Goal: Information Seeking & Learning: Check status

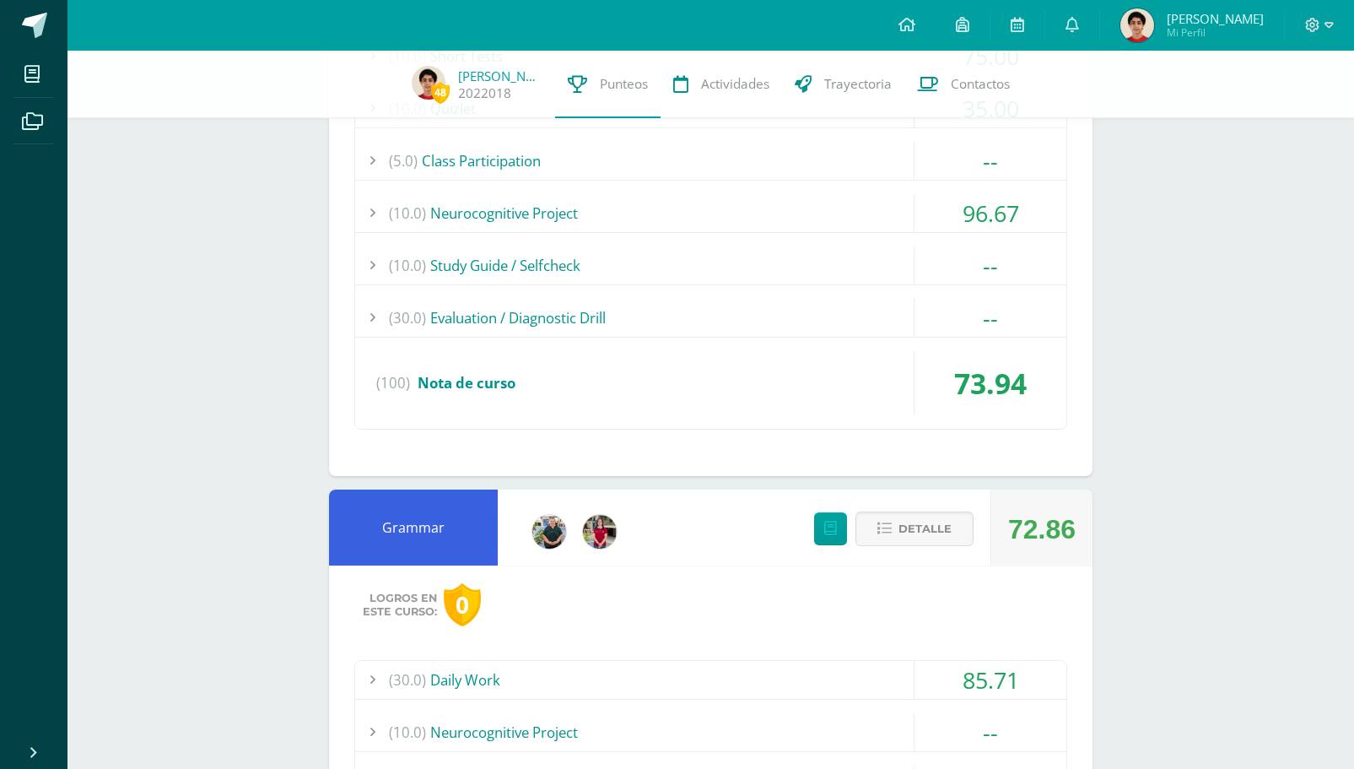
scroll to position [2474, 0]
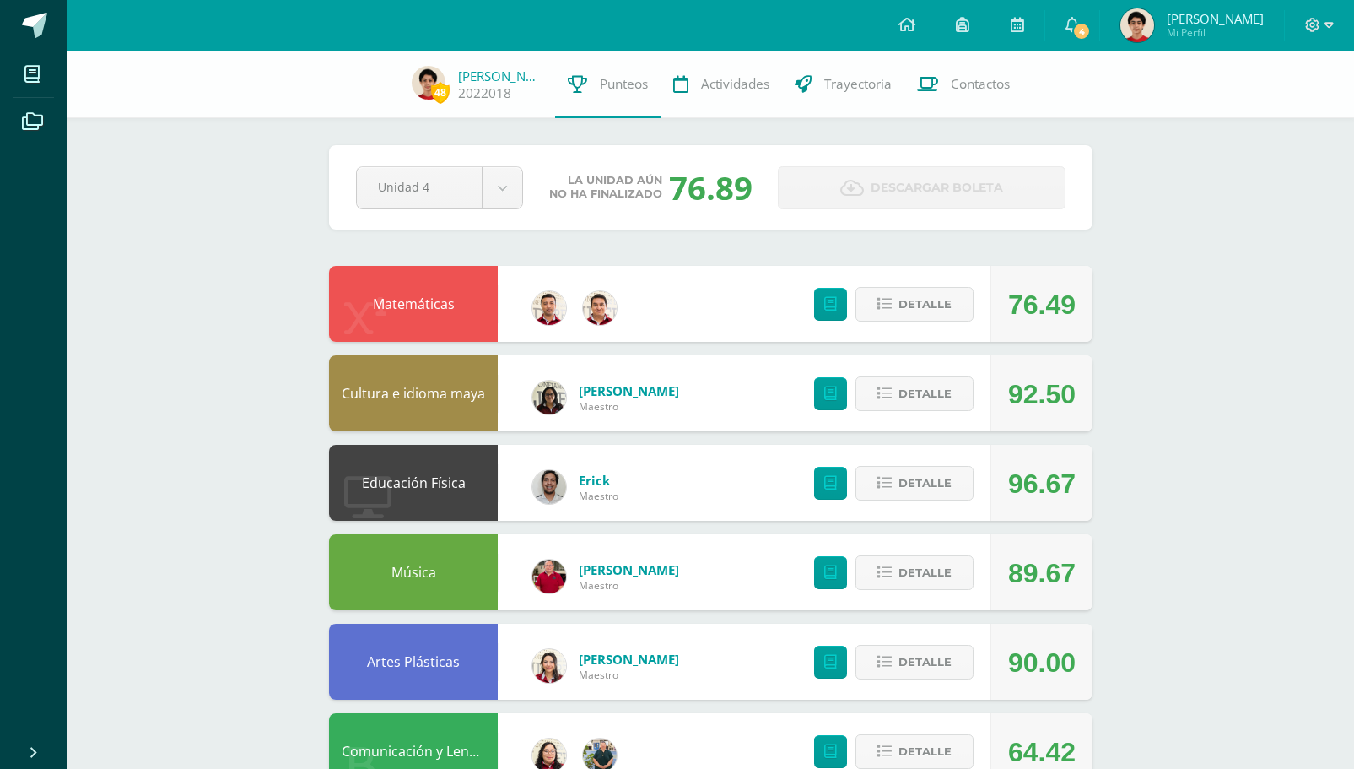
scroll to position [948, 0]
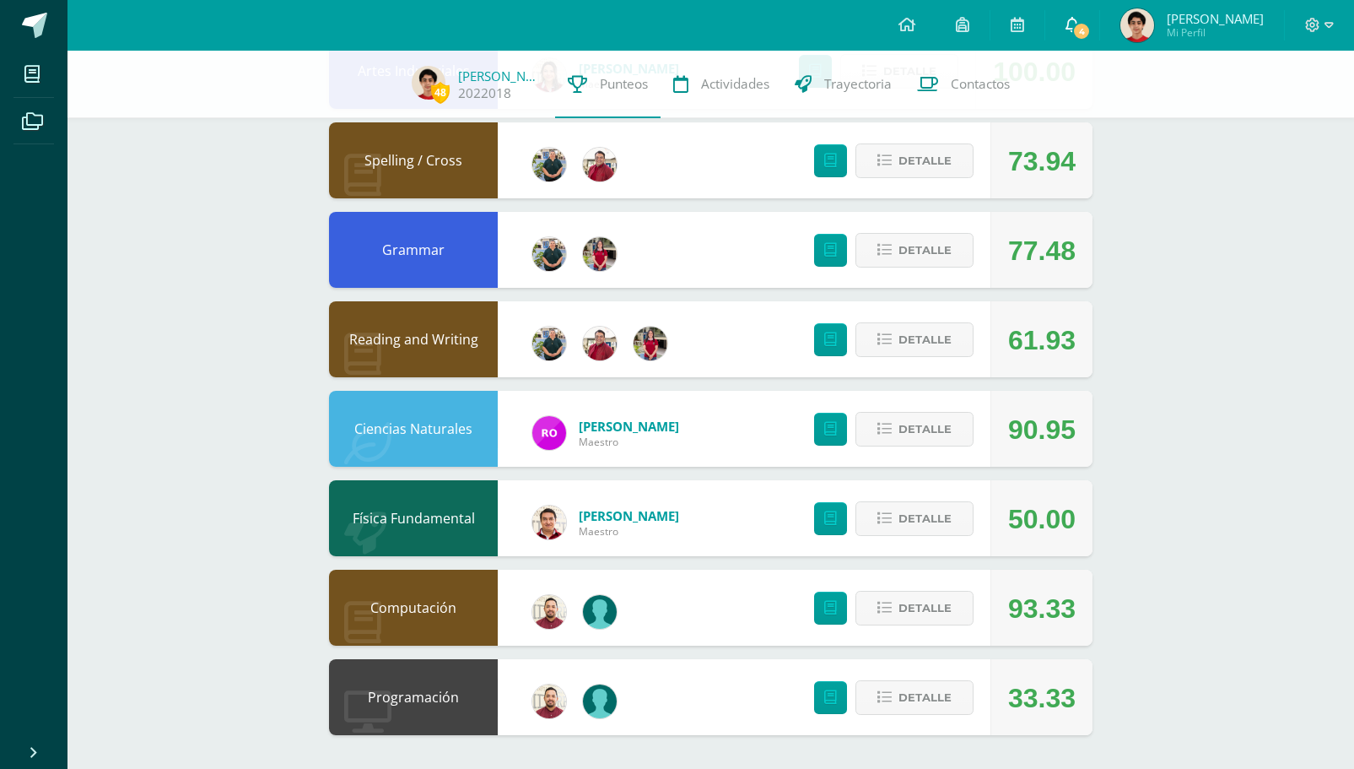
click at [1091, 30] on span "4" at bounding box center [1081, 31] width 19 height 19
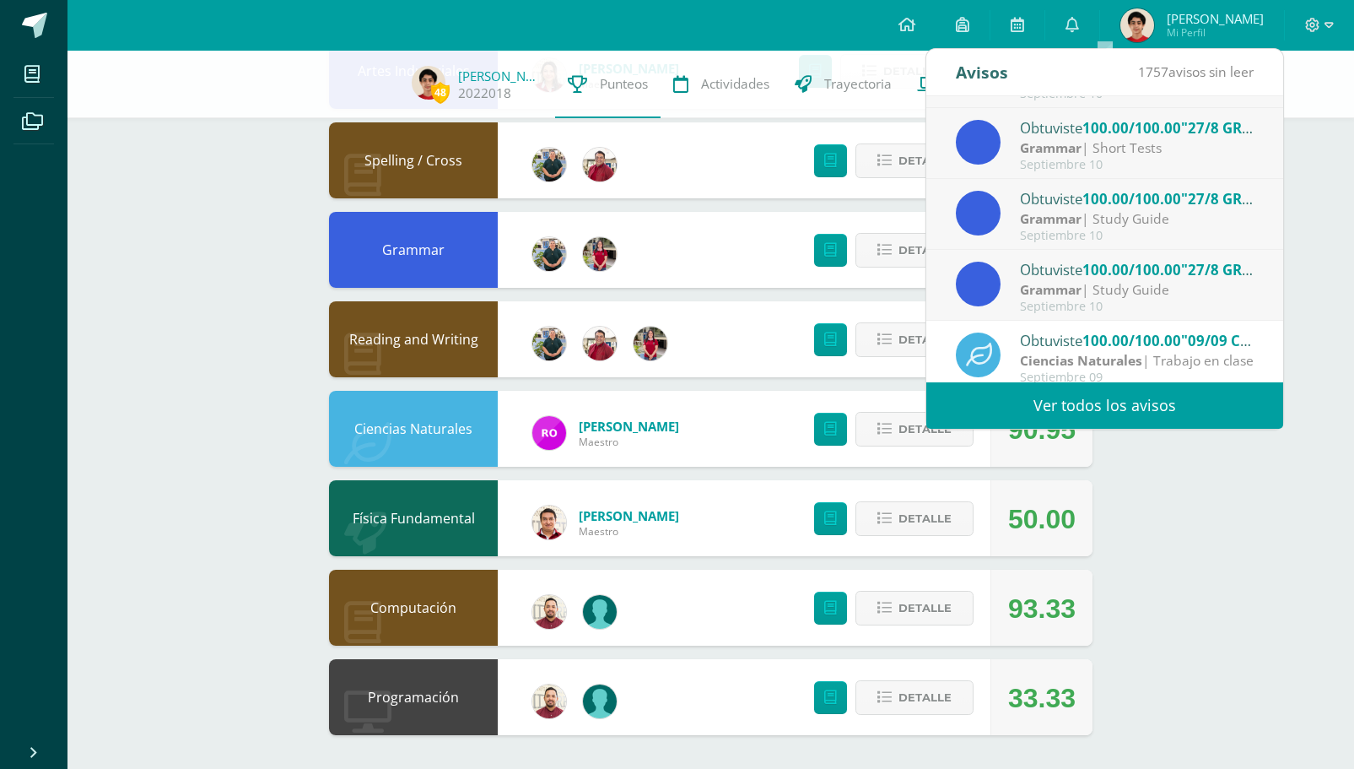
scroll to position [63, 0]
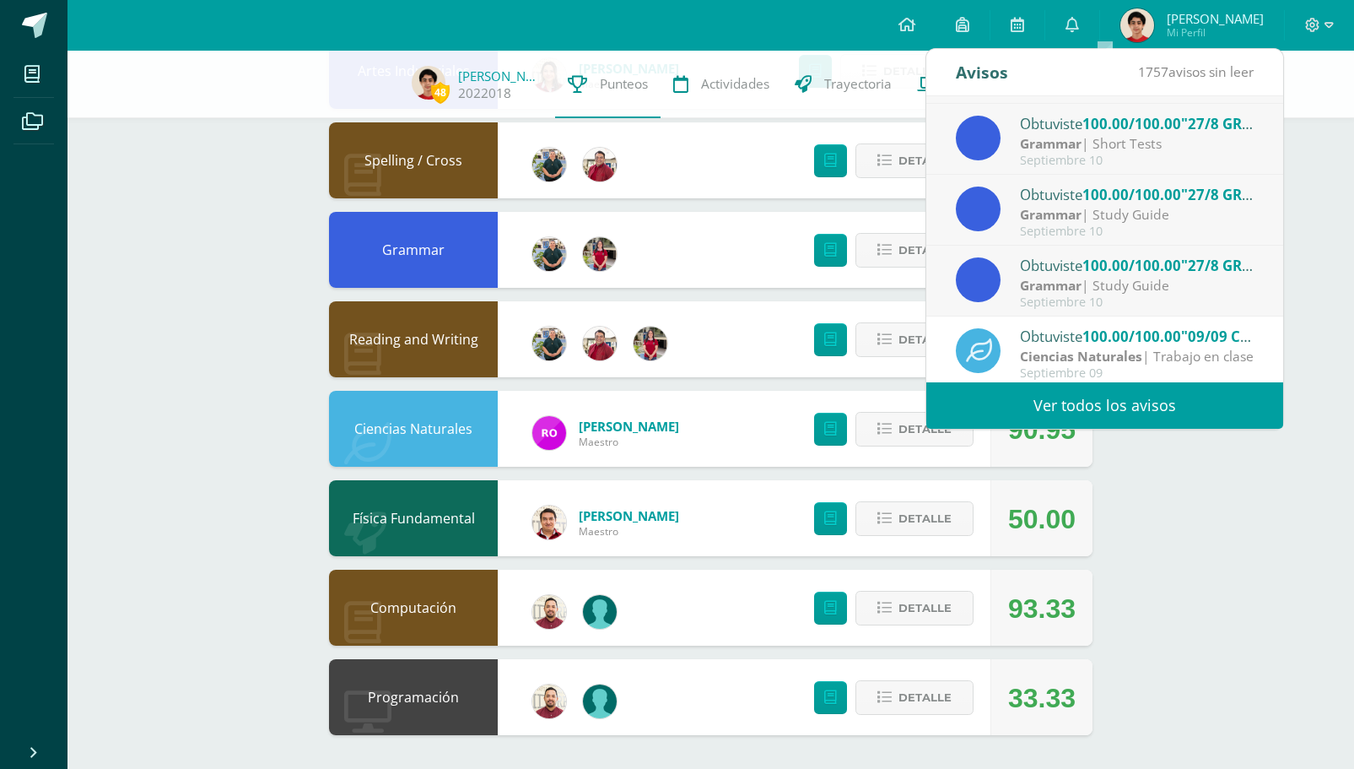
click at [1158, 268] on span "100.00/100.00" at bounding box center [1131, 265] width 99 height 19
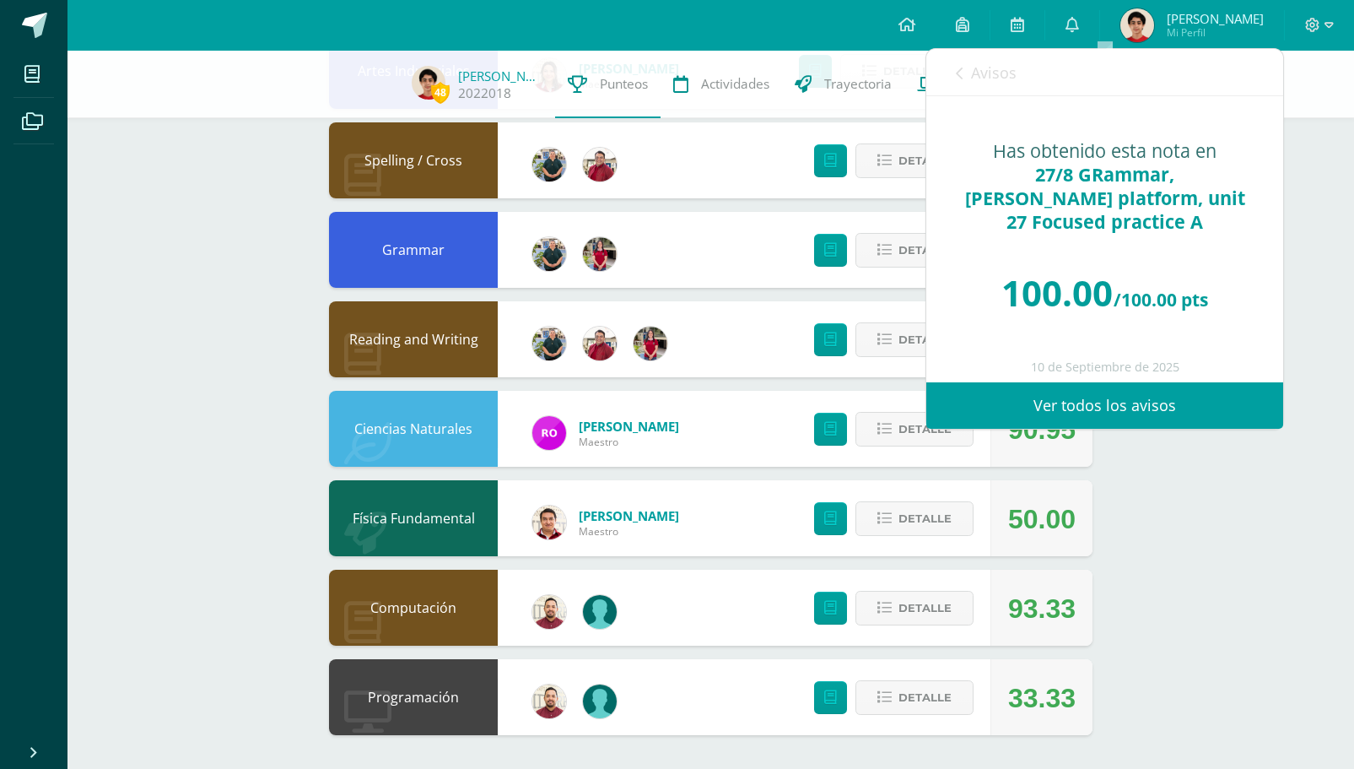
click at [1006, 81] on span "Avisos" at bounding box center [994, 72] width 46 height 20
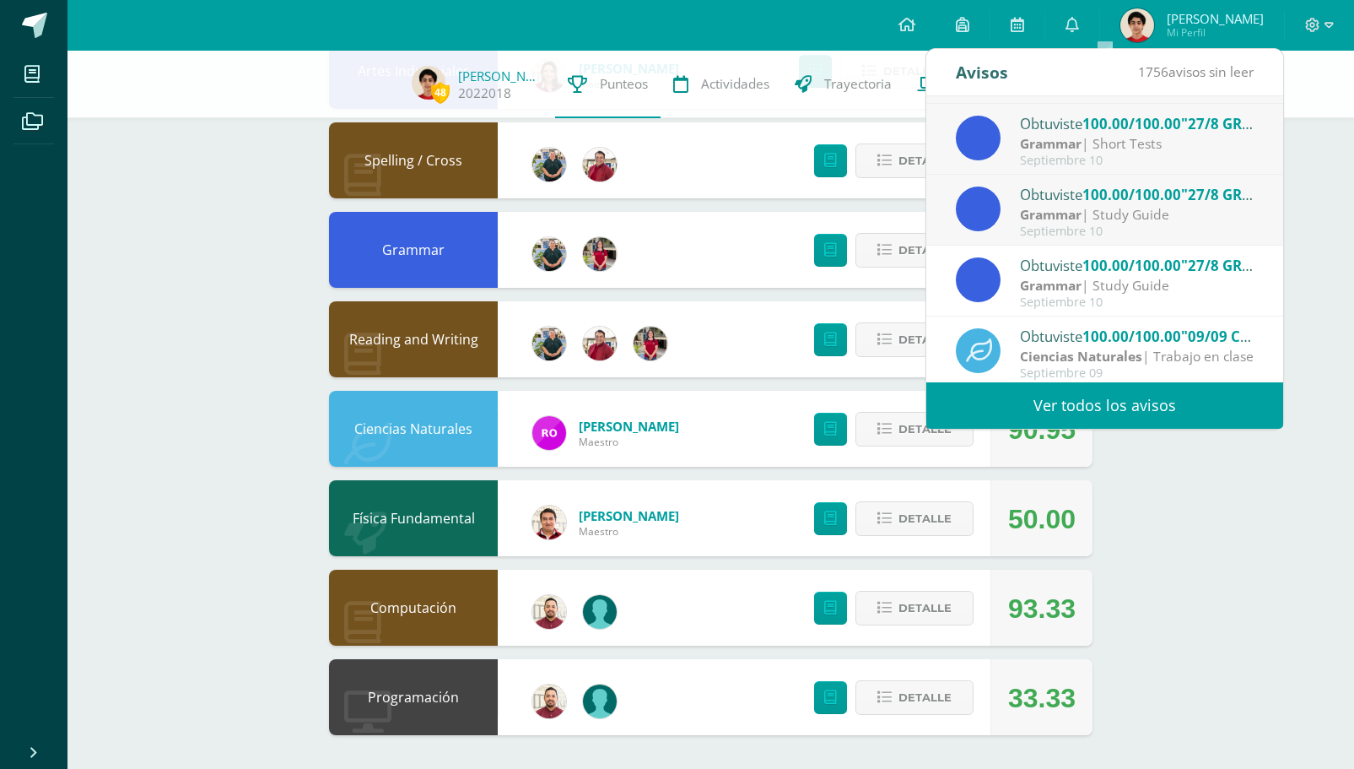
click at [1051, 222] on strong "Grammar" at bounding box center [1051, 214] width 62 height 19
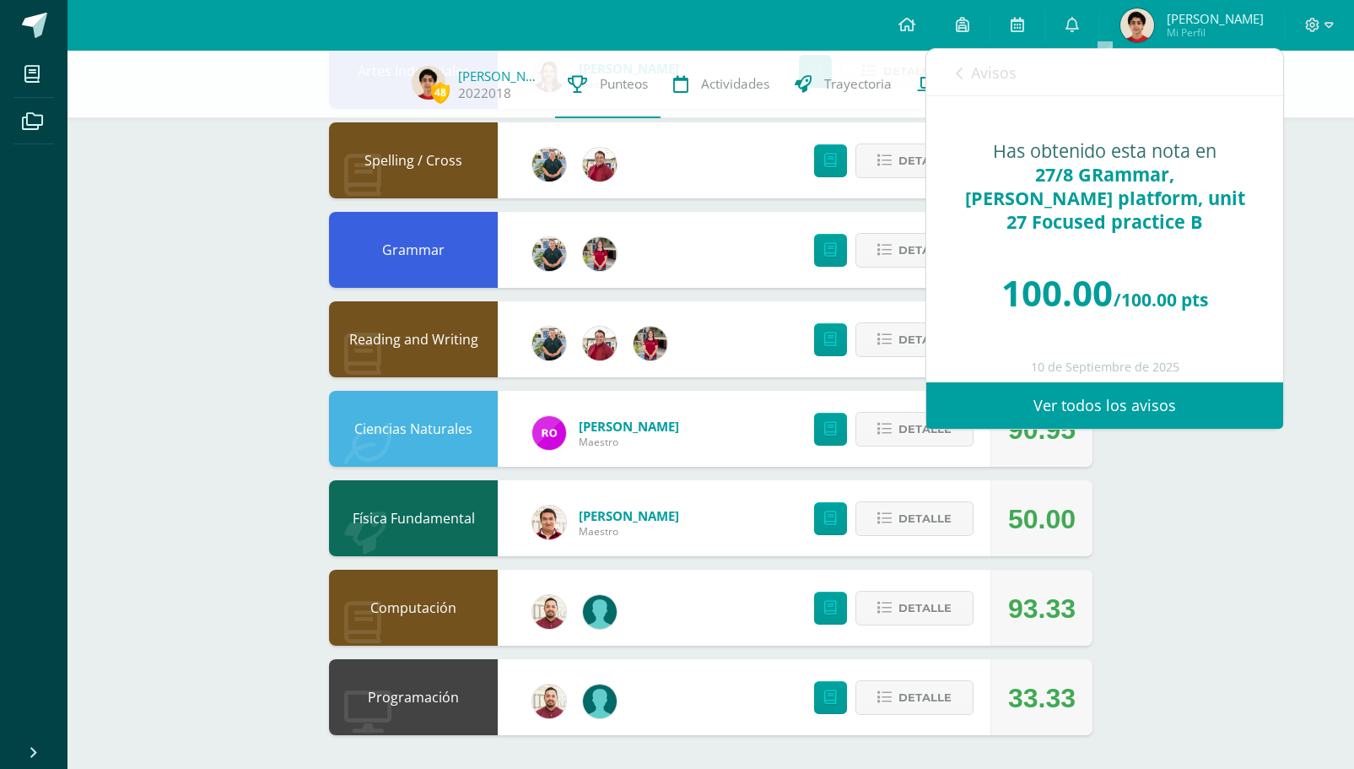
click at [1003, 75] on span "Avisos" at bounding box center [994, 72] width 46 height 20
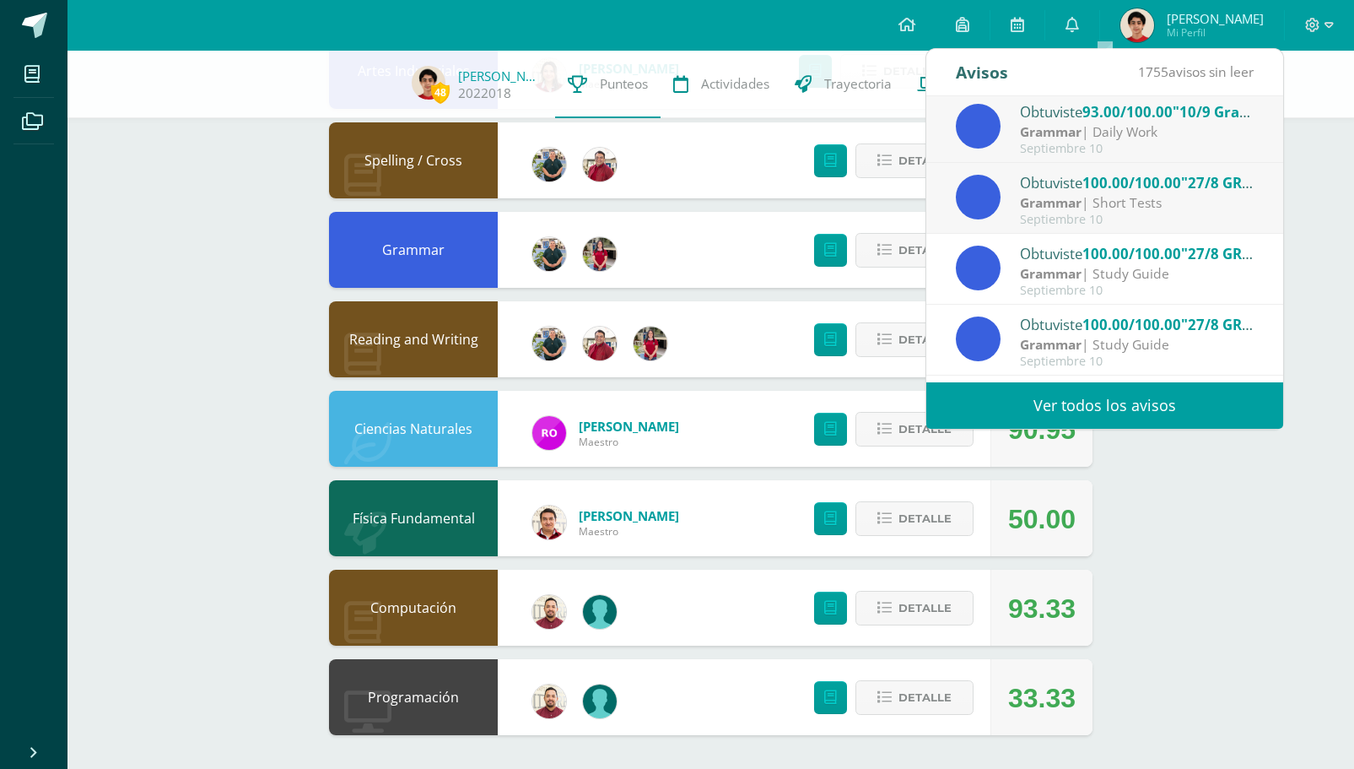
scroll to position [1, 0]
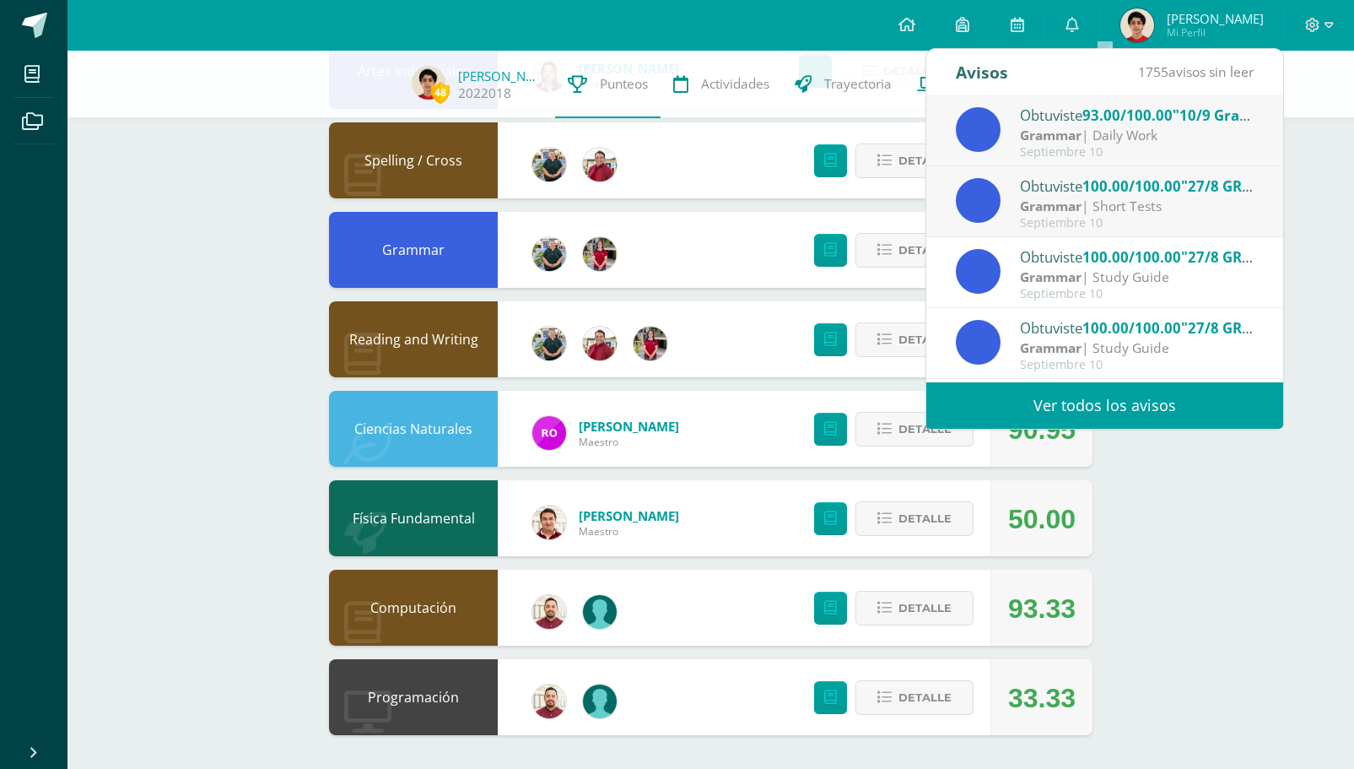
click at [1077, 213] on strong "Grammar" at bounding box center [1051, 206] width 62 height 19
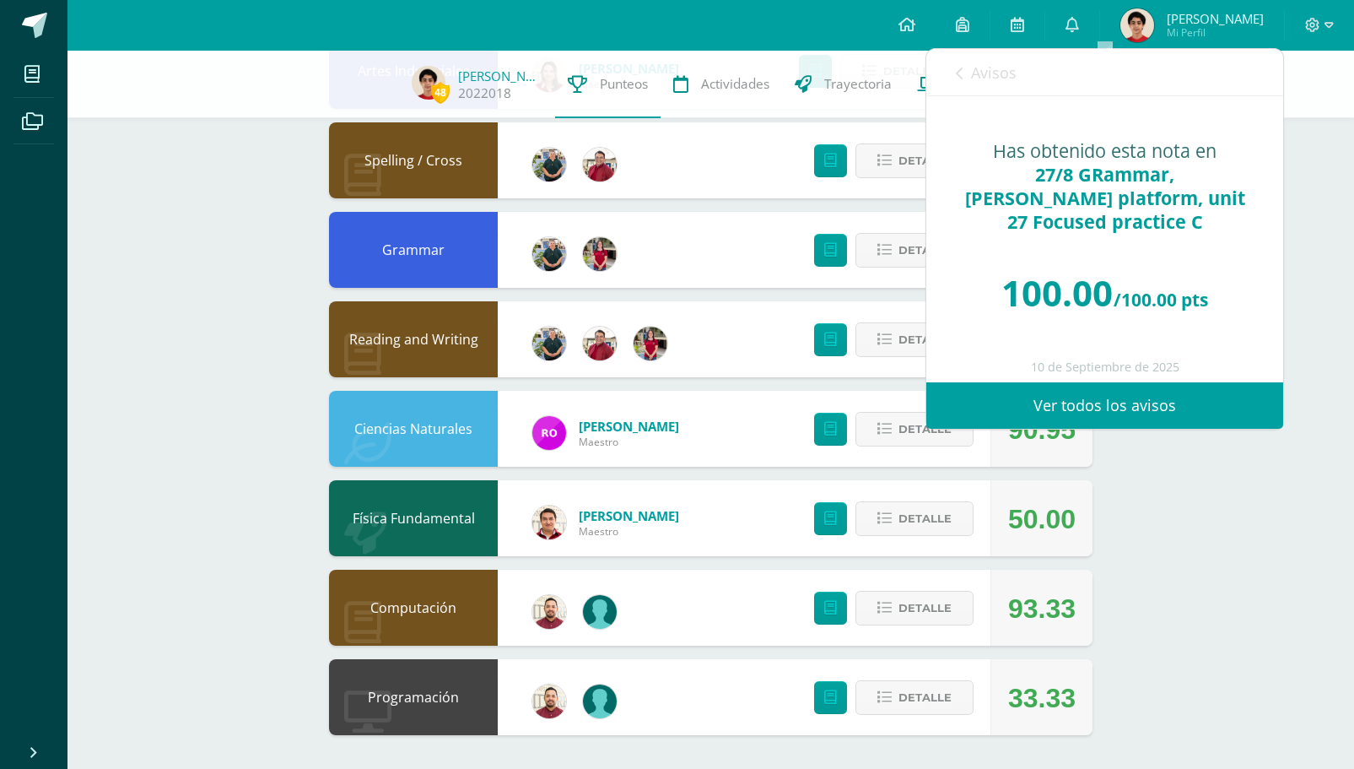
click at [1000, 64] on span "Avisos" at bounding box center [994, 72] width 46 height 20
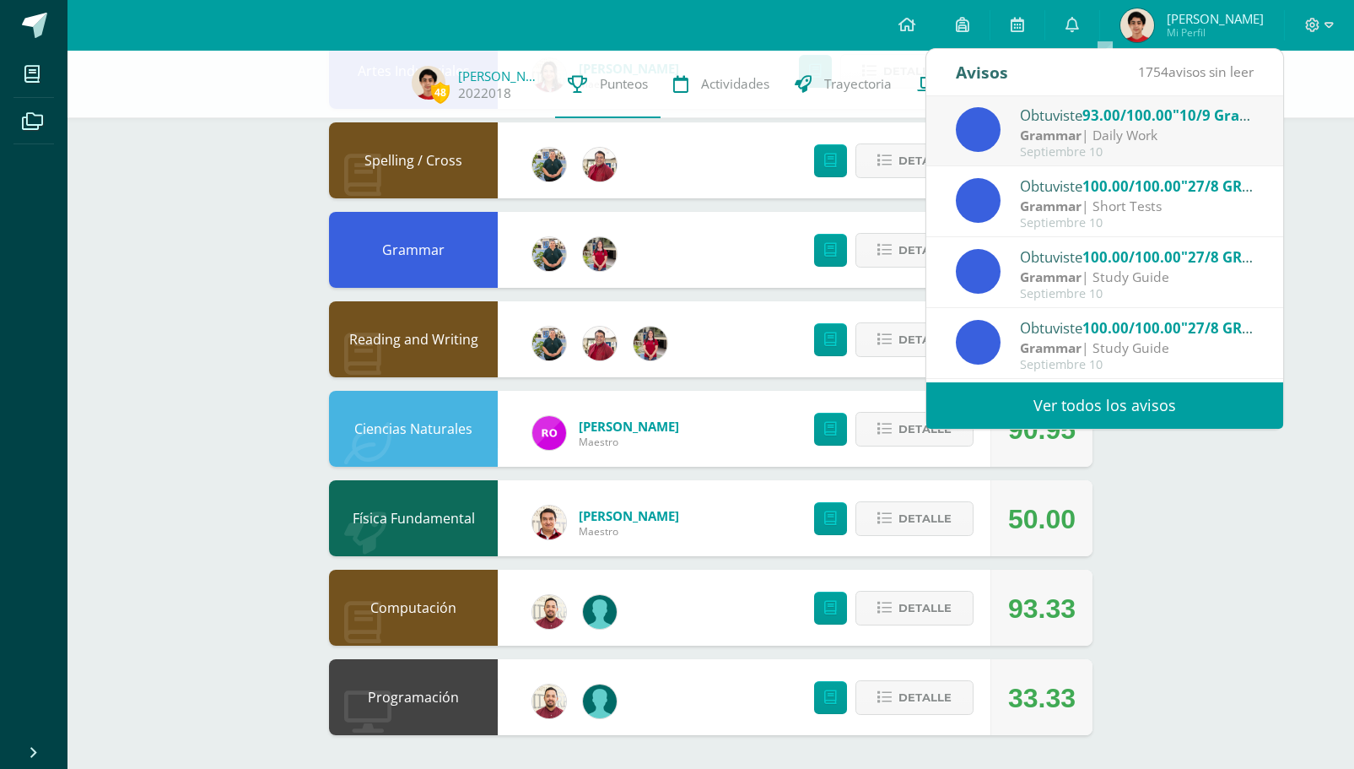
scroll to position [0, 0]
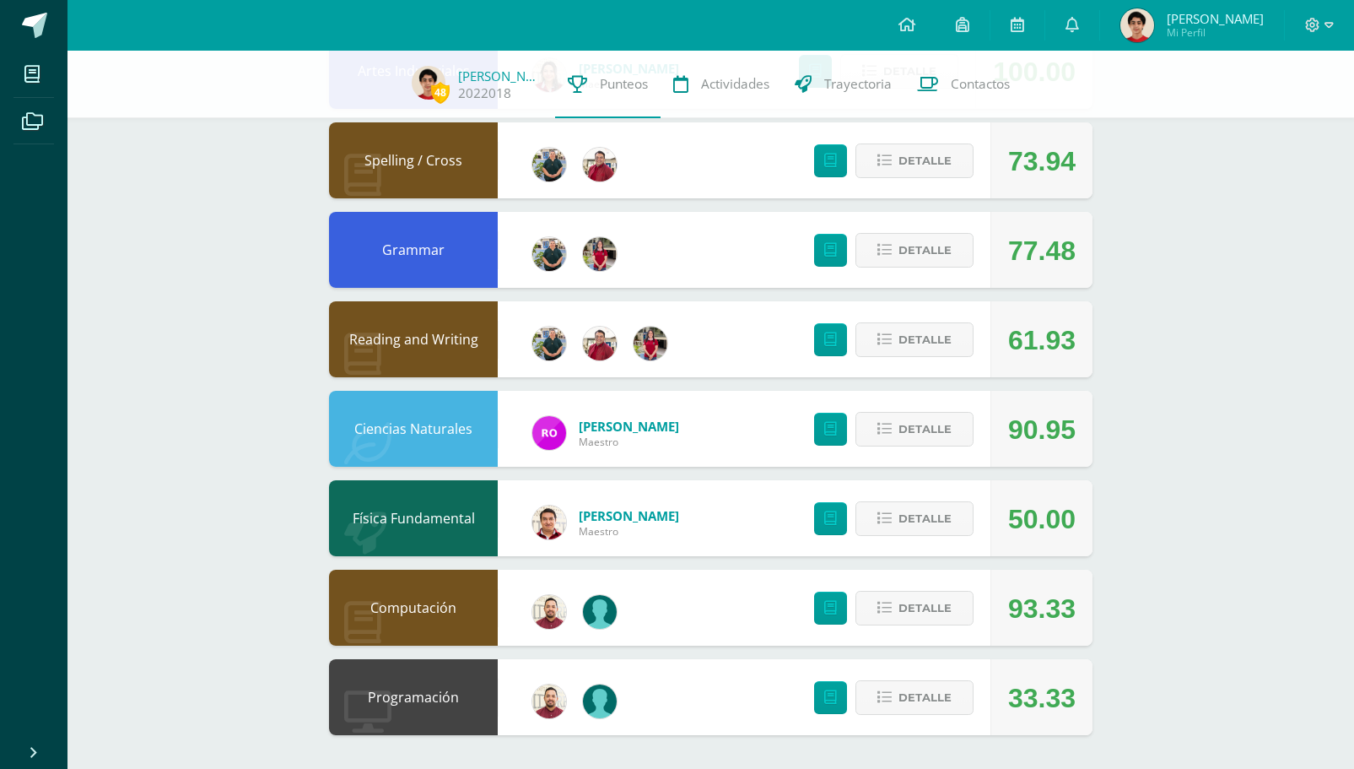
click at [1213, 40] on span "Mi Perfil" at bounding box center [1215, 32] width 97 height 14
click at [1186, 30] on span "José Daniel Mi Perfil" at bounding box center [1192, 25] width 150 height 34
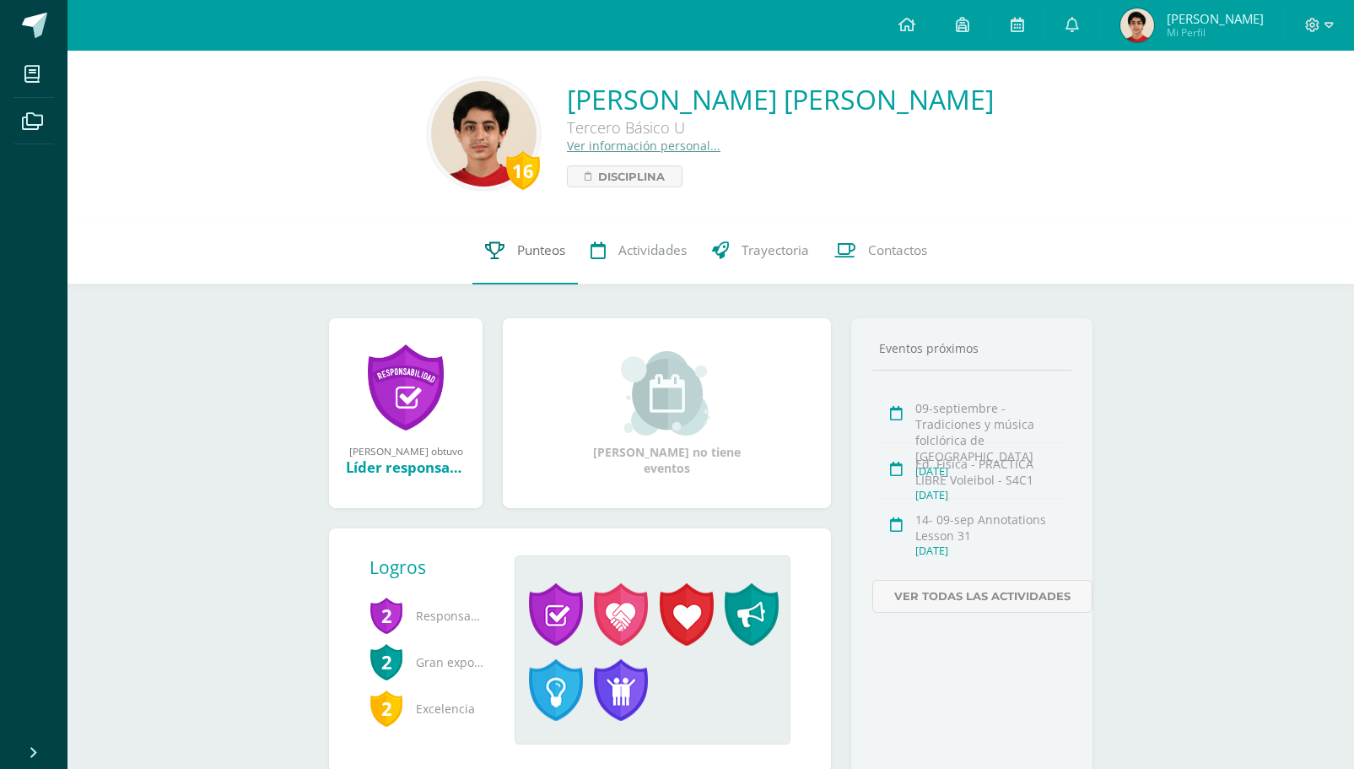
click at [545, 253] on span "Punteos" at bounding box center [541, 250] width 48 height 18
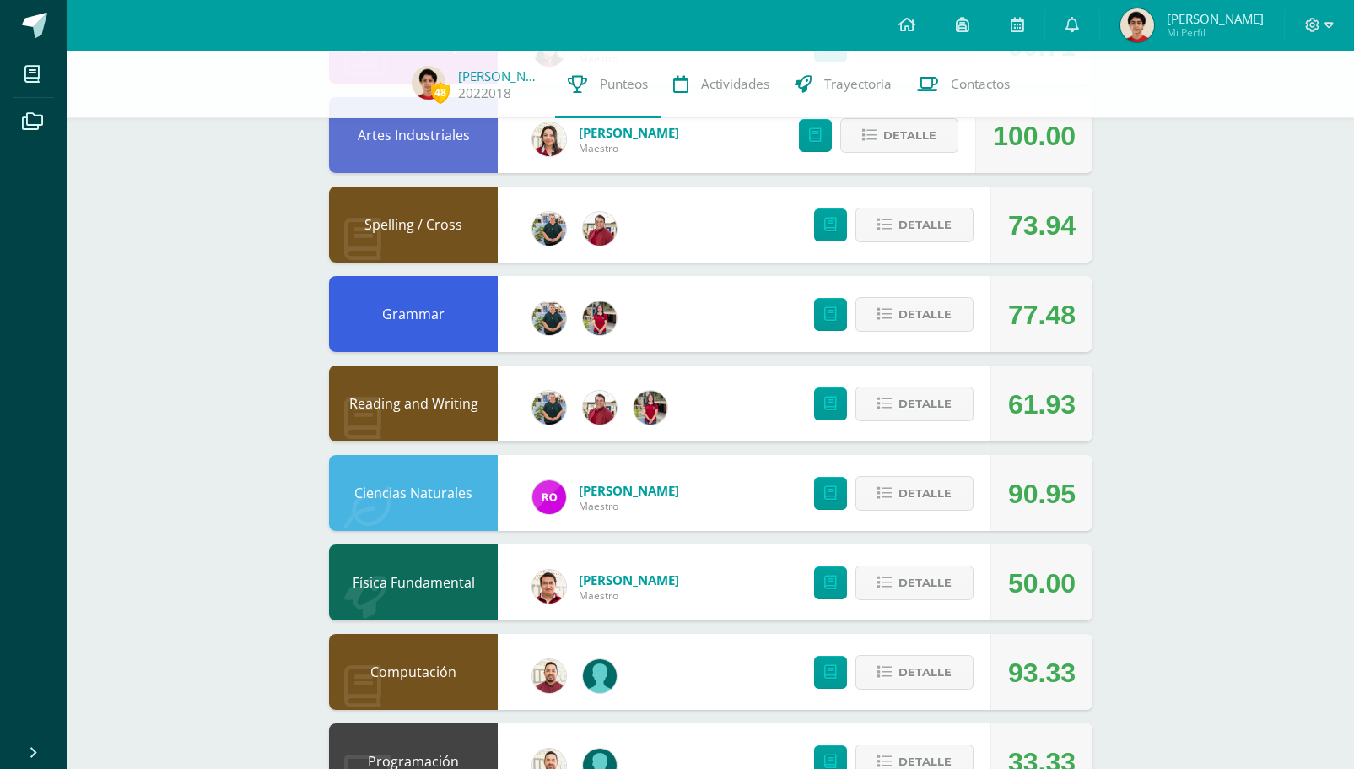
scroll to position [885, 0]
click at [934, 329] on span "Detalle" at bounding box center [924, 313] width 53 height 31
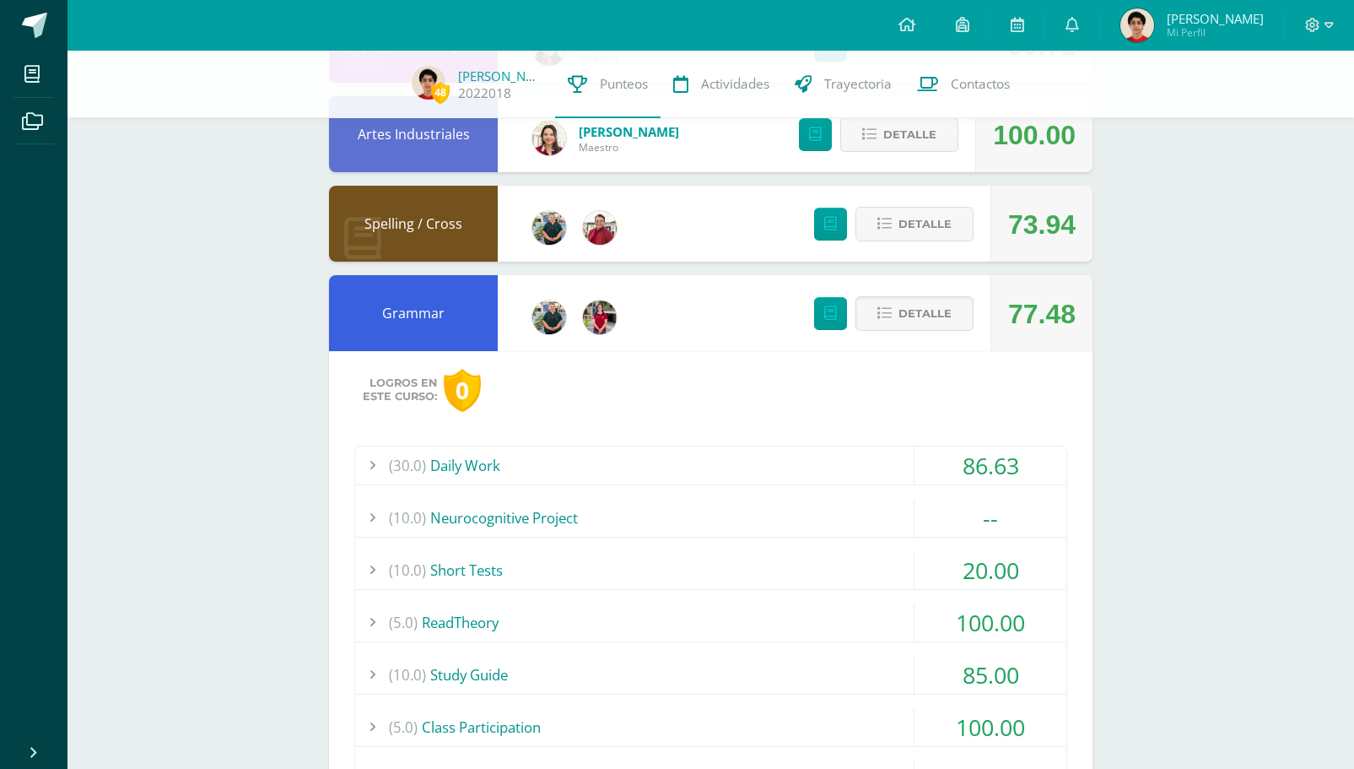
click at [810, 470] on div "(30.0) Daily Work" at bounding box center [710, 465] width 711 height 38
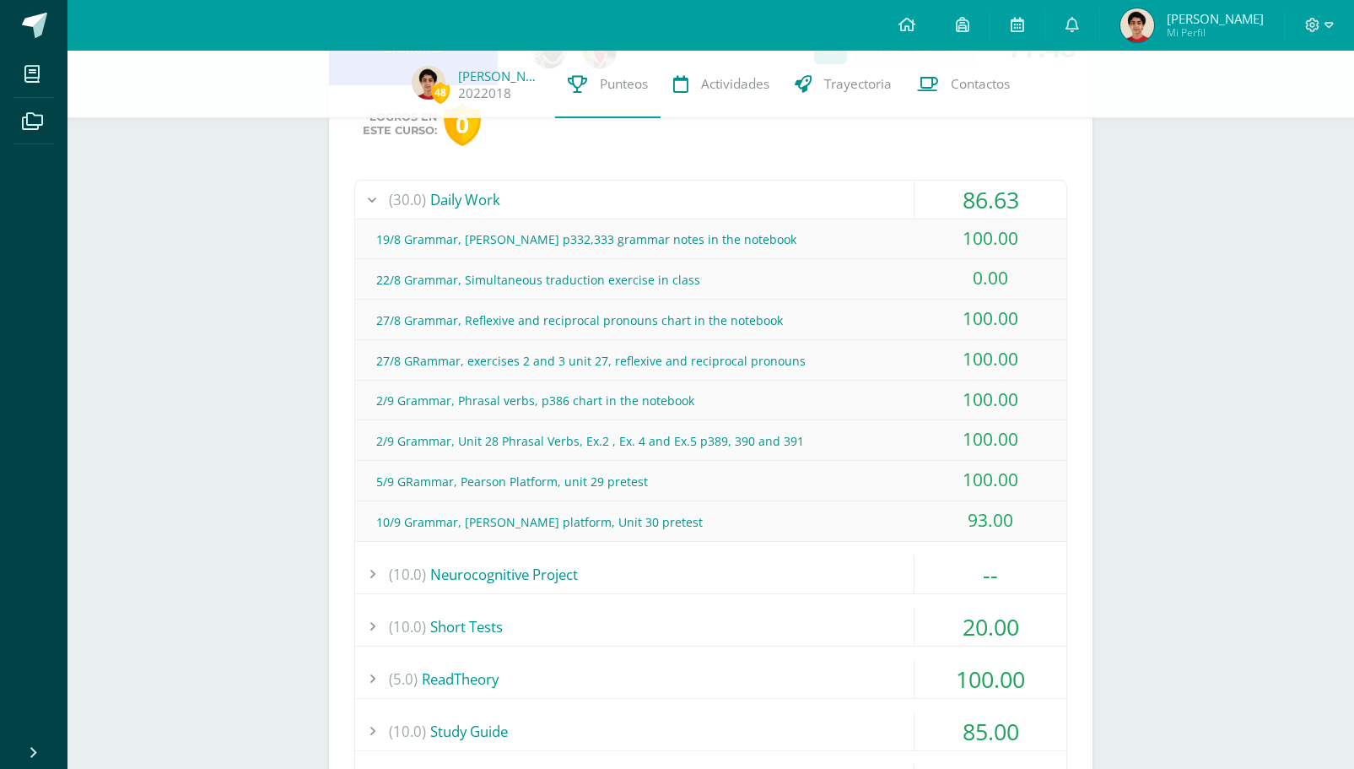
scroll to position [1152, 0]
click at [879, 194] on div "(30.0) Daily Work" at bounding box center [710, 199] width 711 height 38
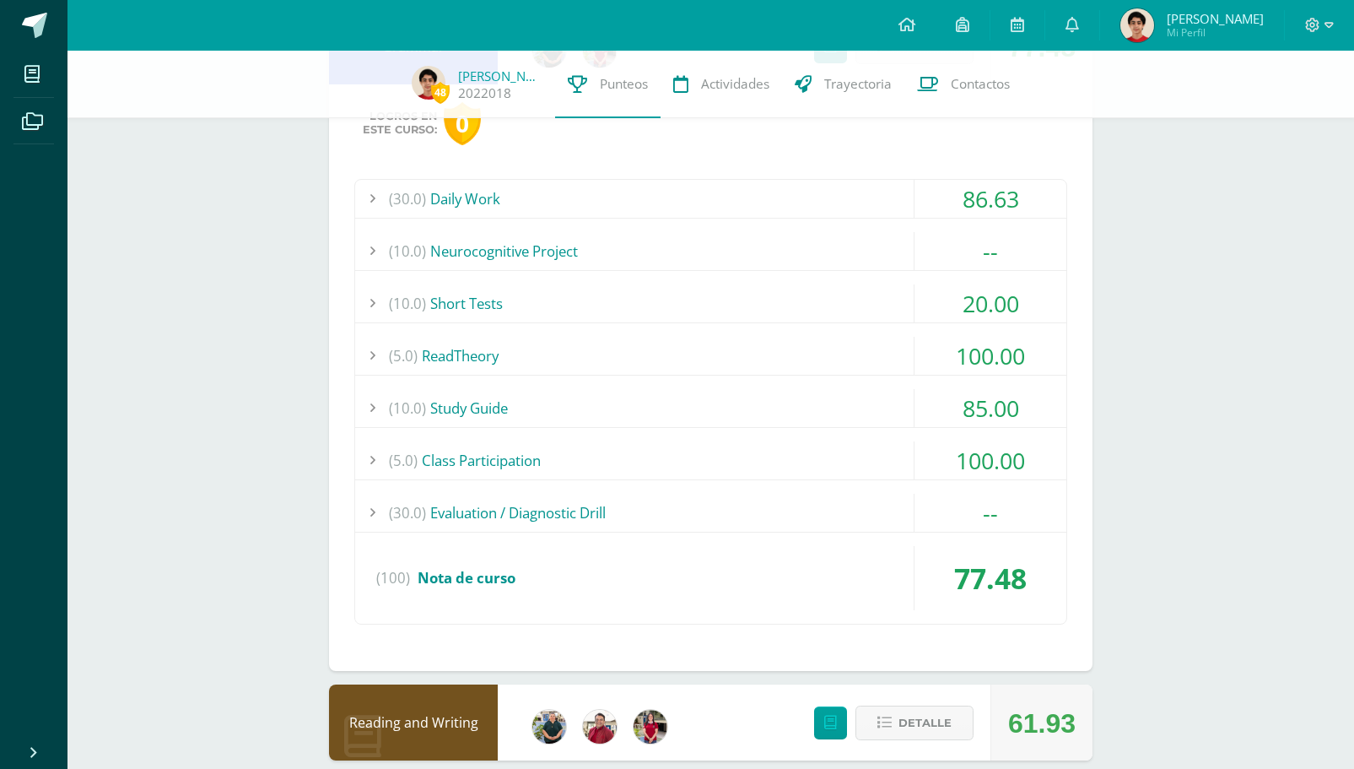
click at [855, 301] on div "(10.0) Short Tests" at bounding box center [710, 303] width 711 height 38
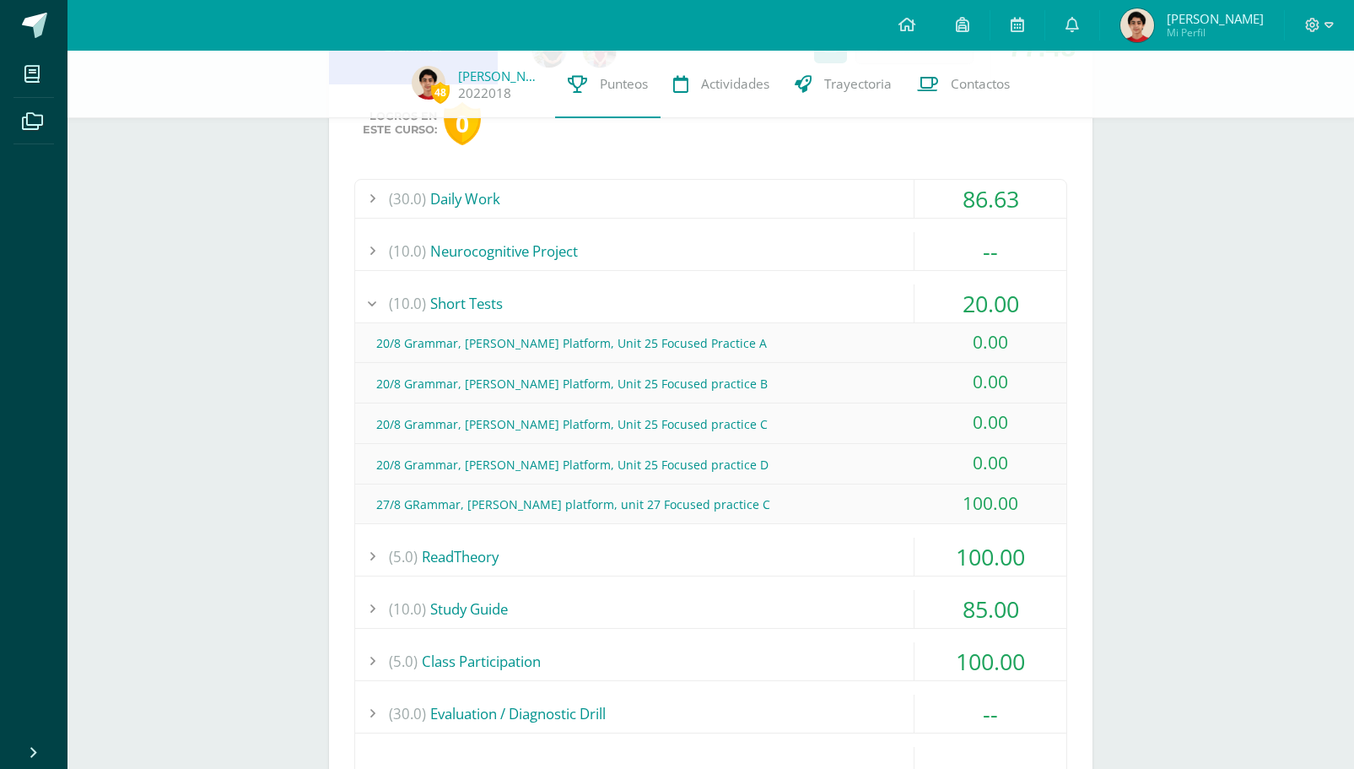
click at [855, 304] on div "(10.0) Short Tests" at bounding box center [710, 303] width 711 height 38
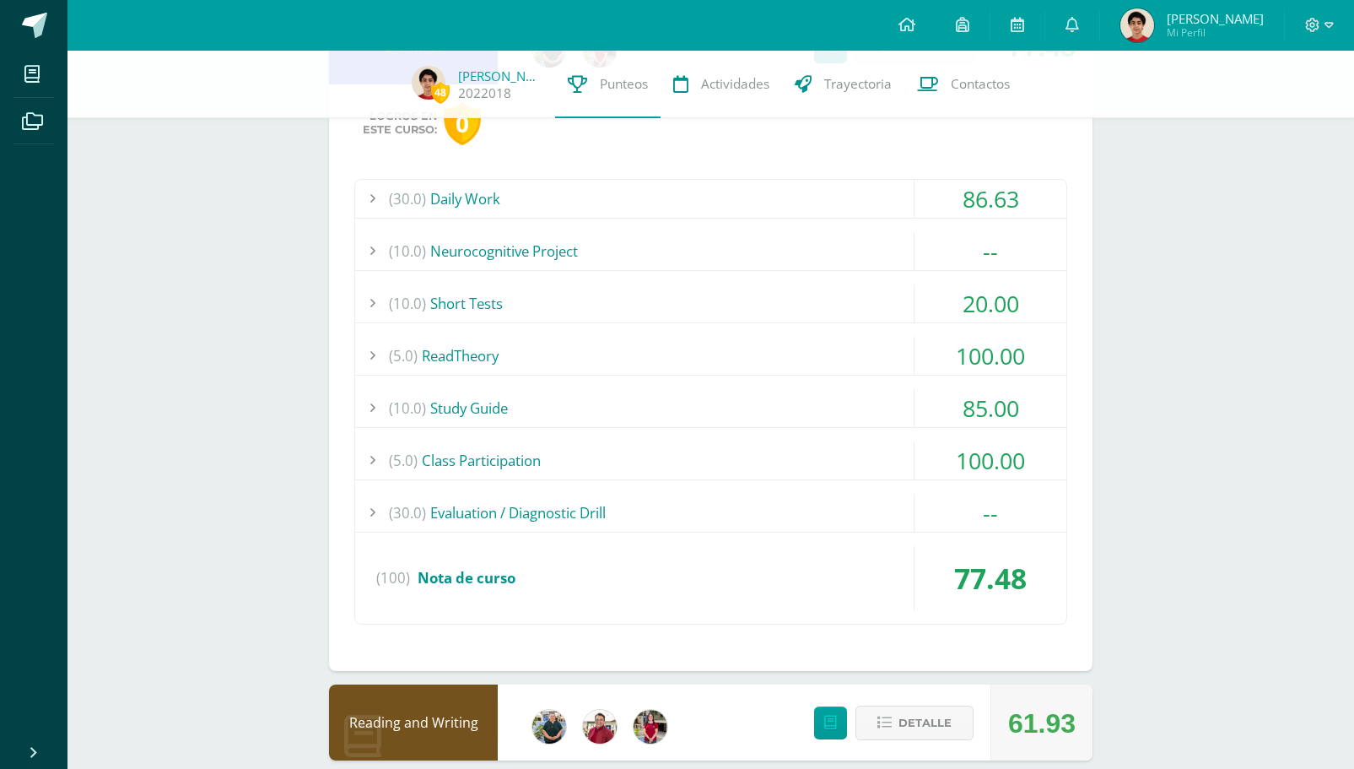
click at [853, 369] on div "(5.0) ReadTheory" at bounding box center [710, 356] width 711 height 38
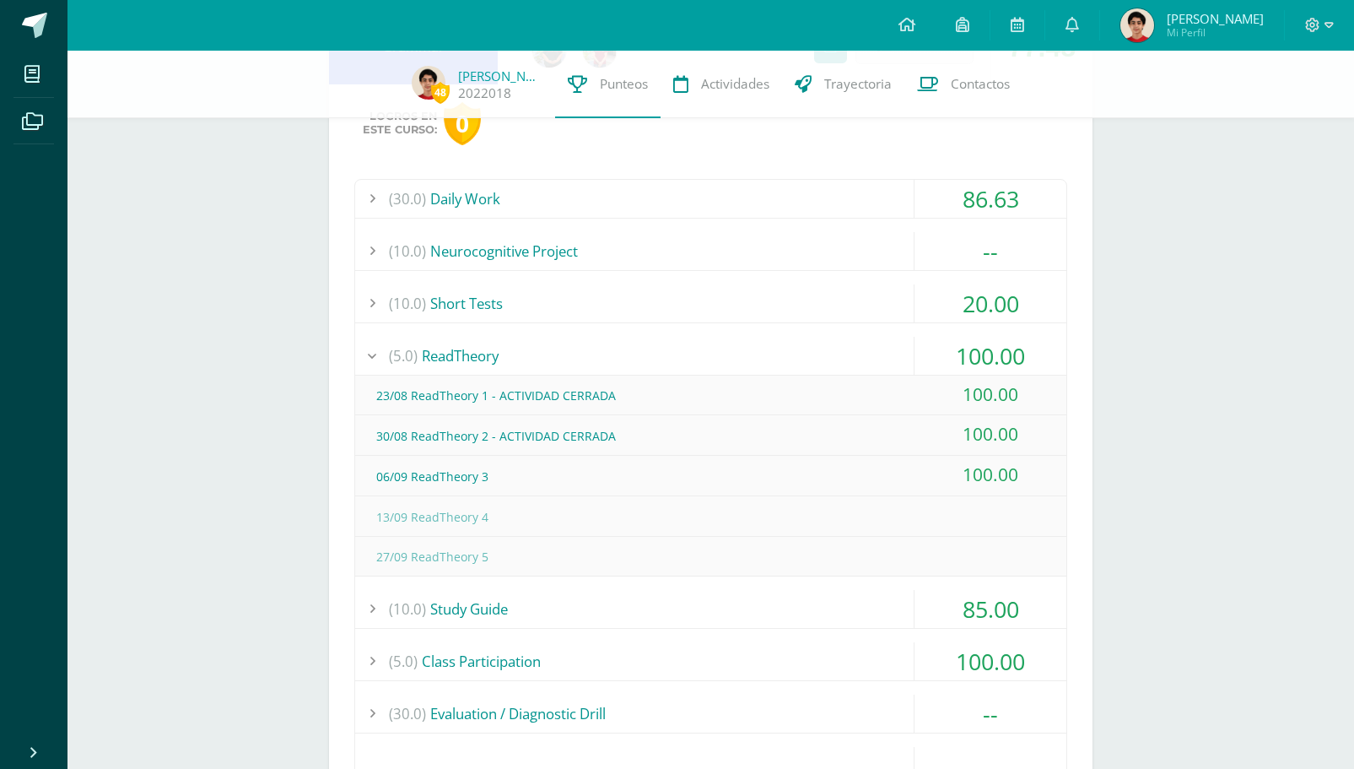
click at [853, 369] on div "(5.0) ReadTheory" at bounding box center [710, 356] width 711 height 38
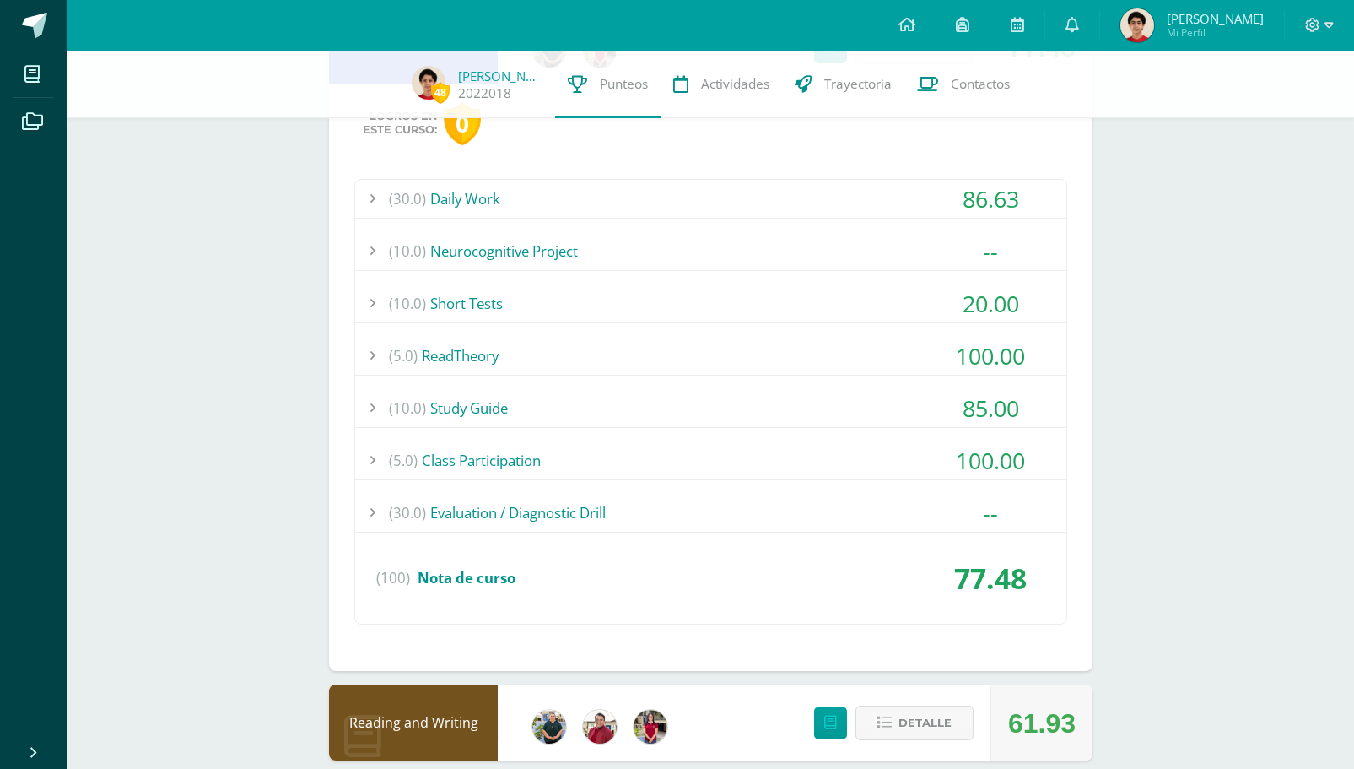
click at [878, 409] on div "(10.0) Study Guide" at bounding box center [710, 408] width 711 height 38
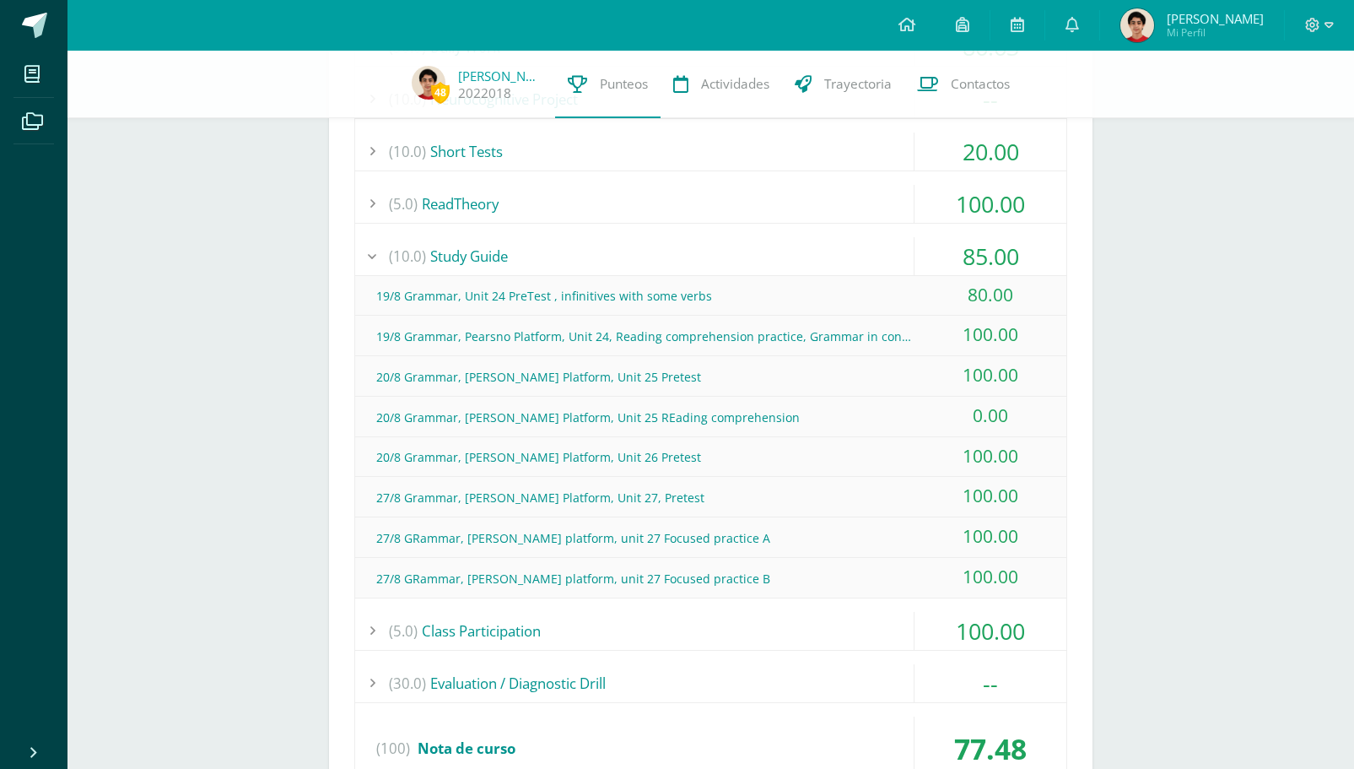
scroll to position [1304, 0]
click at [920, 255] on div "85.00" at bounding box center [990, 255] width 152 height 38
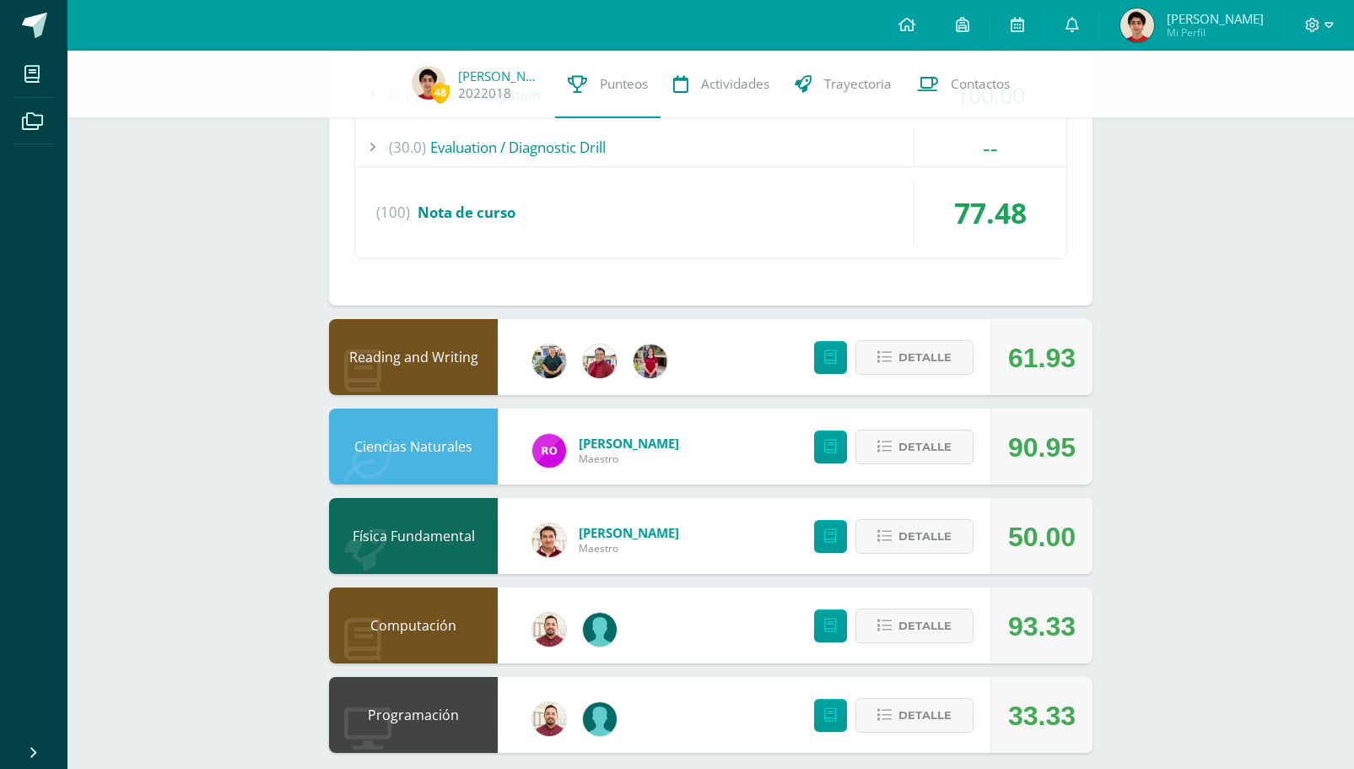
scroll to position [1521, 0]
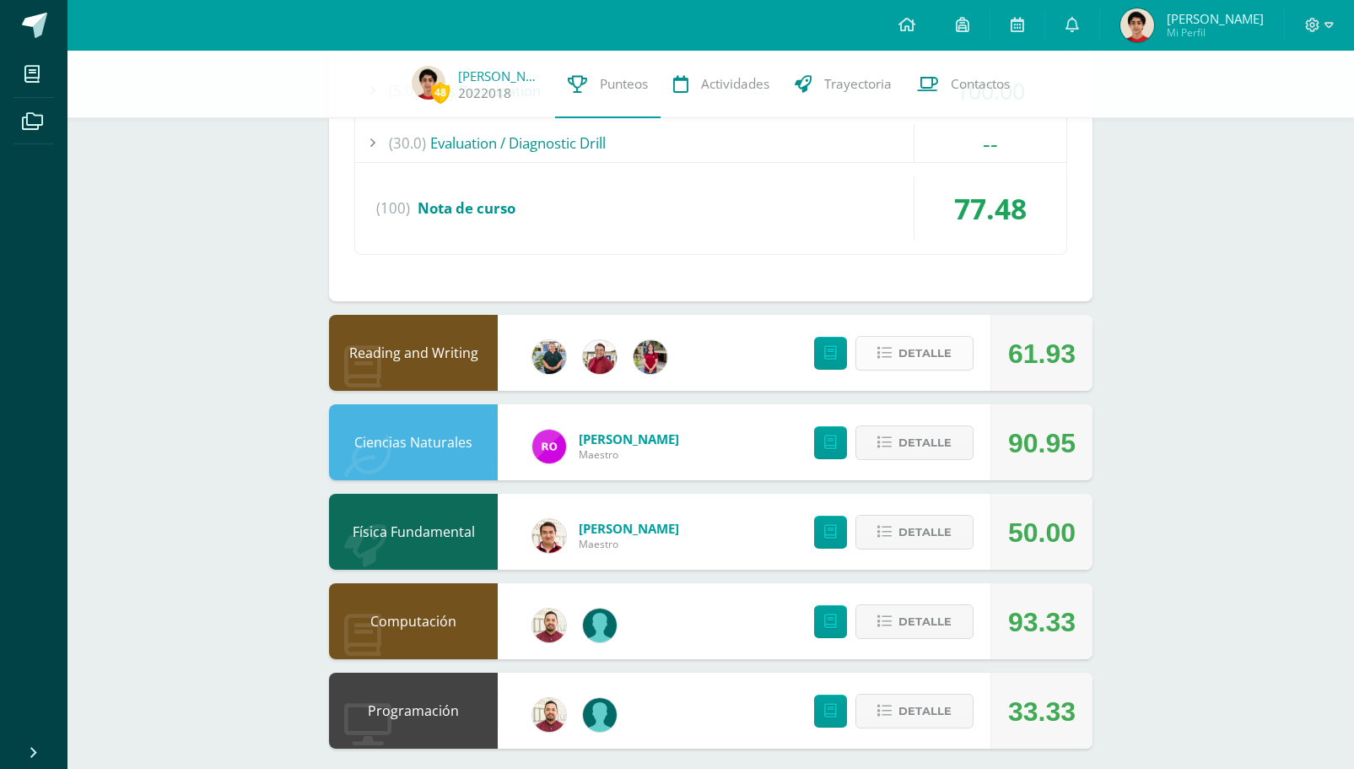
click at [938, 353] on span "Detalle" at bounding box center [924, 352] width 53 height 31
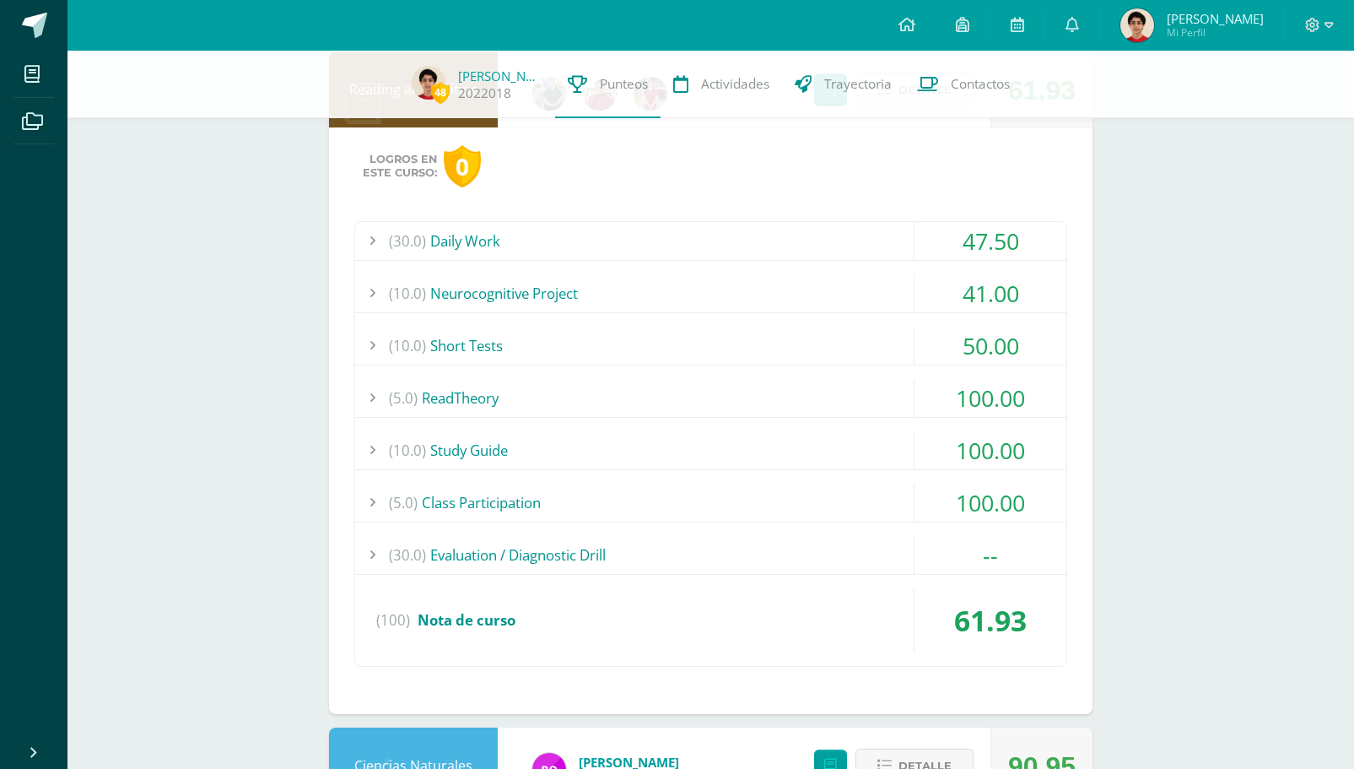
scroll to position [1786, 0]
click at [856, 240] on div "(30.0) Daily Work" at bounding box center [710, 239] width 711 height 38
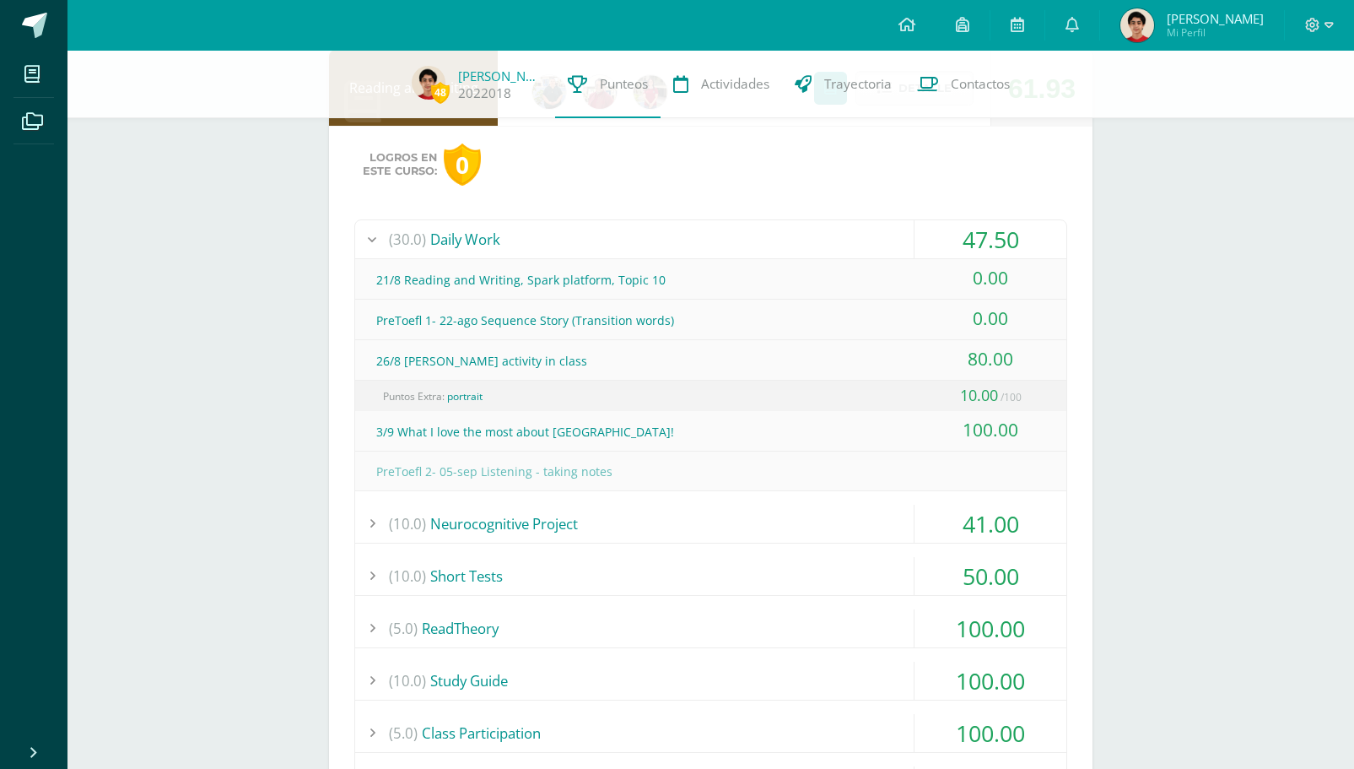
click at [860, 241] on div "(30.0) Daily Work" at bounding box center [710, 239] width 711 height 38
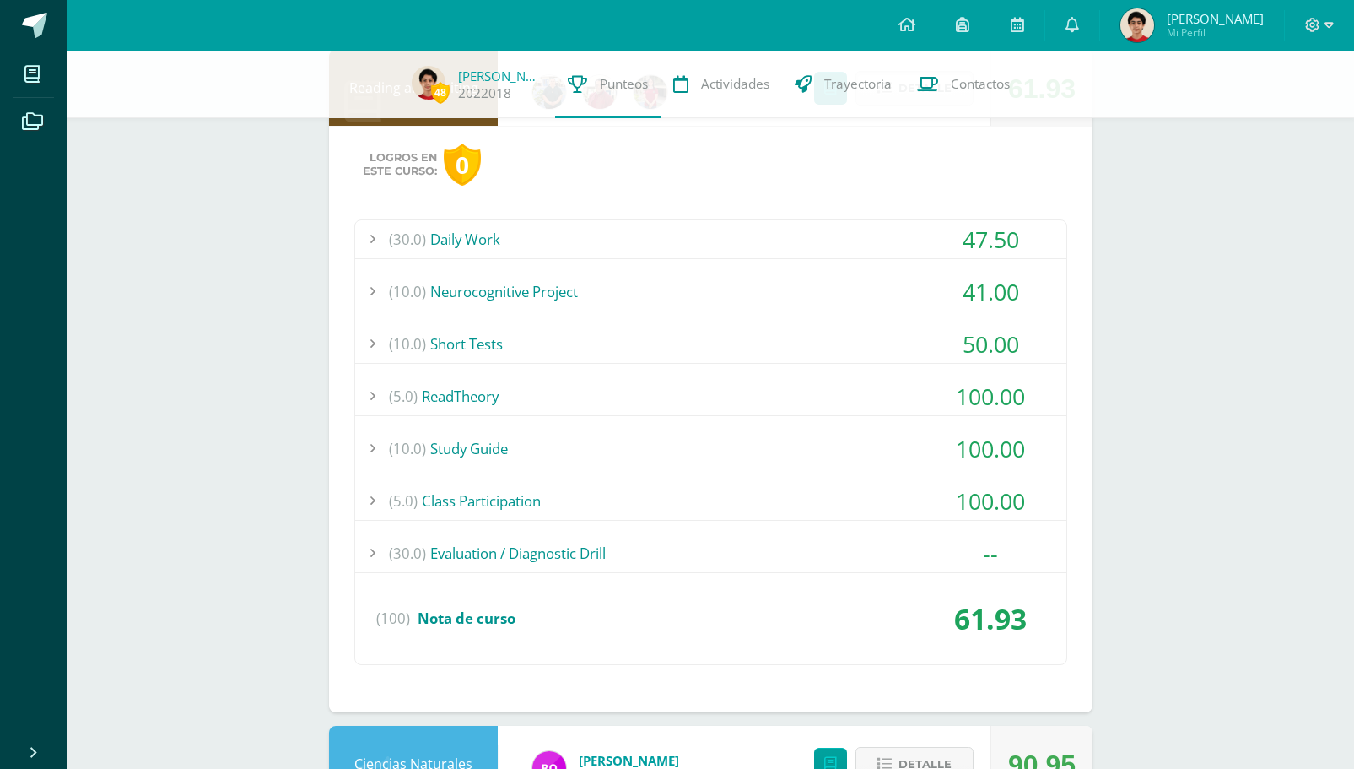
click at [866, 294] on div "(10.0) Neurocognitive Project" at bounding box center [710, 291] width 711 height 38
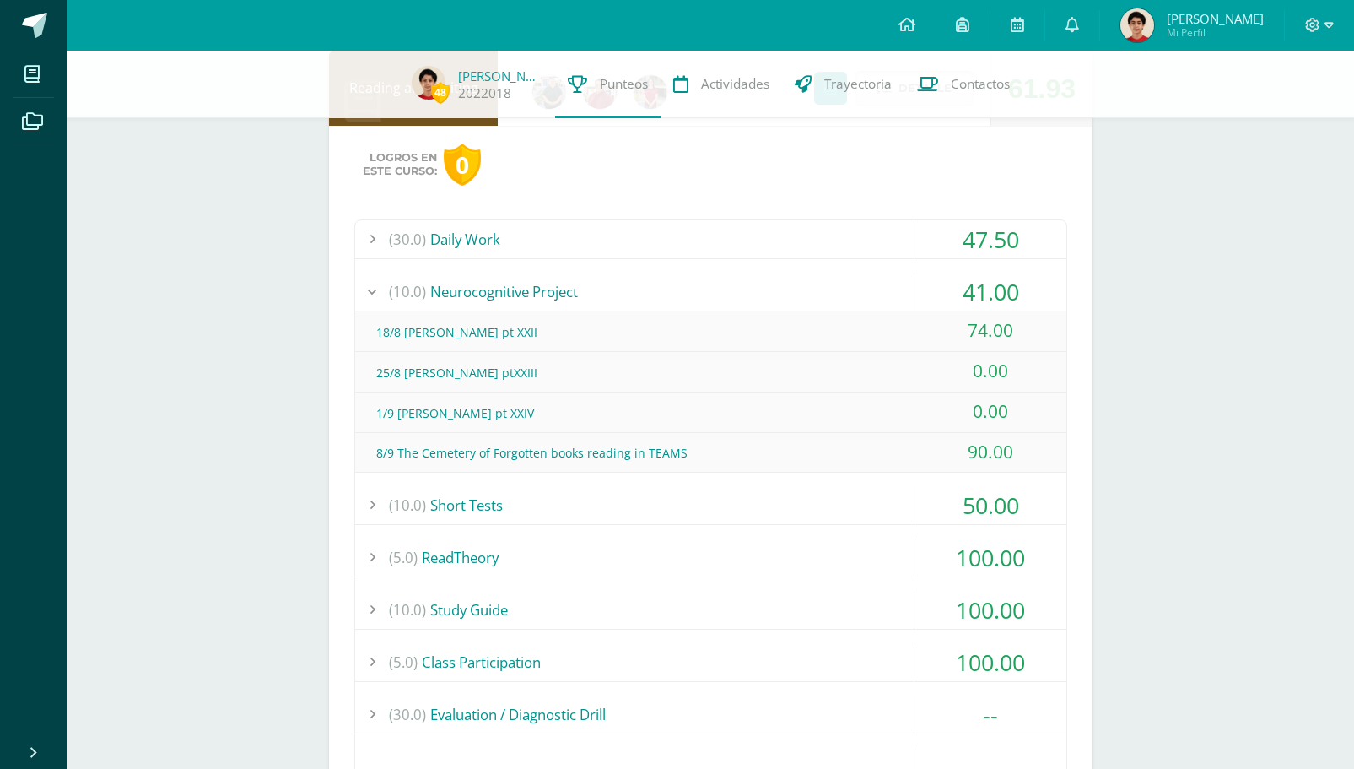
drag, startPoint x: 1025, startPoint y: 377, endPoint x: 932, endPoint y: 376, distance: 92.8
click at [932, 376] on div "0.00" at bounding box center [990, 371] width 152 height 38
click at [877, 289] on div "(10.0) Neurocognitive Project" at bounding box center [710, 291] width 711 height 38
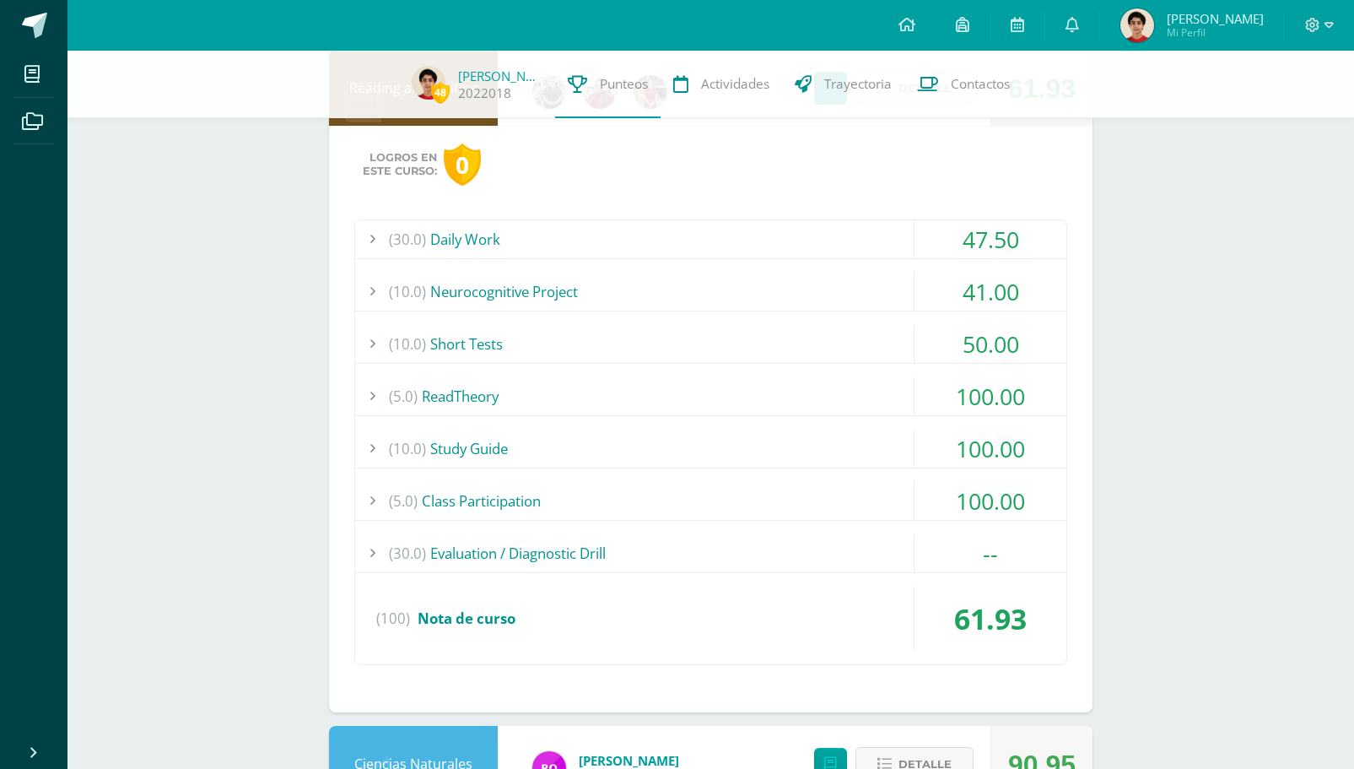
click at [881, 337] on div "(10.0) Short Tests" at bounding box center [710, 344] width 711 height 38
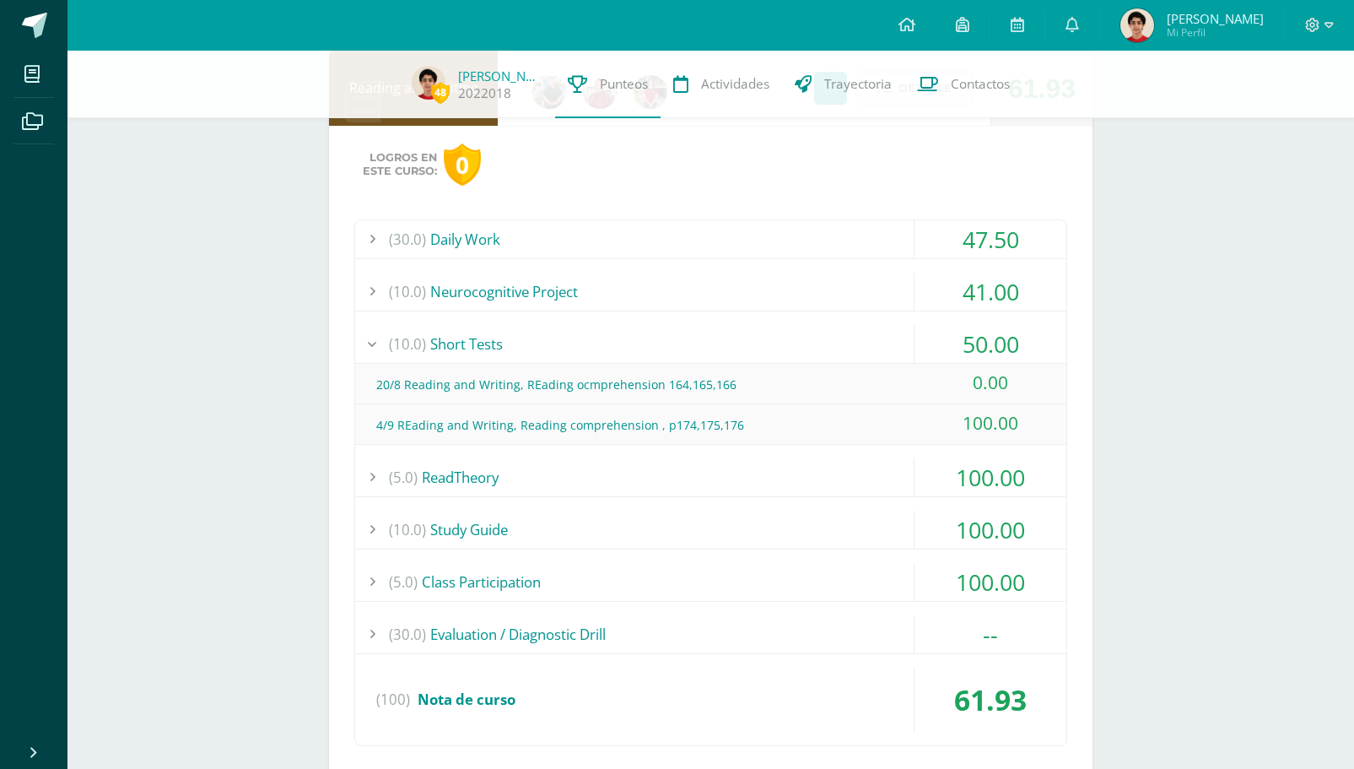
click at [881, 337] on div "(10.0) Short Tests" at bounding box center [710, 344] width 711 height 38
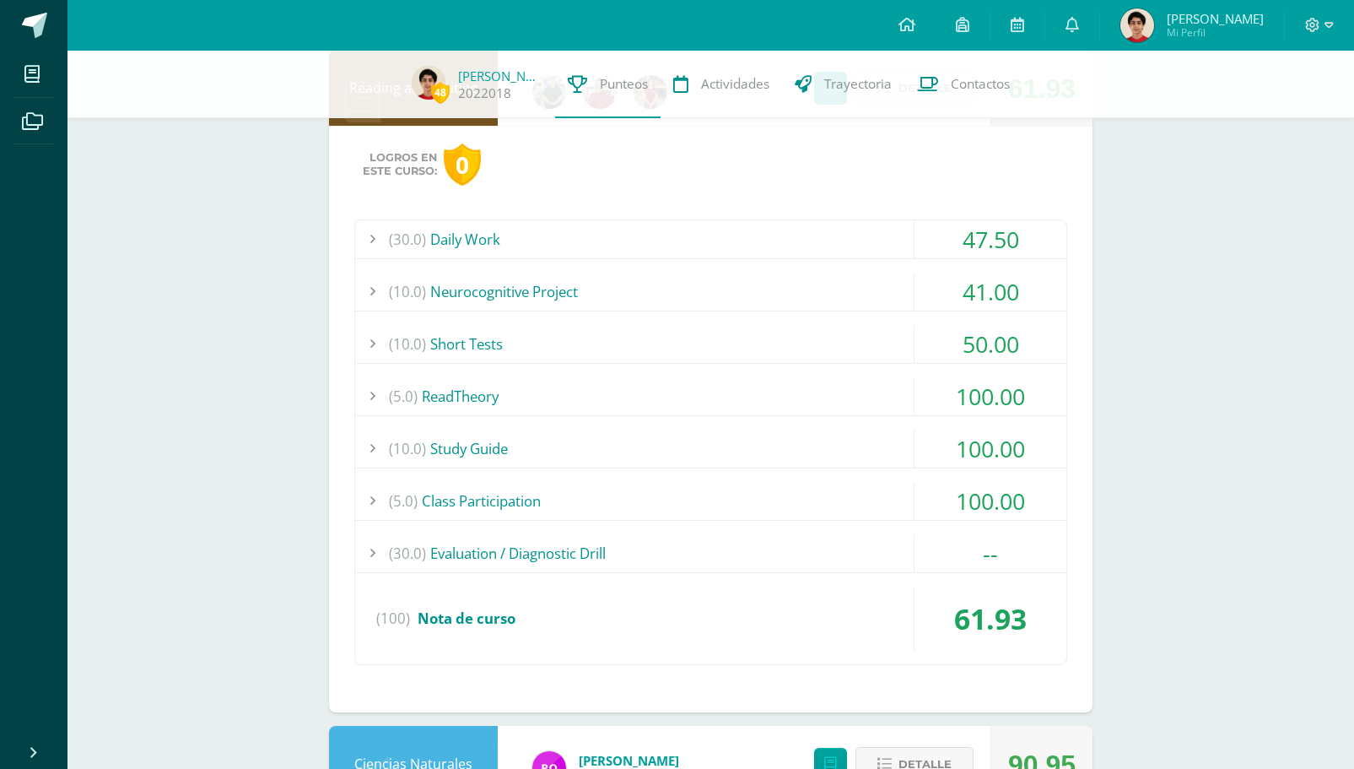
click at [877, 395] on div "(5.0) ReadTheory" at bounding box center [710, 396] width 711 height 38
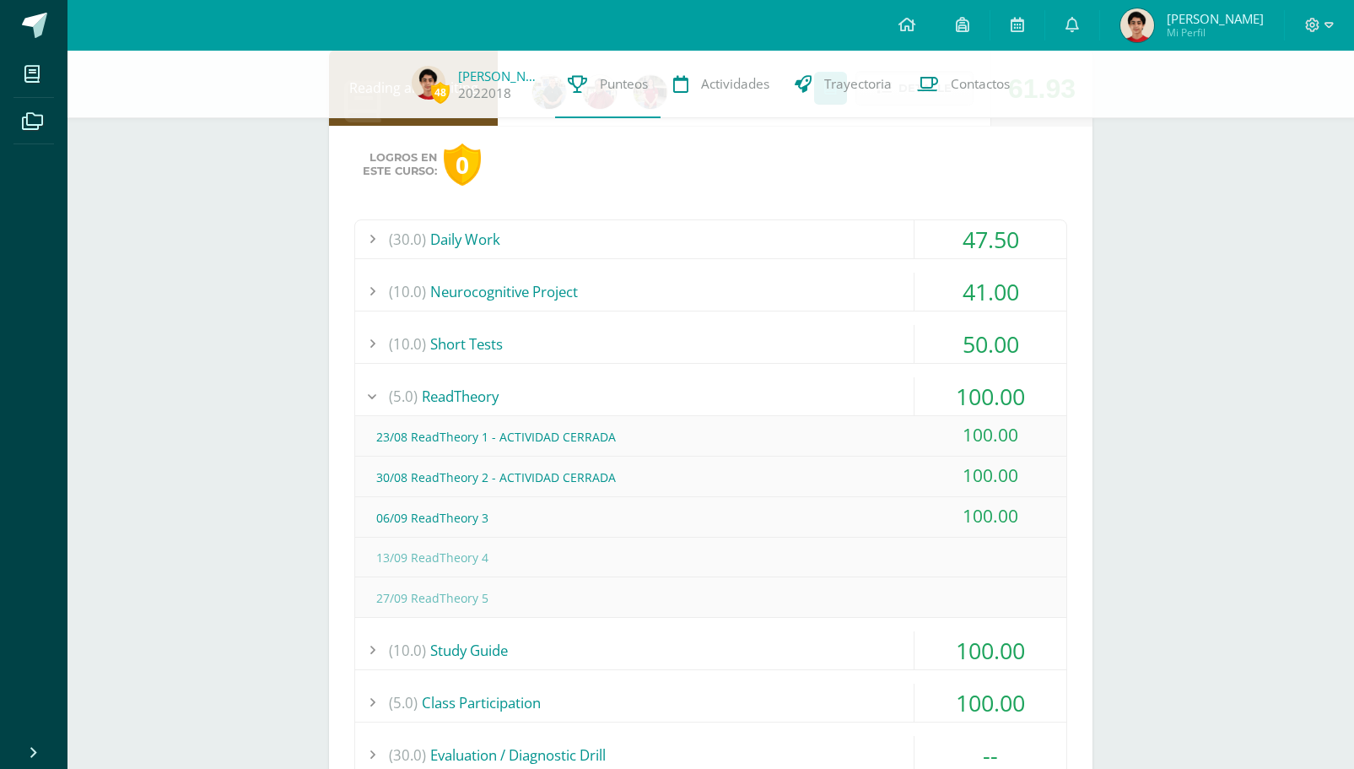
click at [877, 395] on div "(5.0) ReadTheory" at bounding box center [710, 396] width 711 height 38
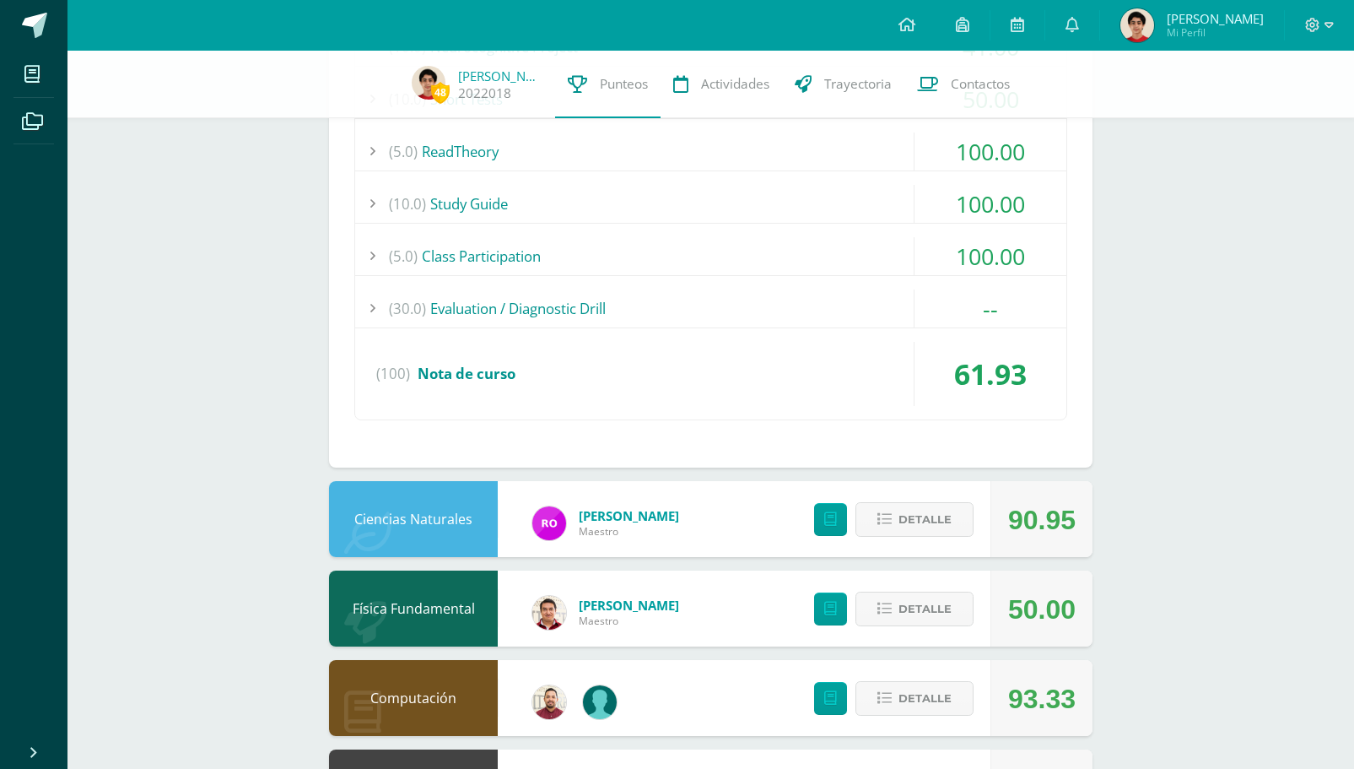
scroll to position [2121, 0]
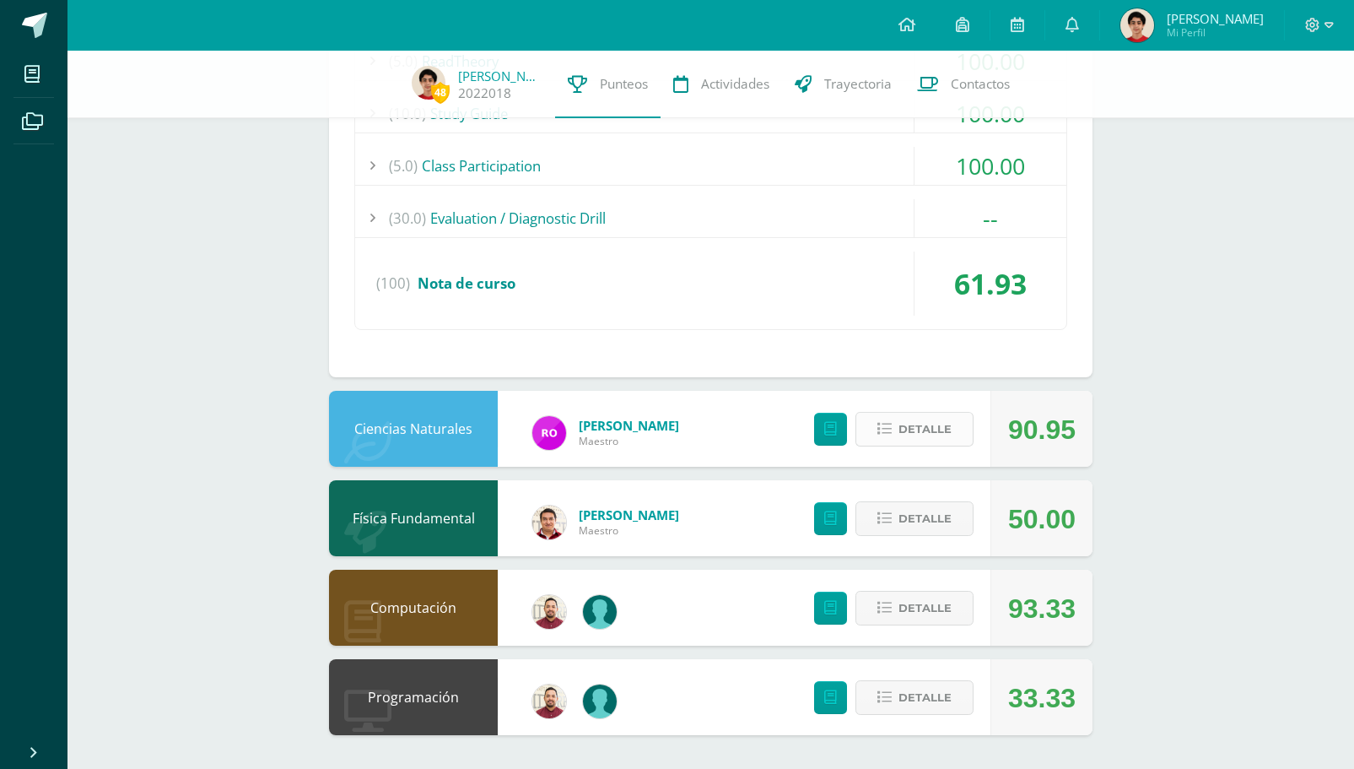
click at [920, 435] on span "Detalle" at bounding box center [924, 428] width 53 height 31
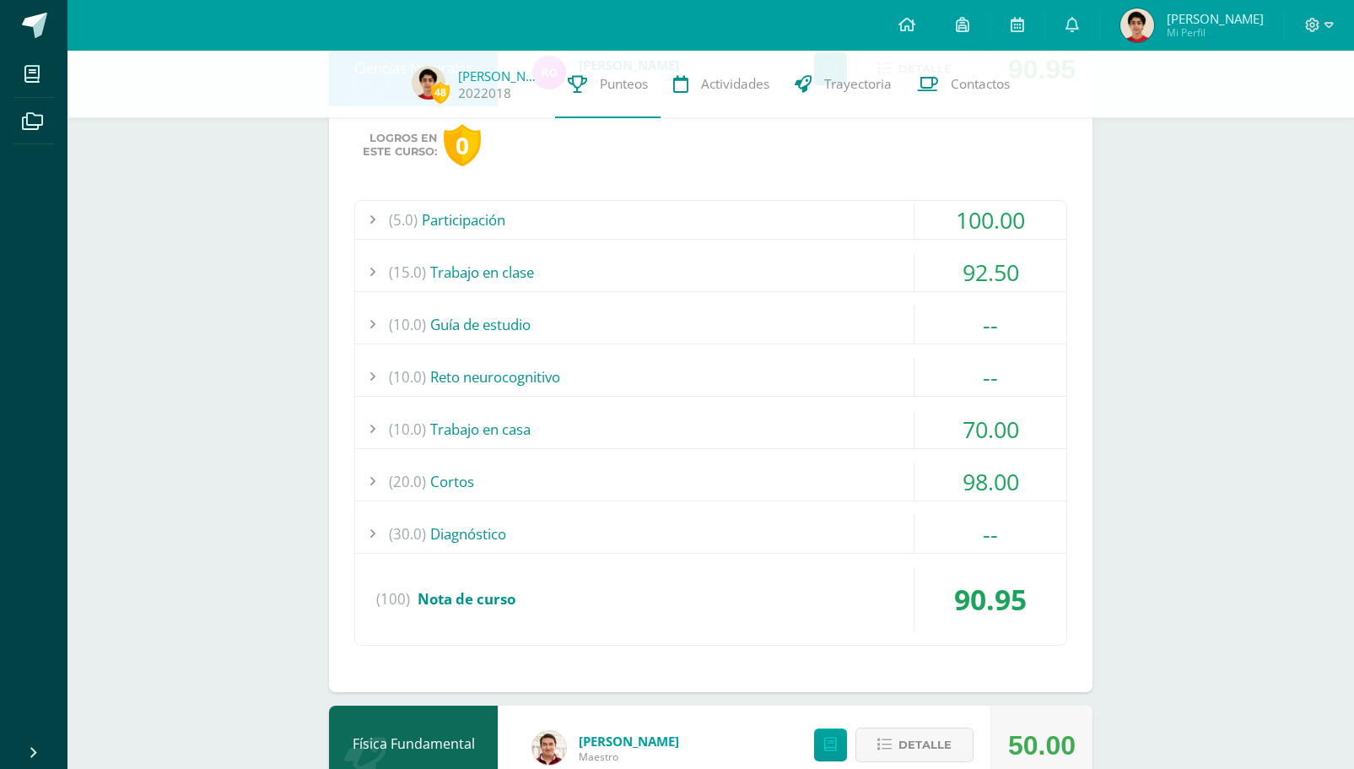
scroll to position [2483, 0]
click at [834, 415] on div "(10.0) Trabajo en casa" at bounding box center [710, 427] width 711 height 38
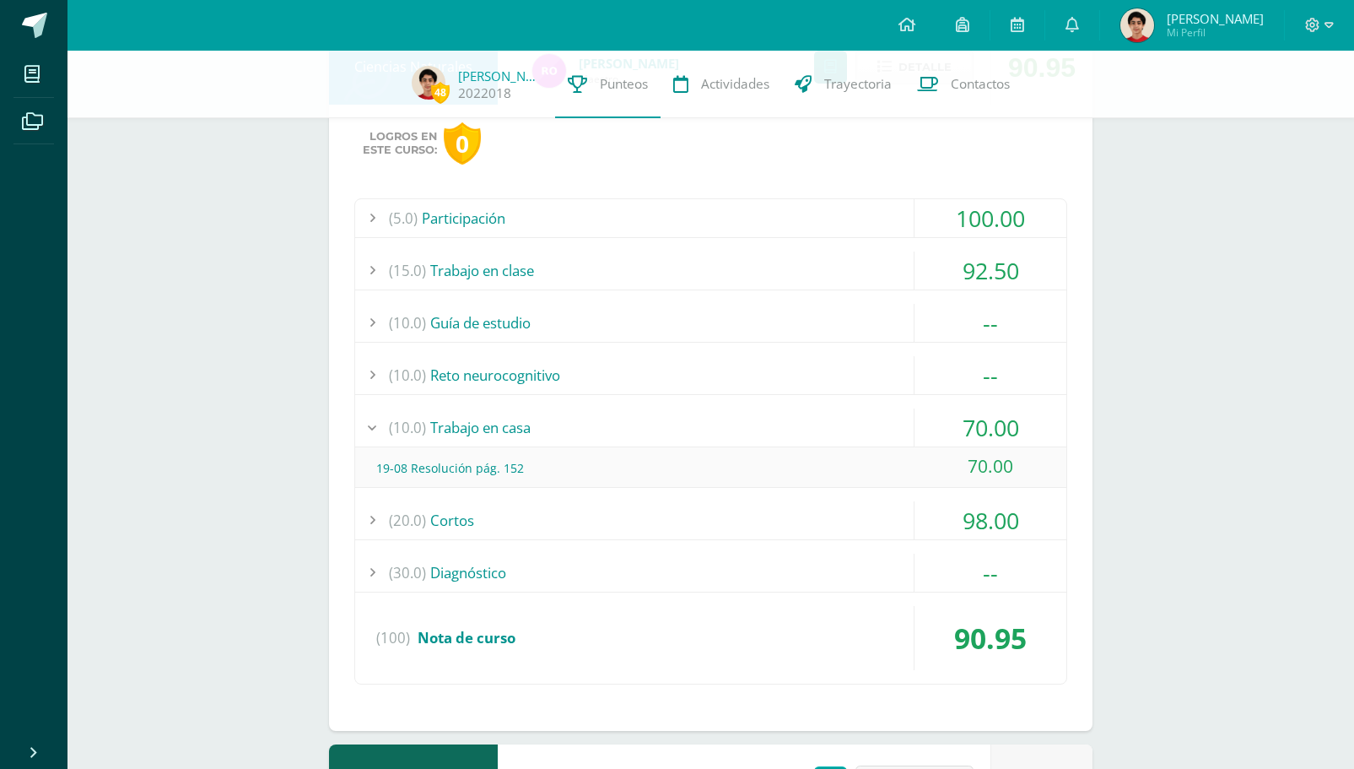
click at [834, 415] on div "(10.0) Trabajo en casa" at bounding box center [710, 427] width 711 height 38
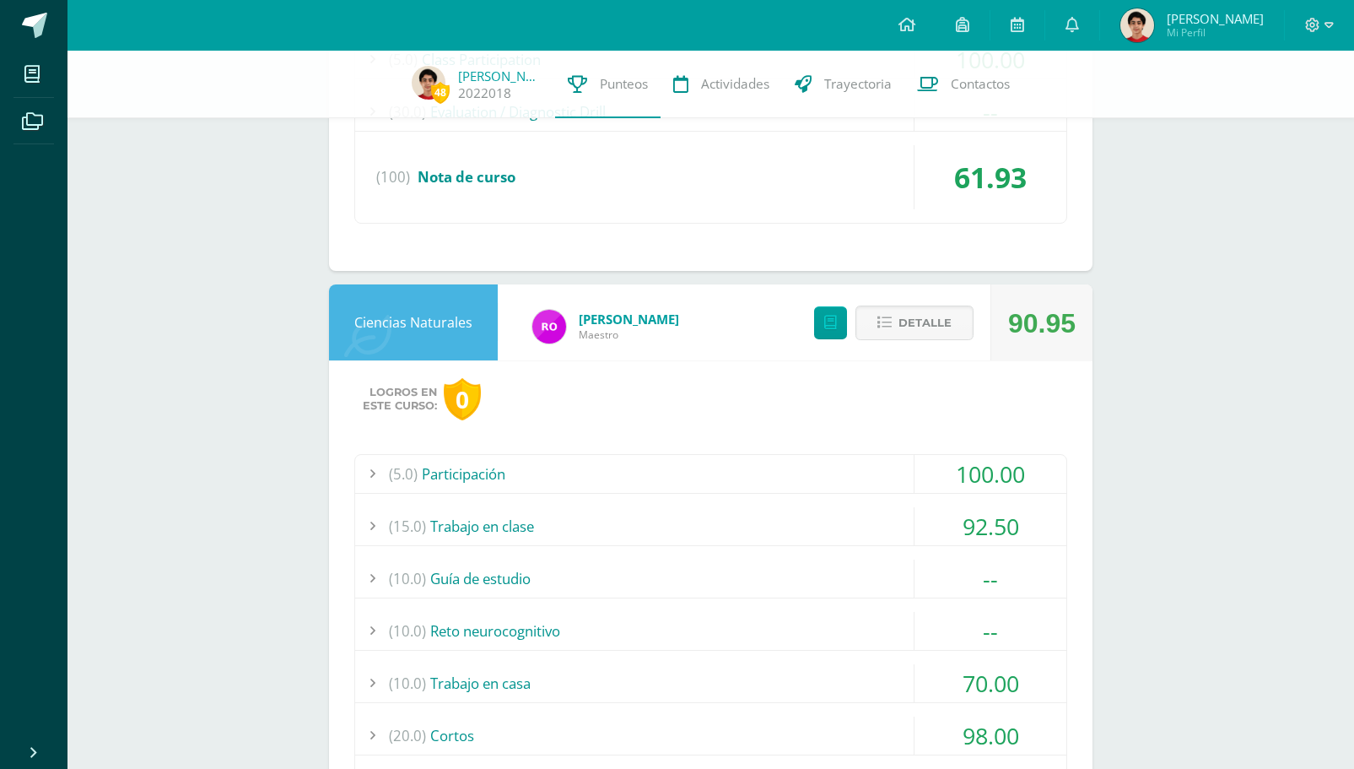
scroll to position [2226, 0]
click at [866, 681] on div "(10.0) Trabajo en casa" at bounding box center [710, 684] width 711 height 38
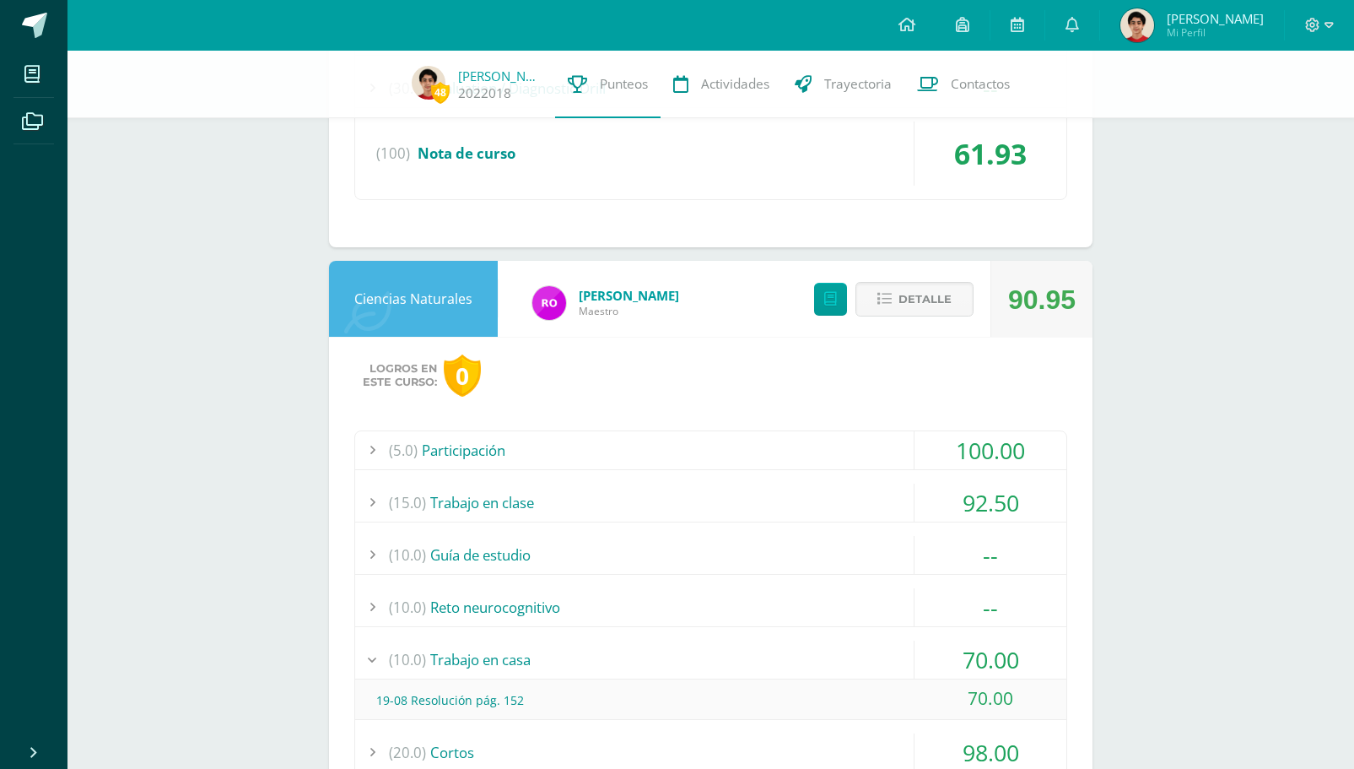
click at [883, 657] on div "(10.0) Trabajo en casa" at bounding box center [710, 659] width 711 height 38
click at [943, 294] on span "Detalle" at bounding box center [924, 298] width 53 height 31
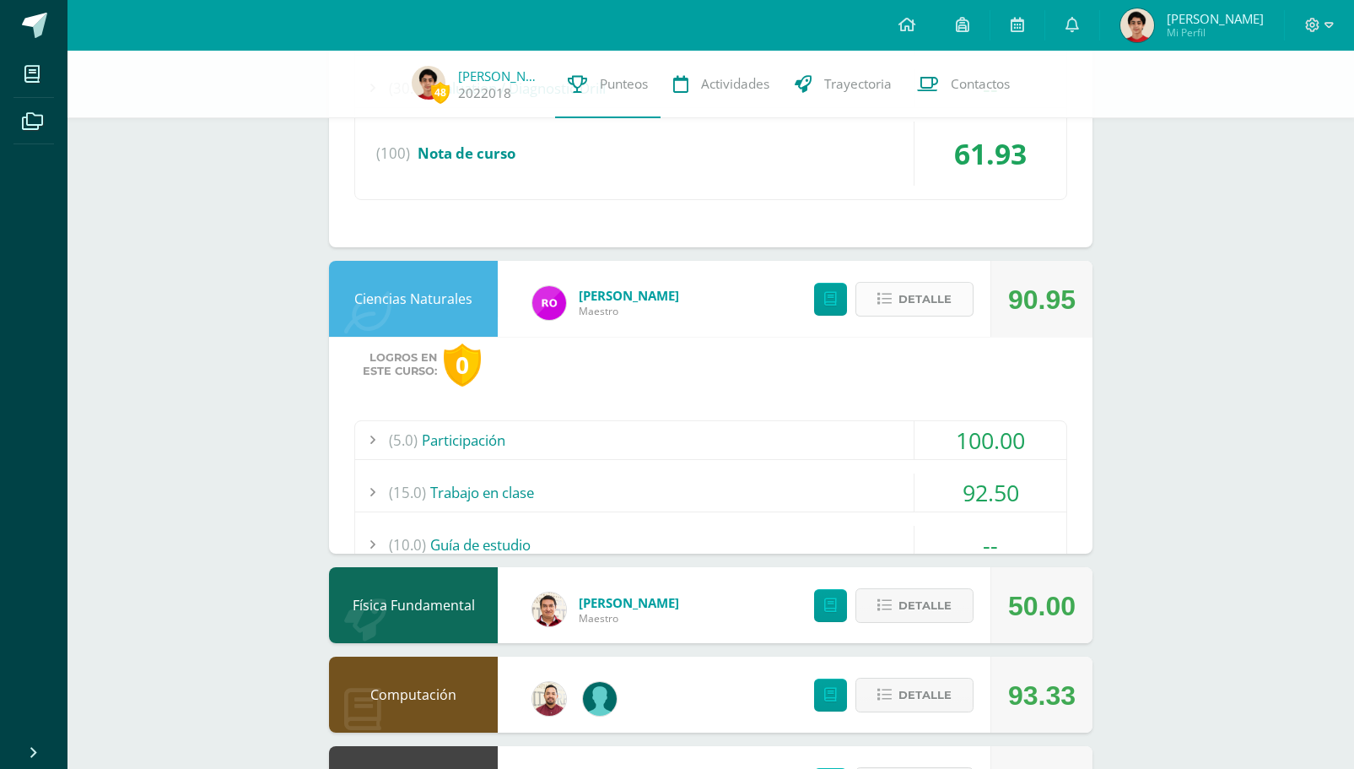
scroll to position [2121, 0]
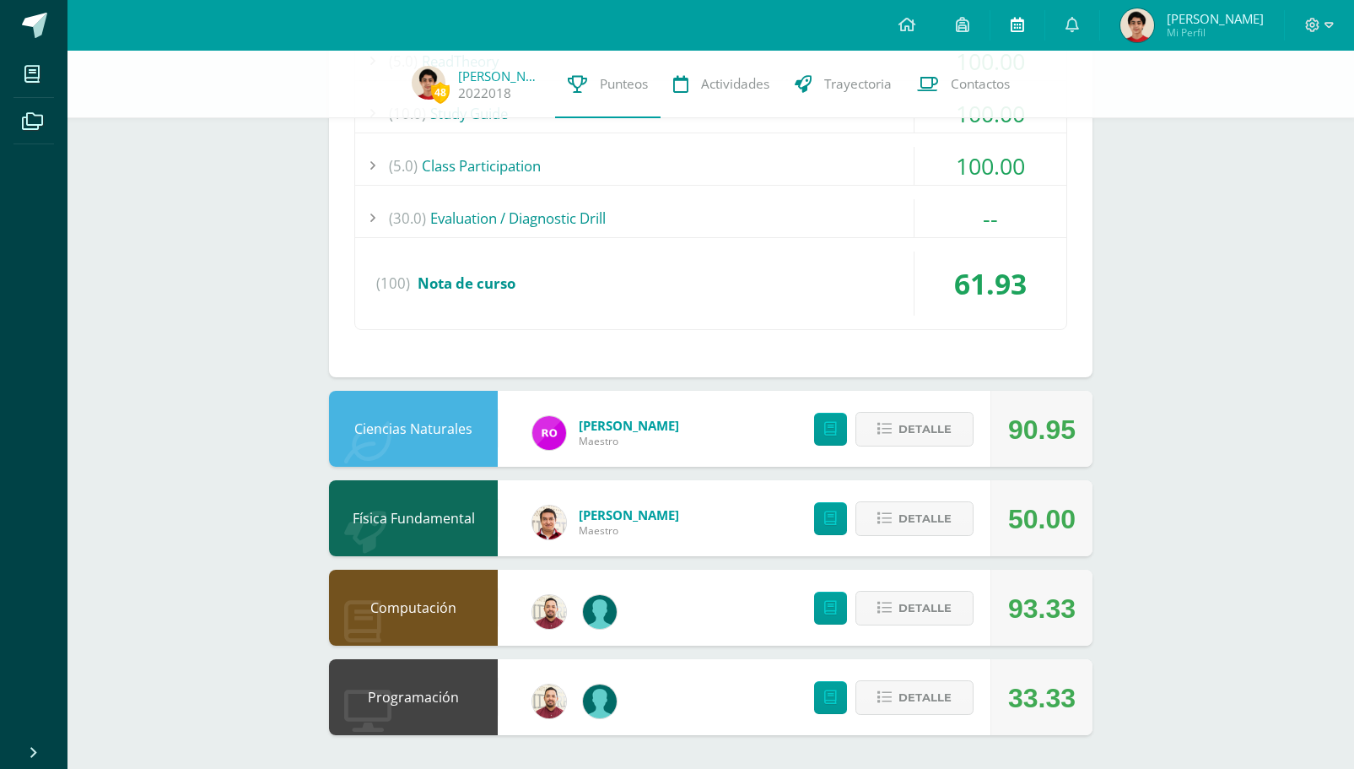
click at [1024, 21] on icon at bounding box center [1017, 24] width 13 height 15
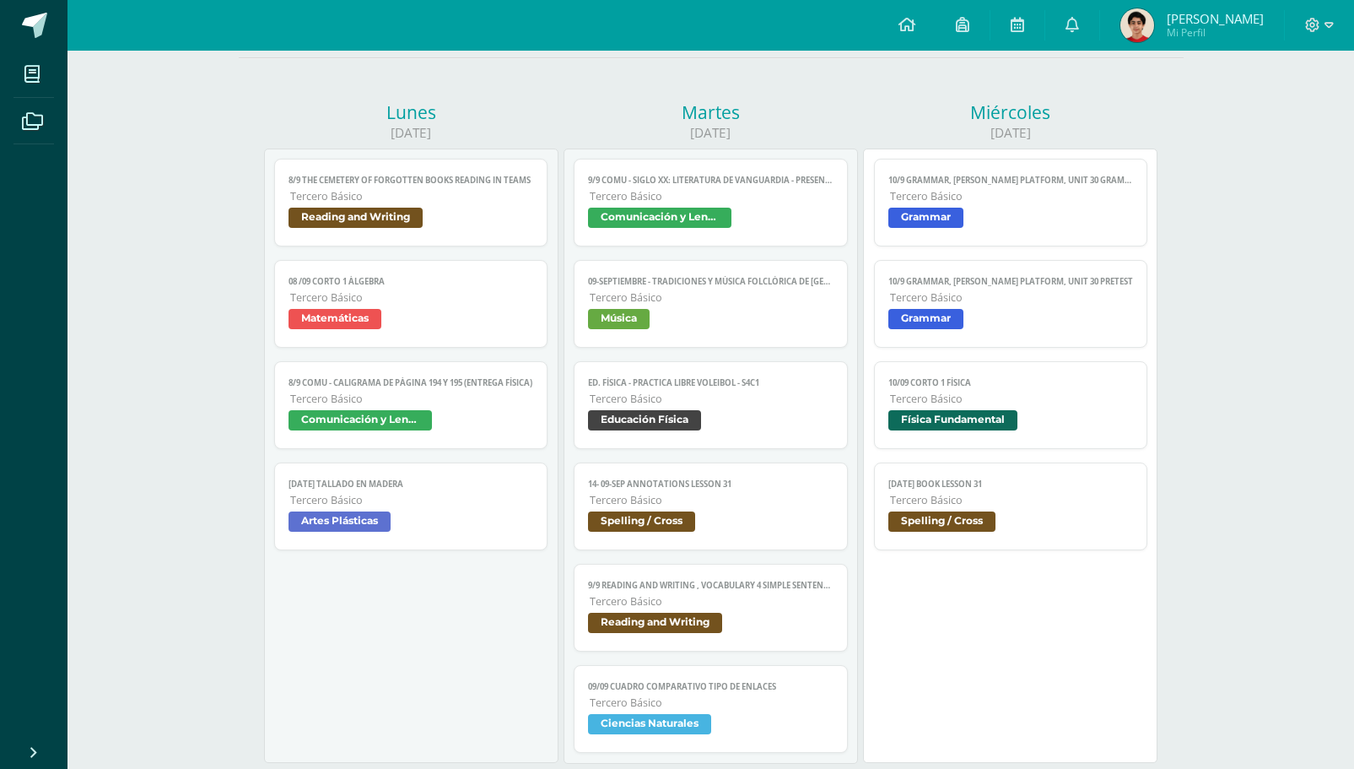
scroll to position [176, 0]
click at [699, 504] on span "Tercero Básico" at bounding box center [712, 501] width 244 height 14
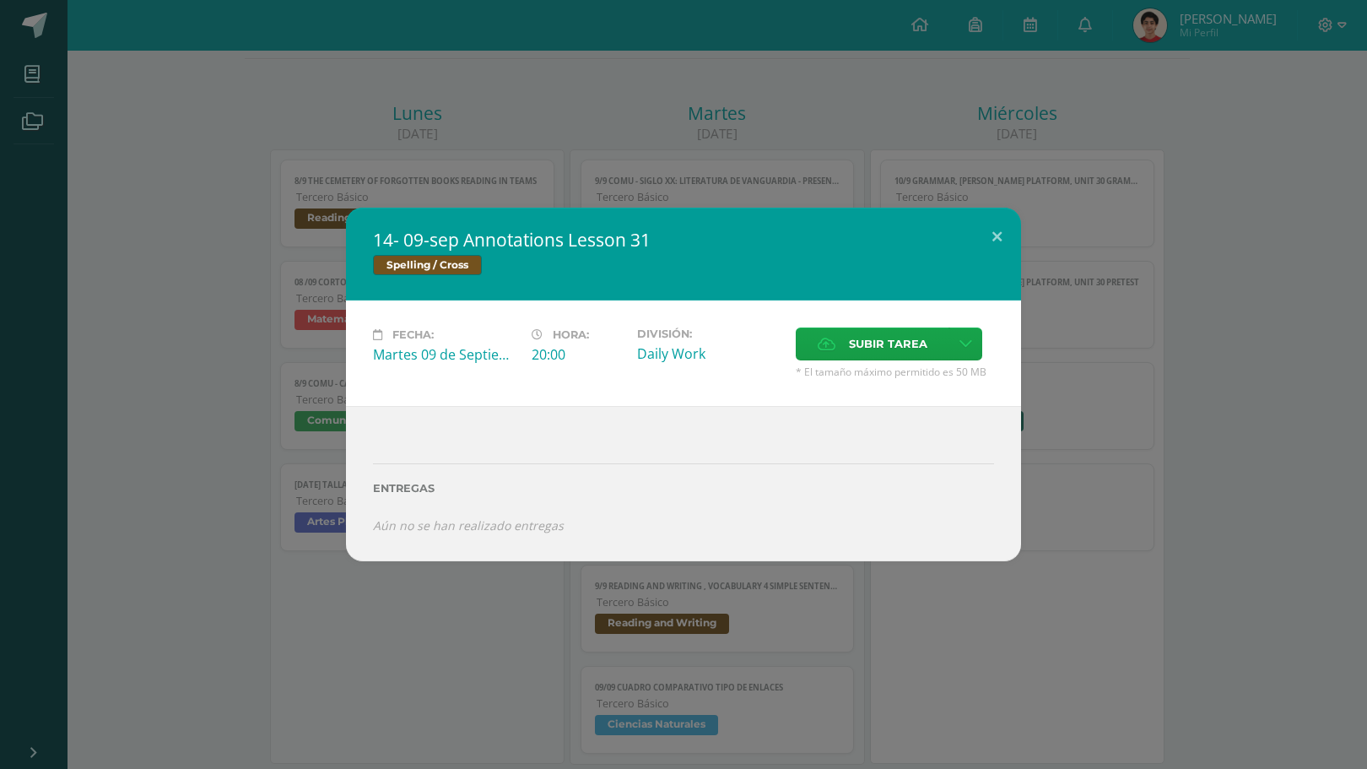
click at [909, 641] on div "14- 09-sep Annotations Lesson 31 Spelling / Cross Fecha: Martes 09 de Septiembr…" at bounding box center [683, 384] width 1367 height 769
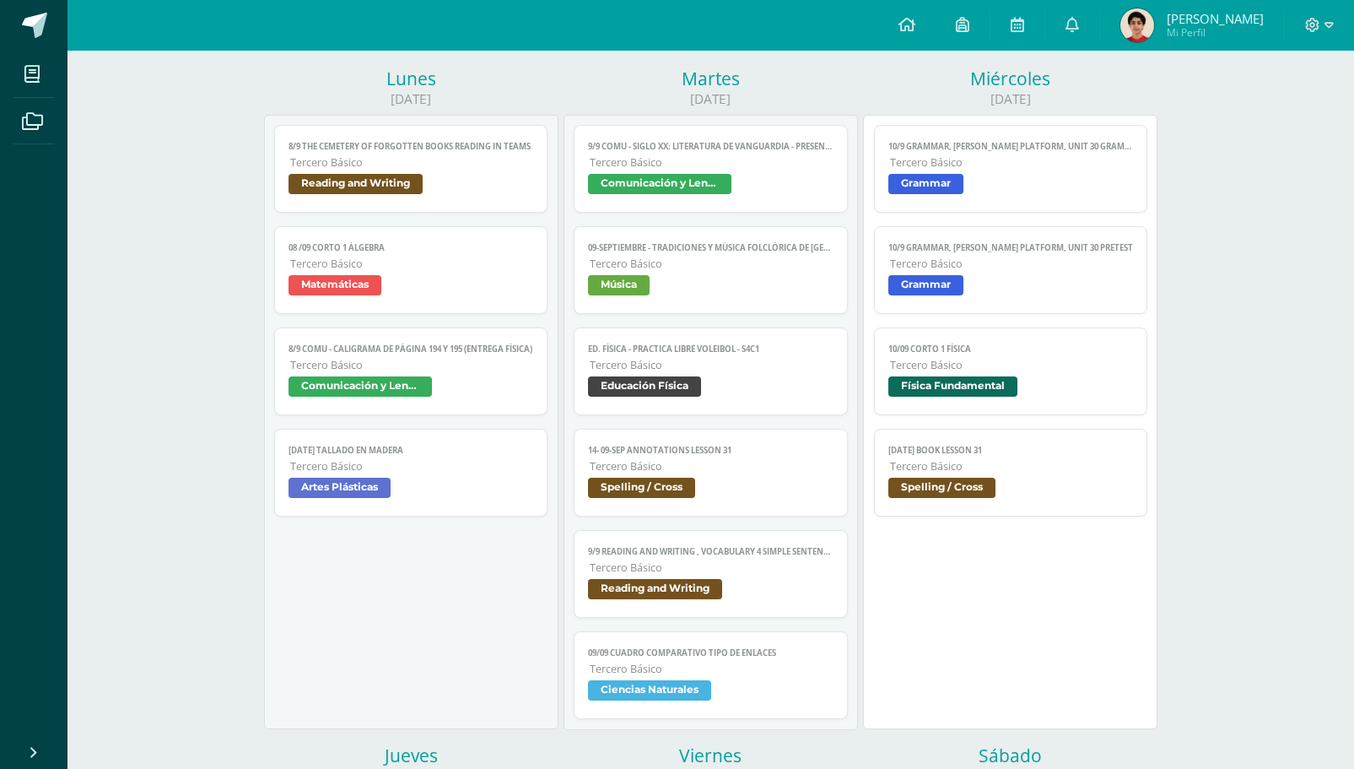
scroll to position [210, 0]
click at [911, 391] on span "Física Fundamental" at bounding box center [952, 387] width 129 height 20
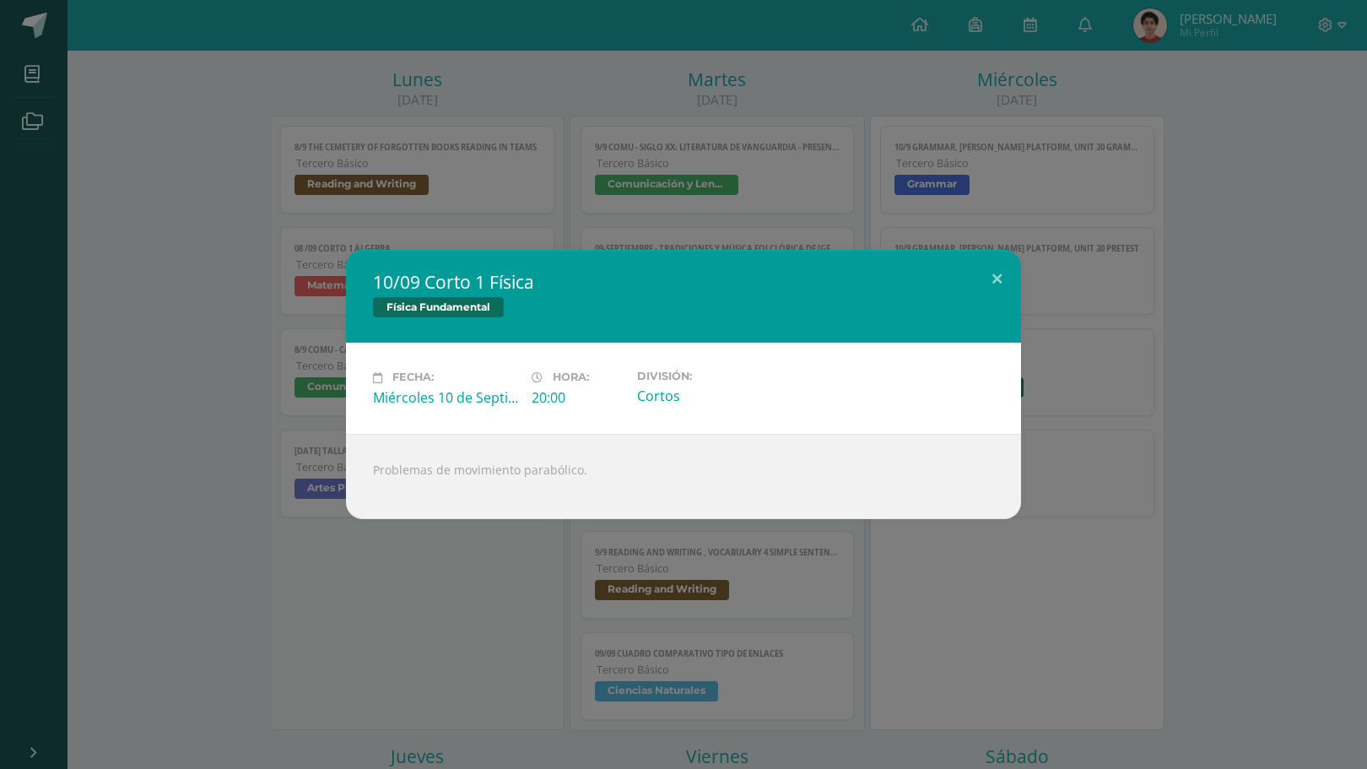
drag, startPoint x: 1136, startPoint y: 589, endPoint x: 1169, endPoint y: 636, distance: 57.6
drag, startPoint x: 1169, startPoint y: 636, endPoint x: 985, endPoint y: 192, distance: 480.7
click at [985, 192] on div "10/09 Corto 1 Física Física Fundamental Fecha: Miércoles 10 de Septiembre Hora:…" at bounding box center [683, 384] width 1367 height 769
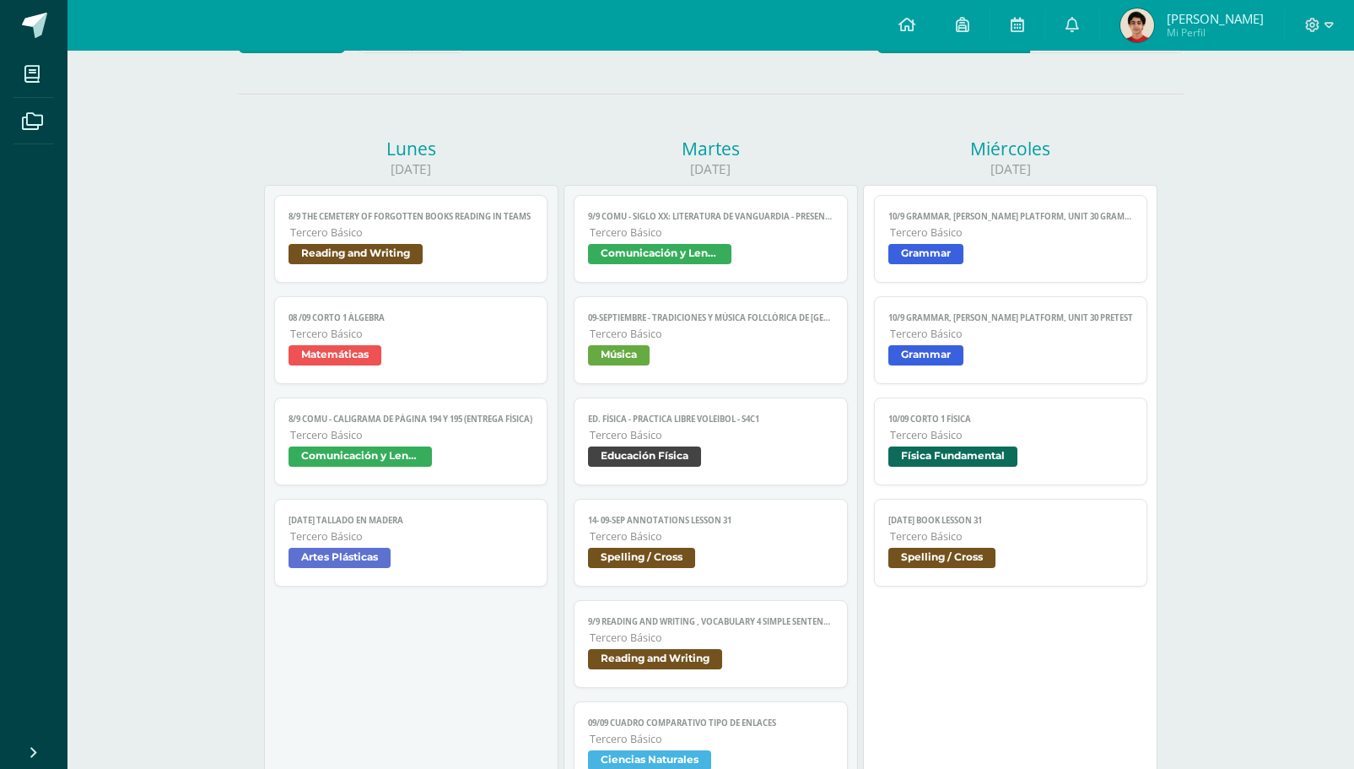
scroll to position [132, 0]
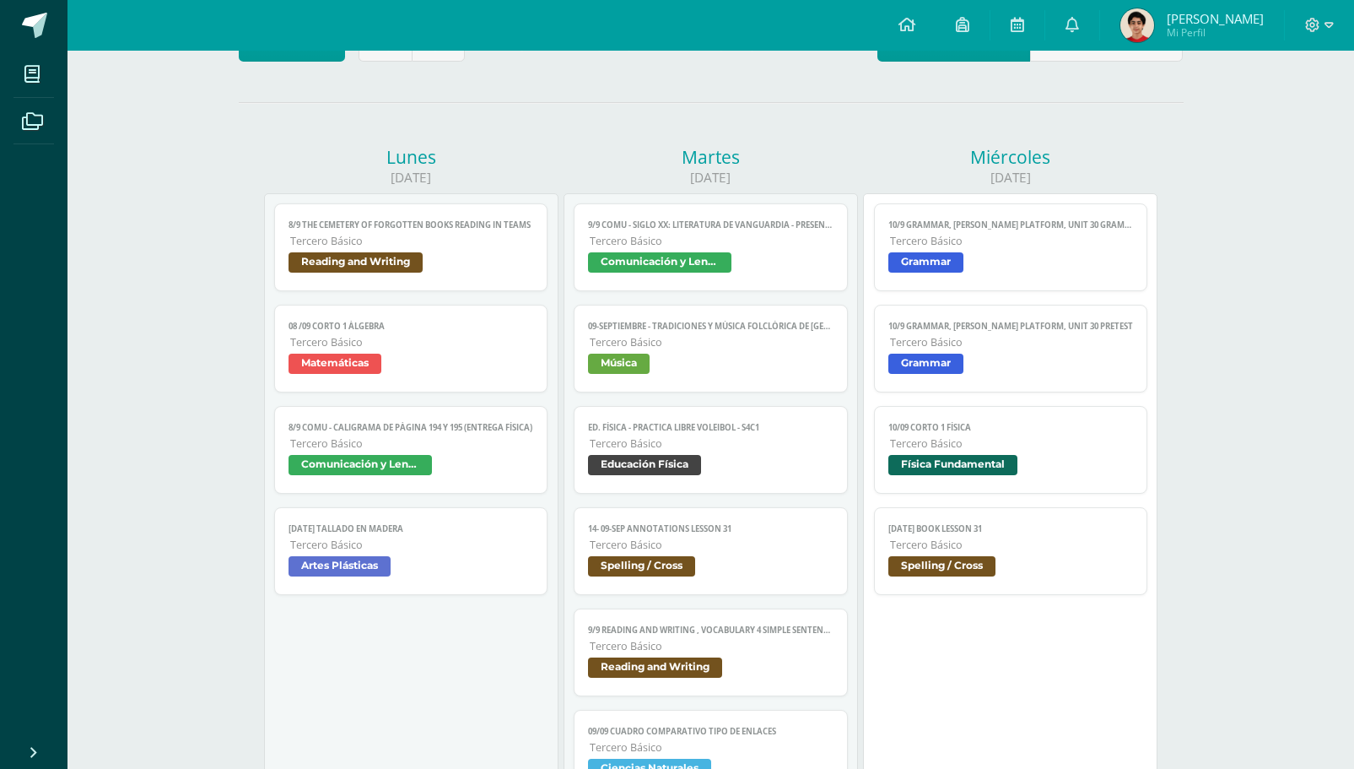
click at [992, 380] on link "10/9 Grammar, Pëarson platform, Unit 30 pretest Tercero Básico Grammar" at bounding box center [1011, 349] width 274 height 88
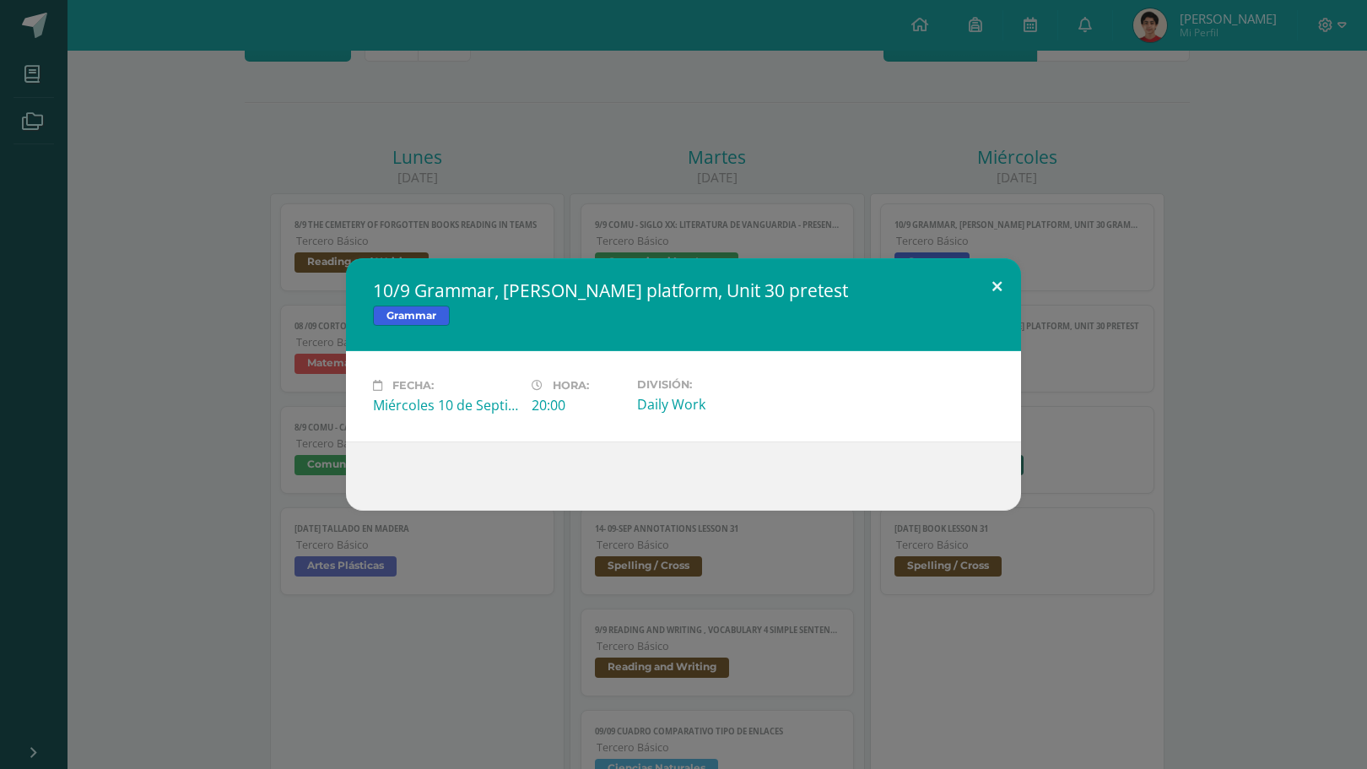
click at [1006, 282] on button at bounding box center [997, 286] width 48 height 57
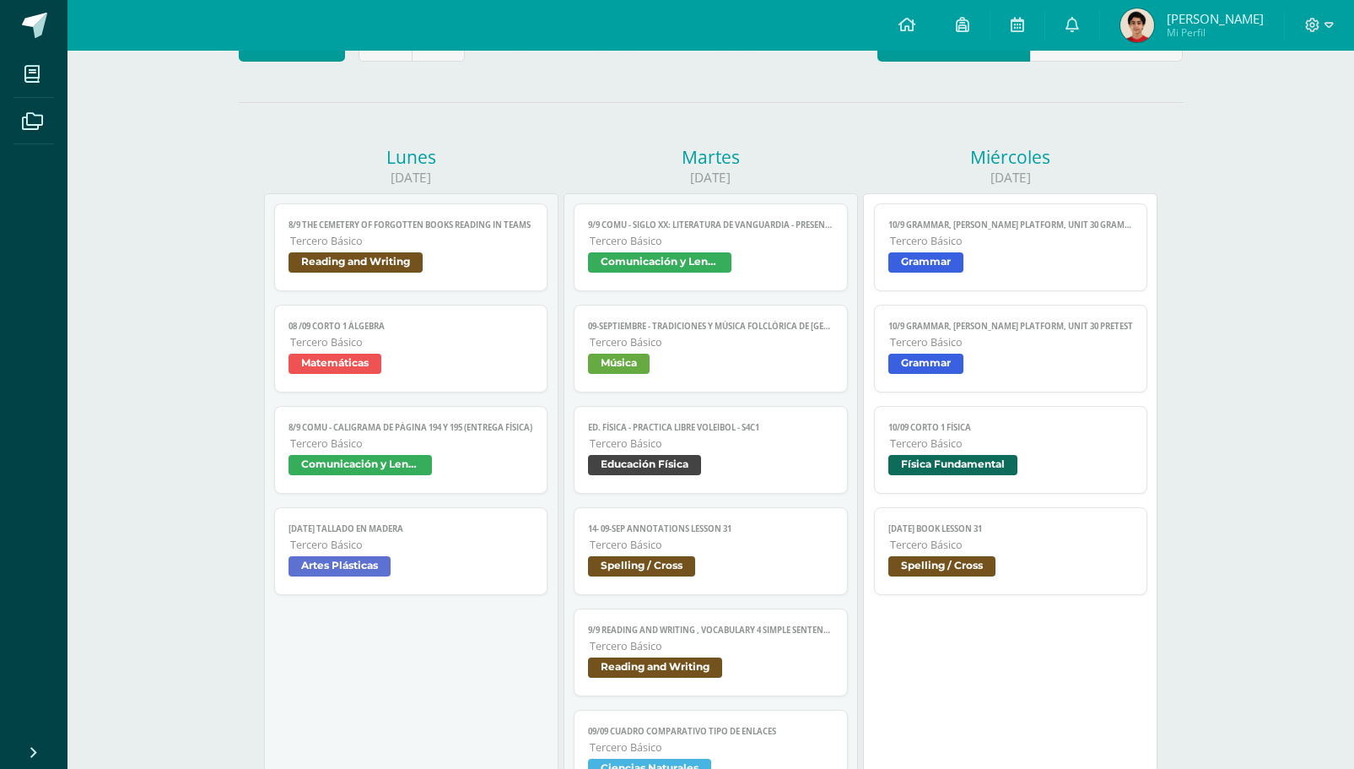
click at [1154, 35] on img at bounding box center [1137, 25] width 34 height 34
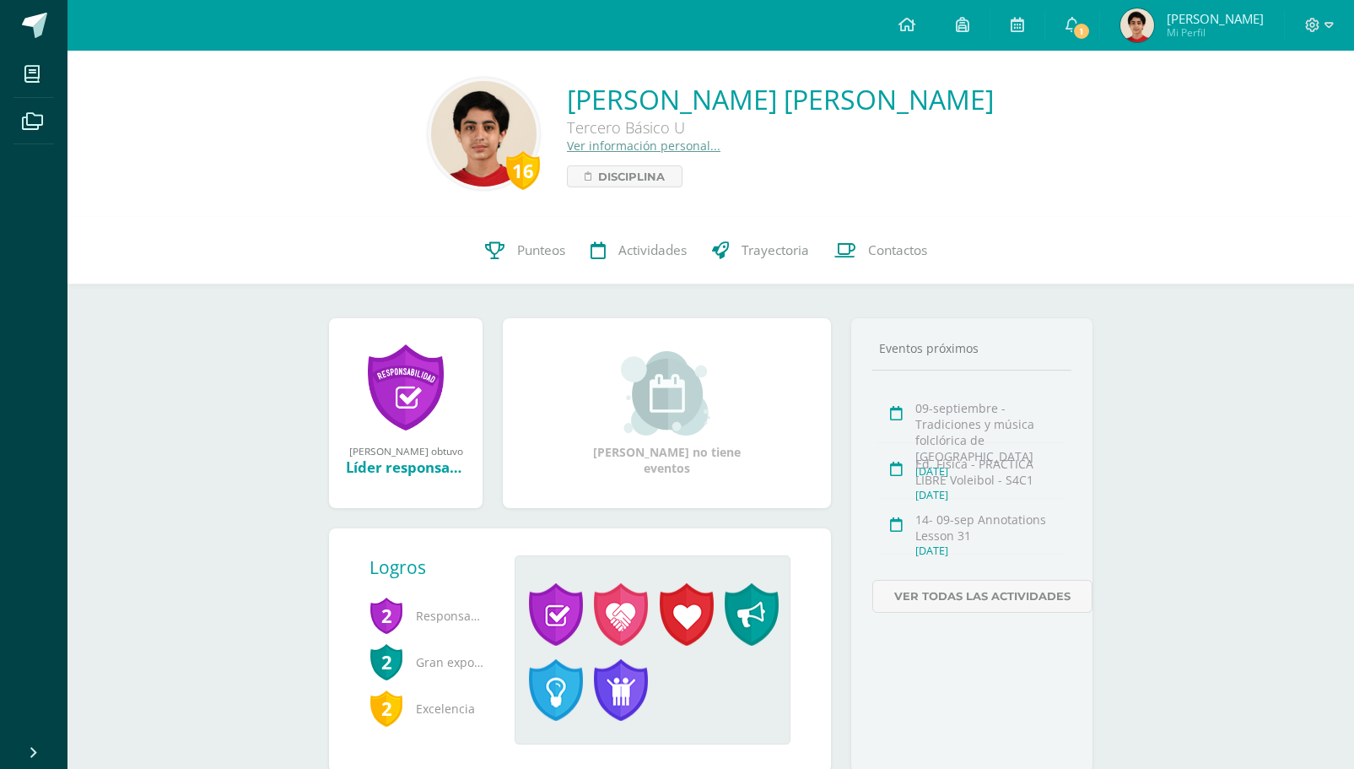
click at [1150, 30] on span "[PERSON_NAME] Mi Perfil" at bounding box center [1192, 25] width 150 height 34
click at [1154, 24] on img at bounding box center [1137, 25] width 34 height 34
click at [1154, 18] on img at bounding box center [1137, 25] width 34 height 34
click at [514, 247] on link "Punteos" at bounding box center [524, 250] width 105 height 67
click at [1091, 24] on span "1" at bounding box center [1081, 31] width 19 height 19
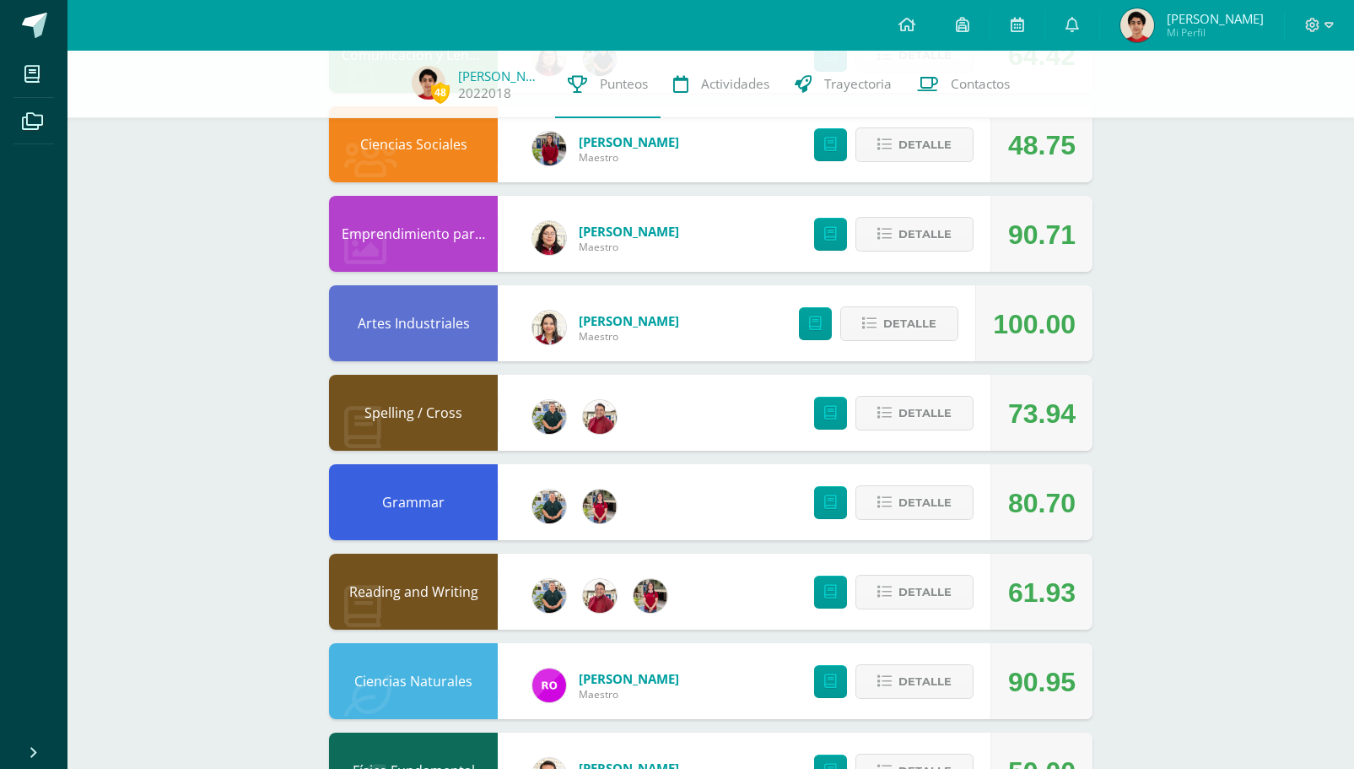
scroll to position [697, 0]
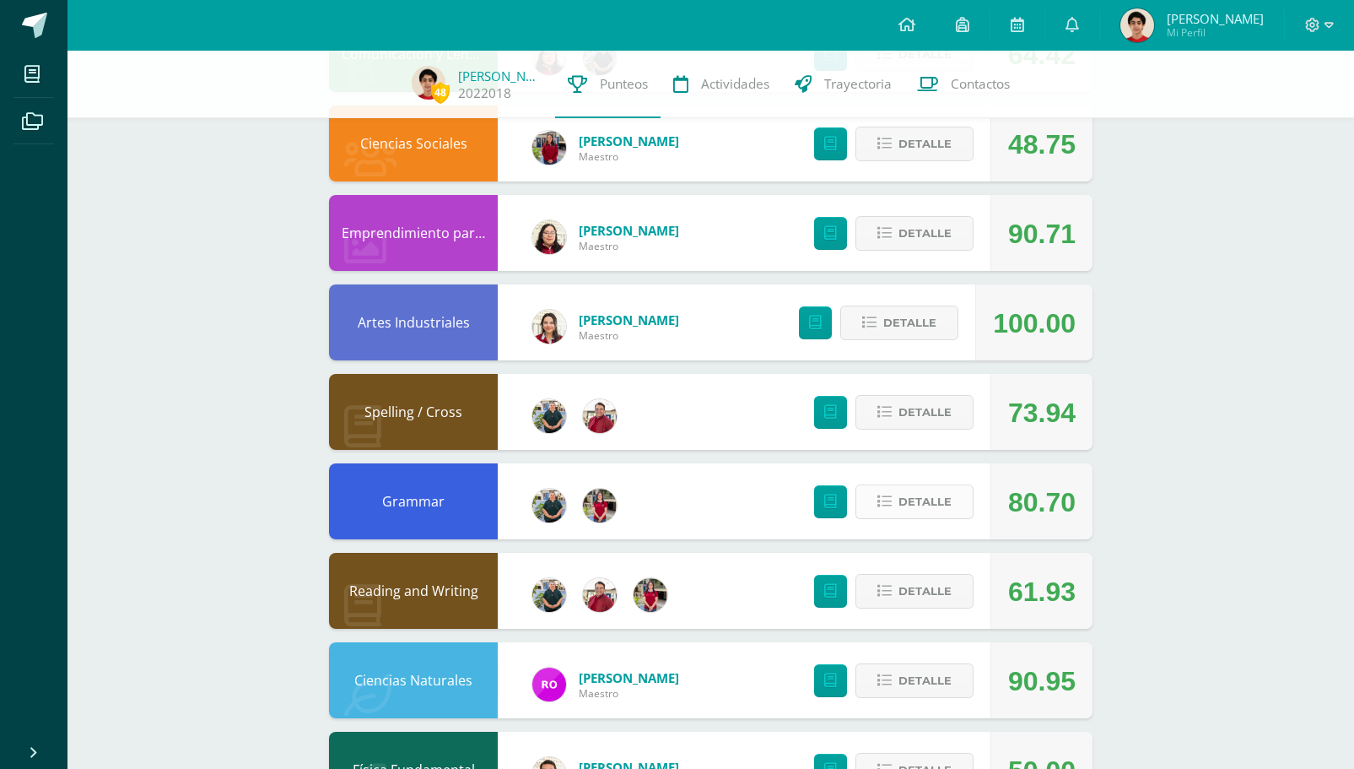
click at [903, 501] on span "Detalle" at bounding box center [924, 501] width 53 height 31
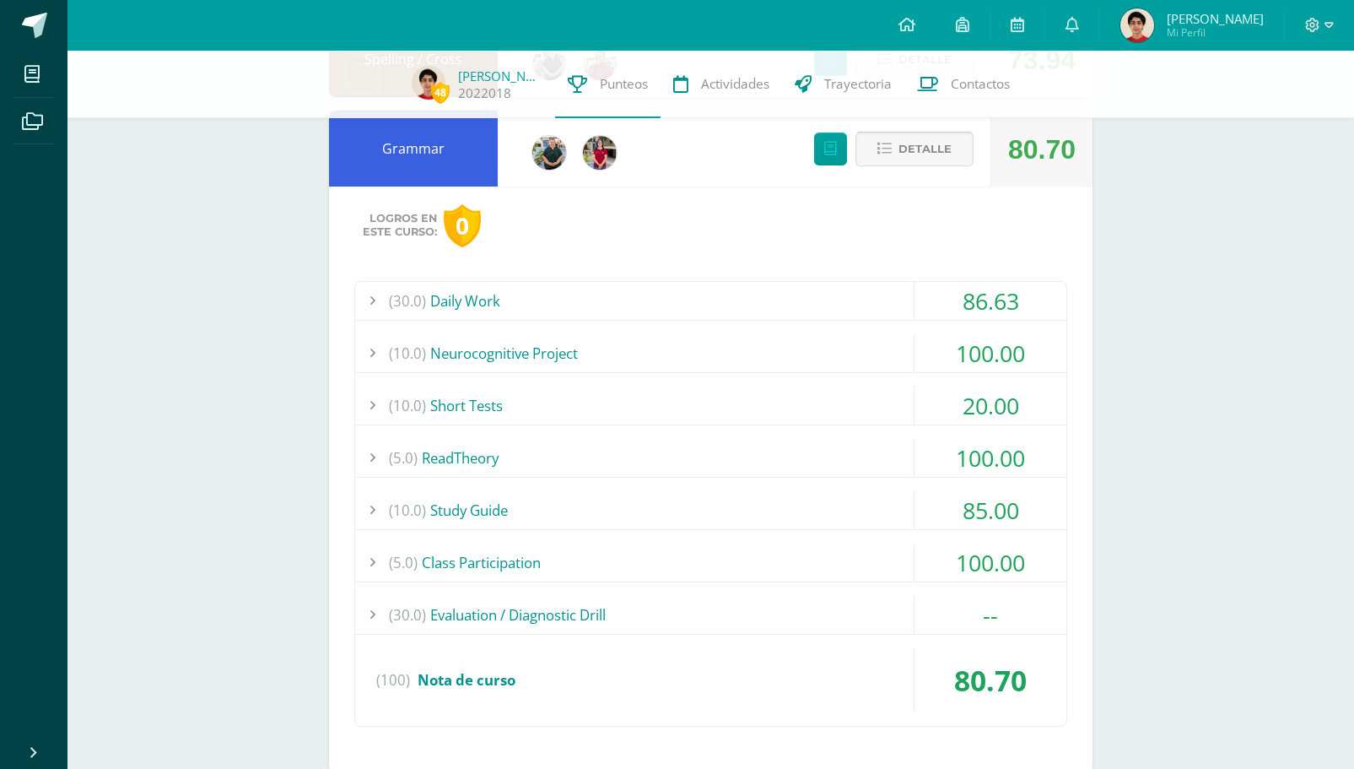
scroll to position [1050, 0]
click at [796, 288] on div "(30.0) Daily Work" at bounding box center [710, 300] width 711 height 38
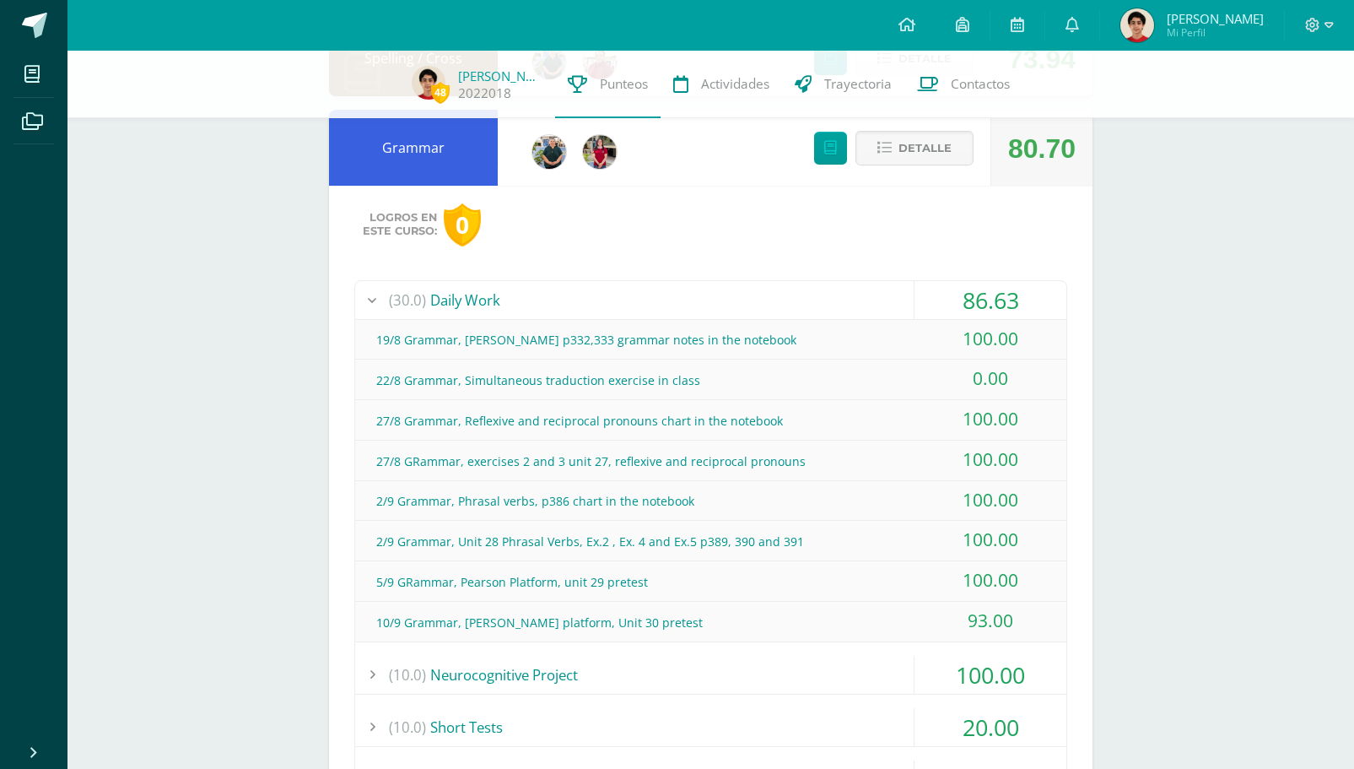
click at [796, 288] on div "(30.0) Daily Work" at bounding box center [710, 300] width 711 height 38
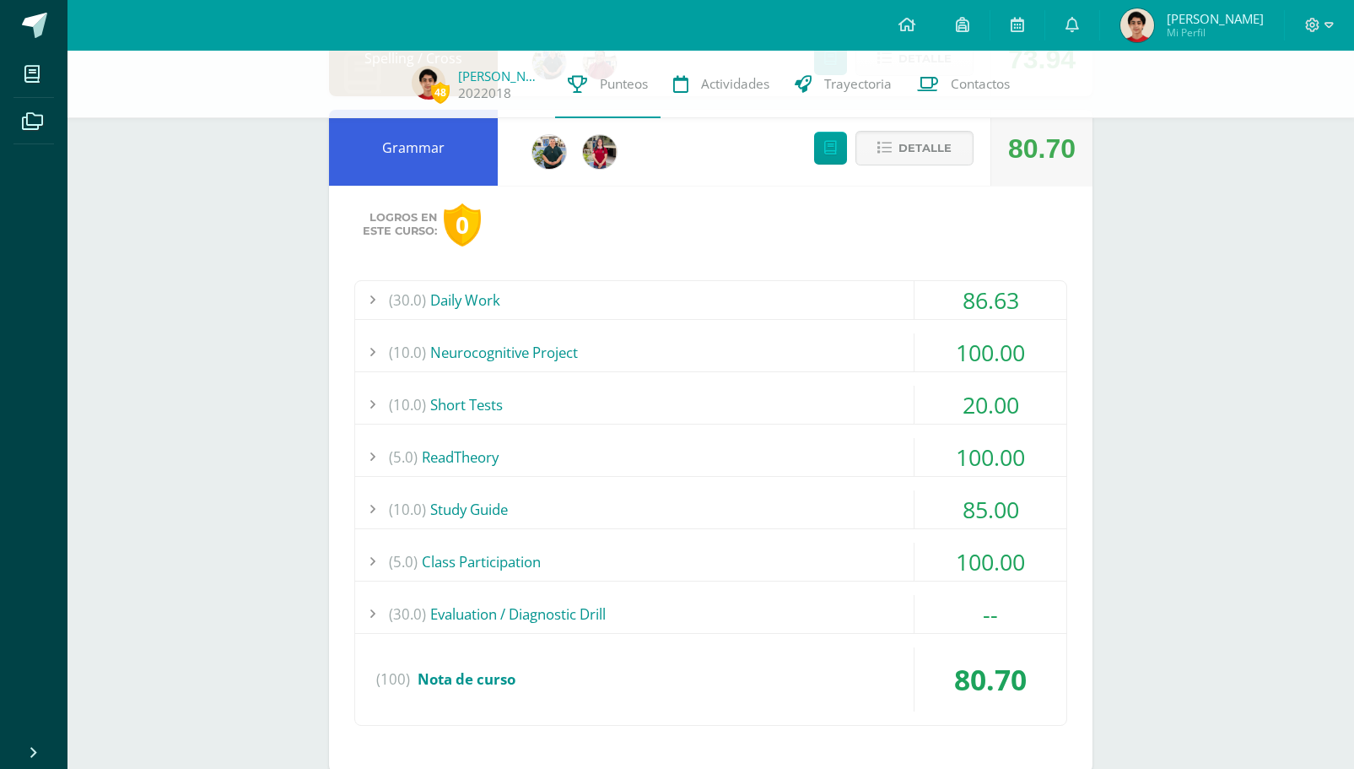
click at [828, 399] on div "(10.0) Short Tests" at bounding box center [710, 405] width 711 height 38
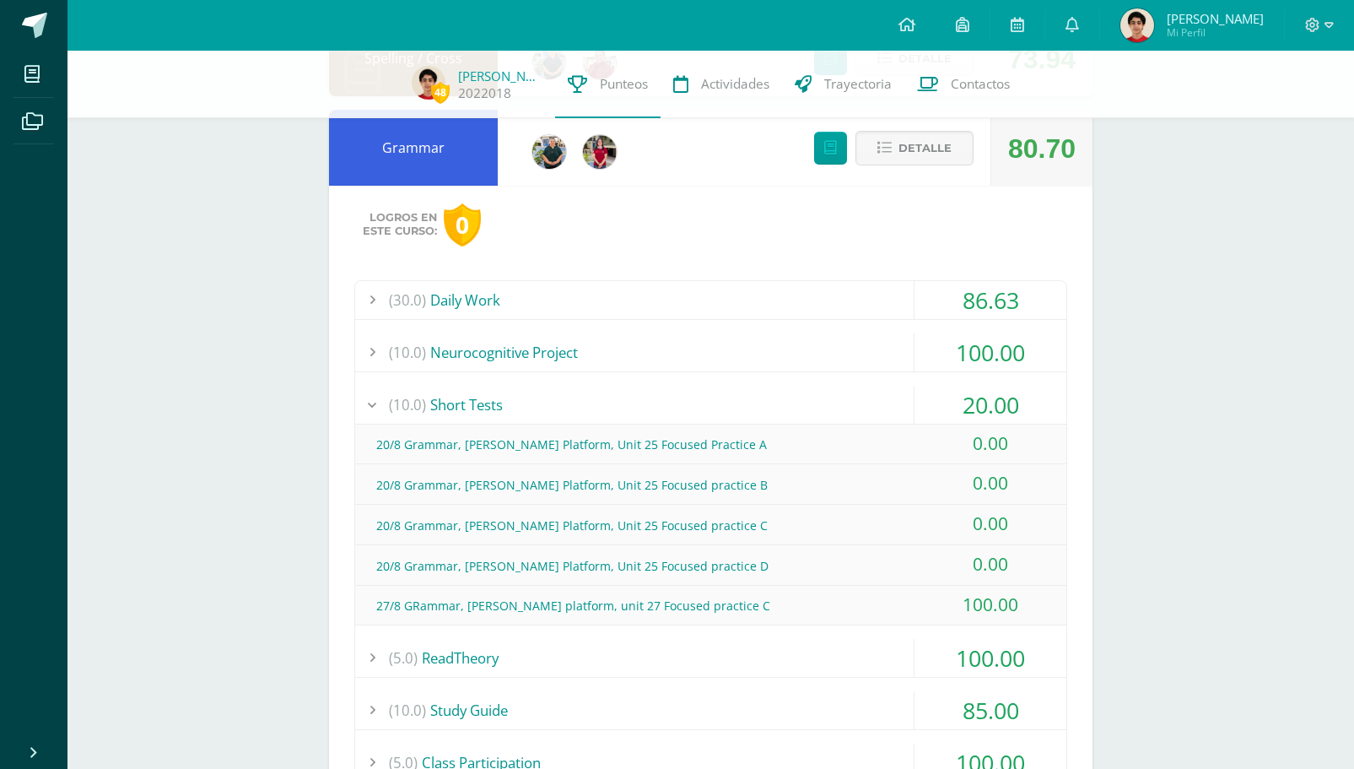
drag, startPoint x: 771, startPoint y: 577, endPoint x: 490, endPoint y: 429, distance: 317.4
click at [490, 429] on div "20/8 Grammar, [PERSON_NAME] Platform, Unit 25 Focused Practice A 0.00 [DATE] Gr…" at bounding box center [710, 524] width 711 height 201
click at [1254, 597] on div "48 [PERSON_NAME] 2022018 Punteos Actividades Trayectoria Contactos Pendiente Un…" at bounding box center [710, 227] width 1287 height 2454
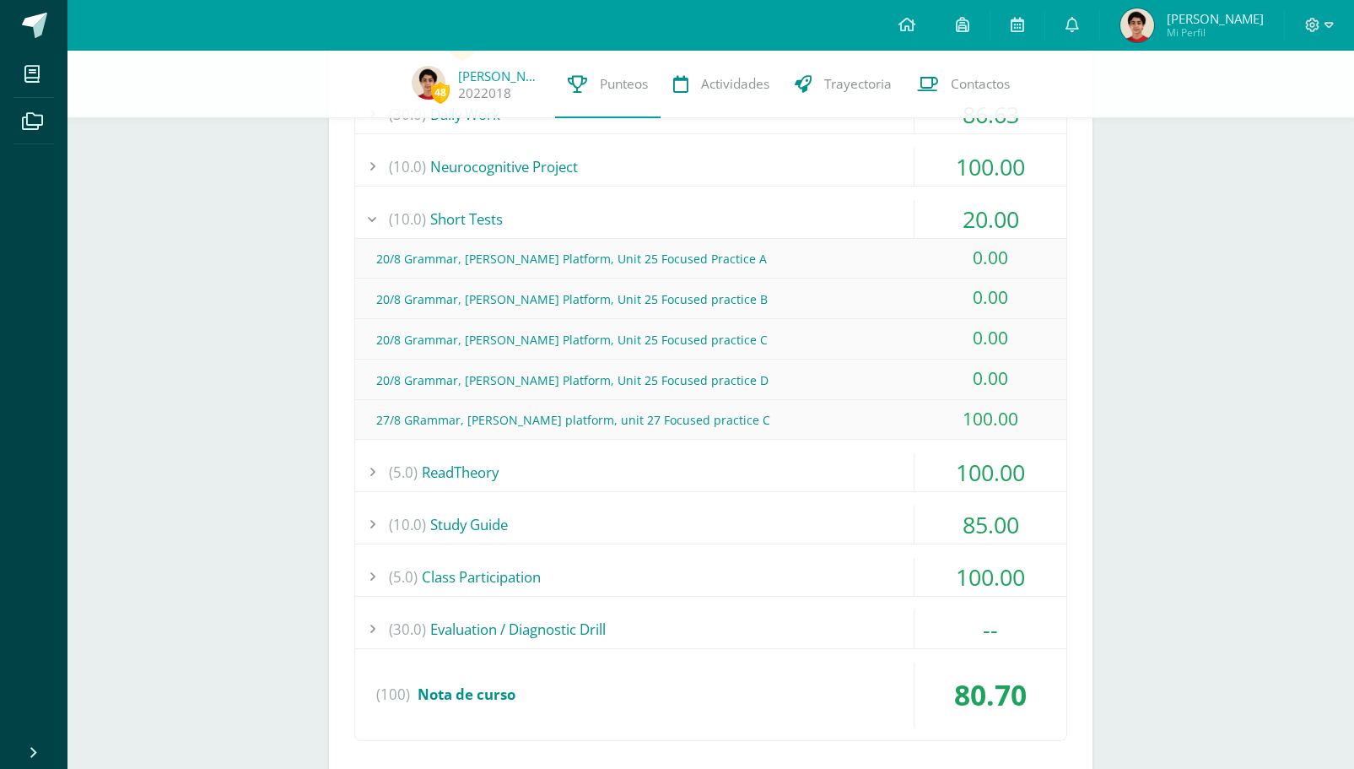
scroll to position [1238, 0]
click at [883, 461] on div "(5.0) ReadTheory" at bounding box center [710, 470] width 711 height 38
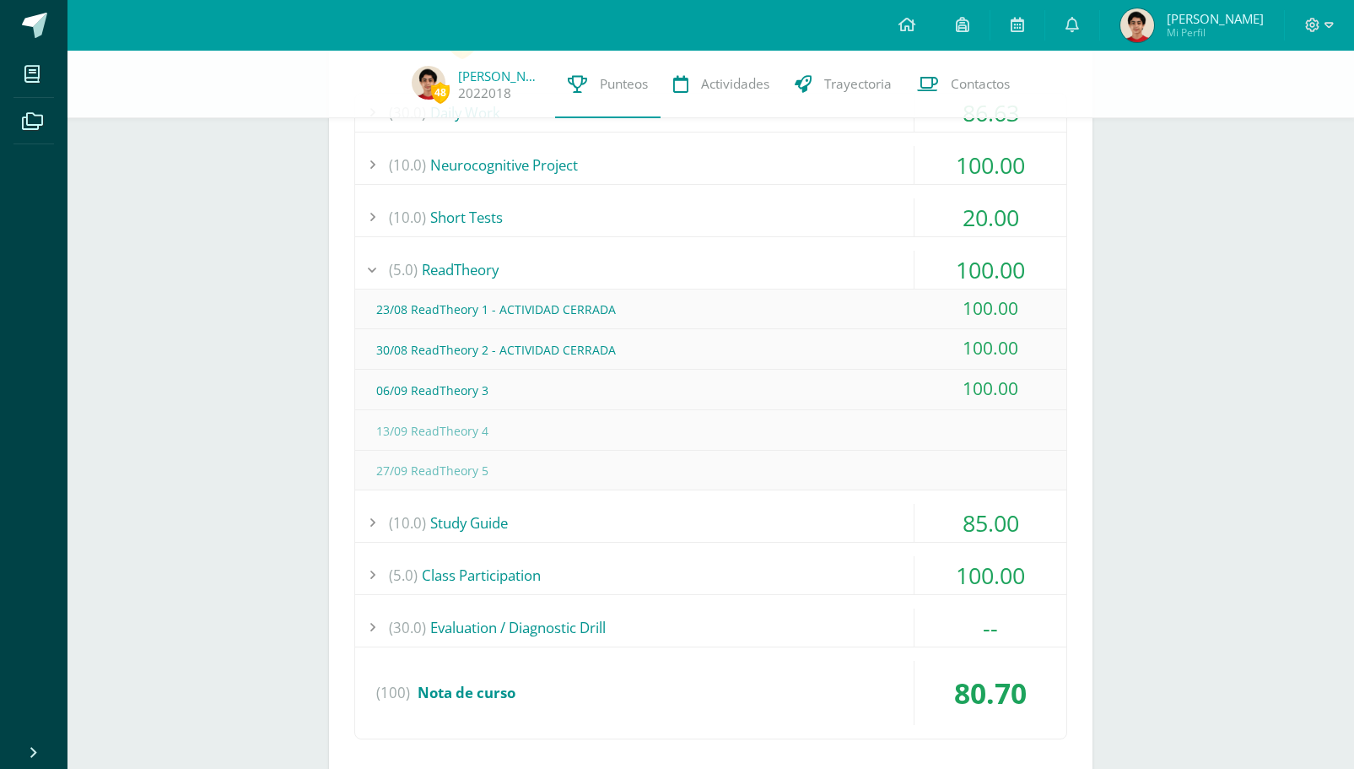
click at [873, 262] on div "(5.0) ReadTheory" at bounding box center [710, 270] width 711 height 38
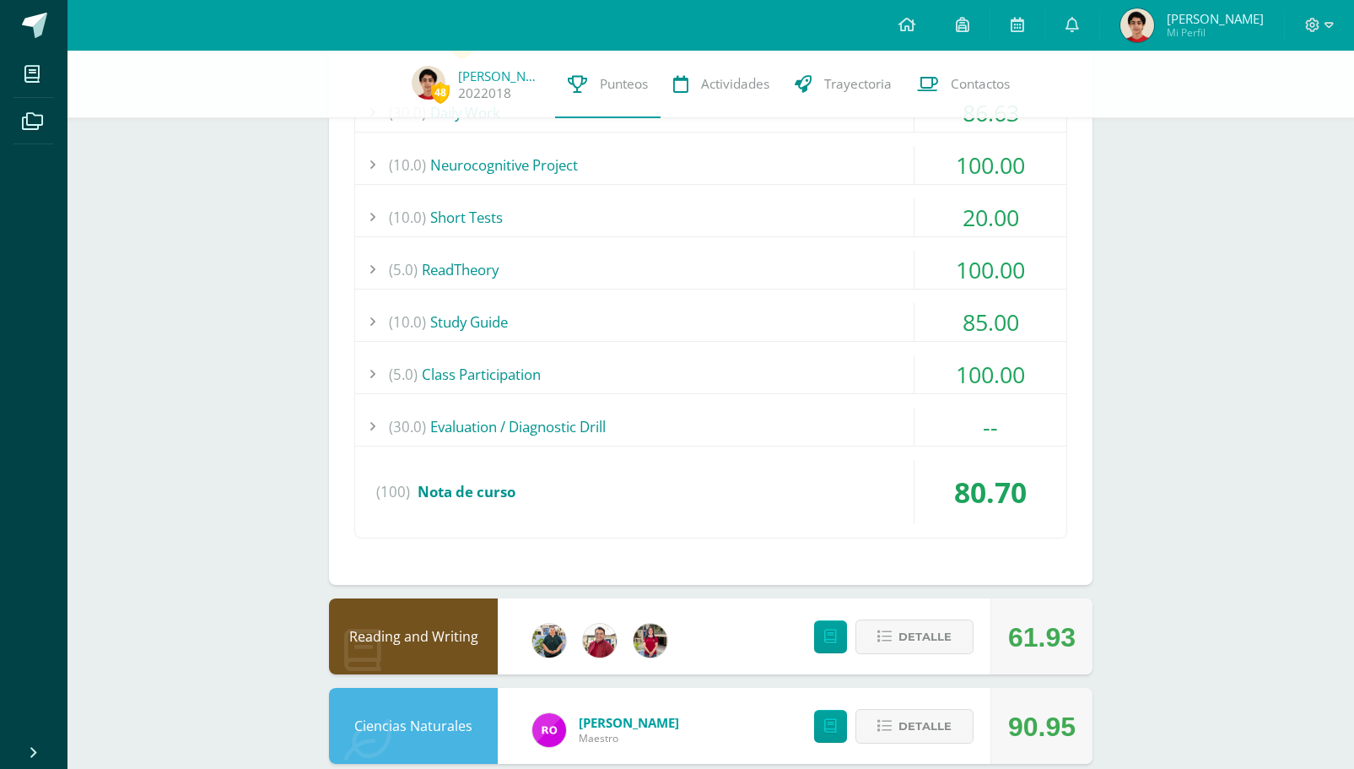
click at [832, 333] on div "(10.0) Study Guide" at bounding box center [710, 322] width 711 height 38
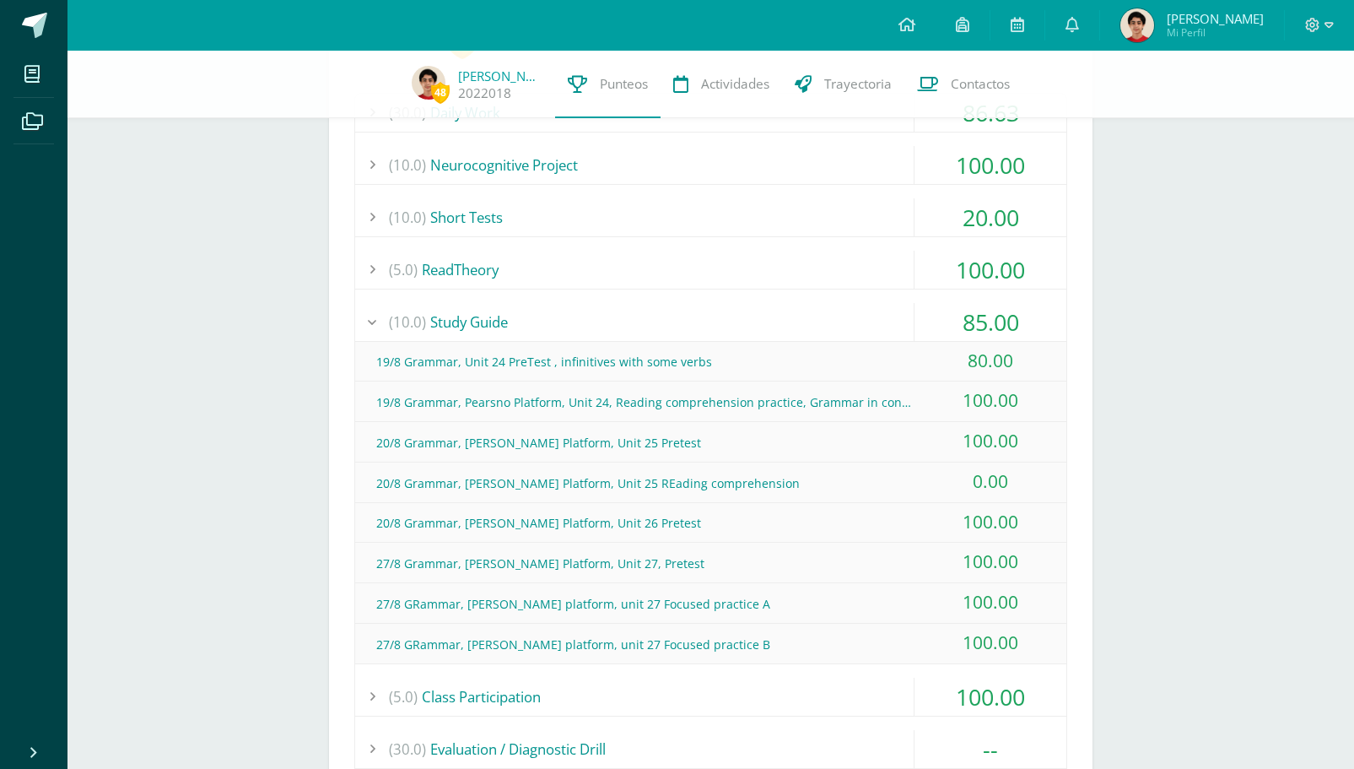
click at [832, 321] on div "(10.0) Study Guide" at bounding box center [710, 322] width 711 height 38
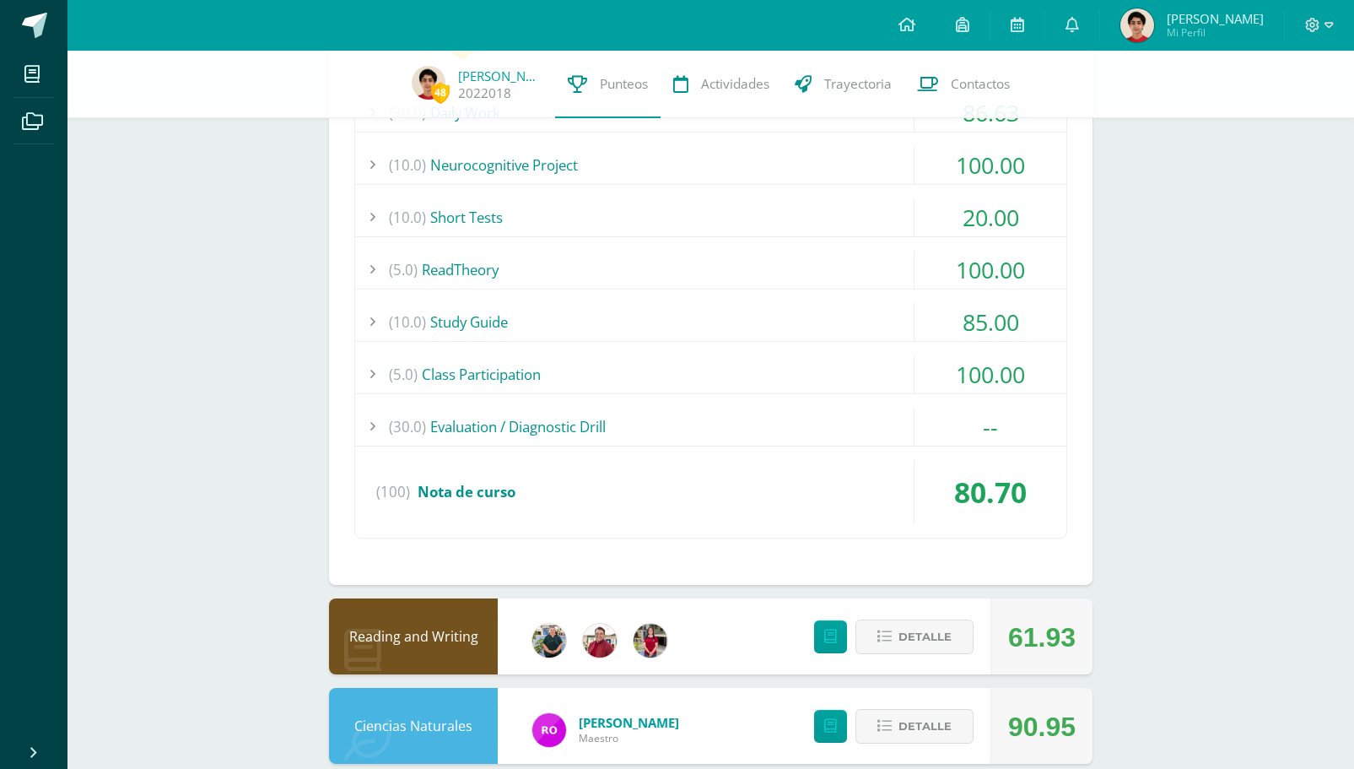
click at [796, 370] on div "(5.0) Class Participation" at bounding box center [710, 374] width 711 height 38
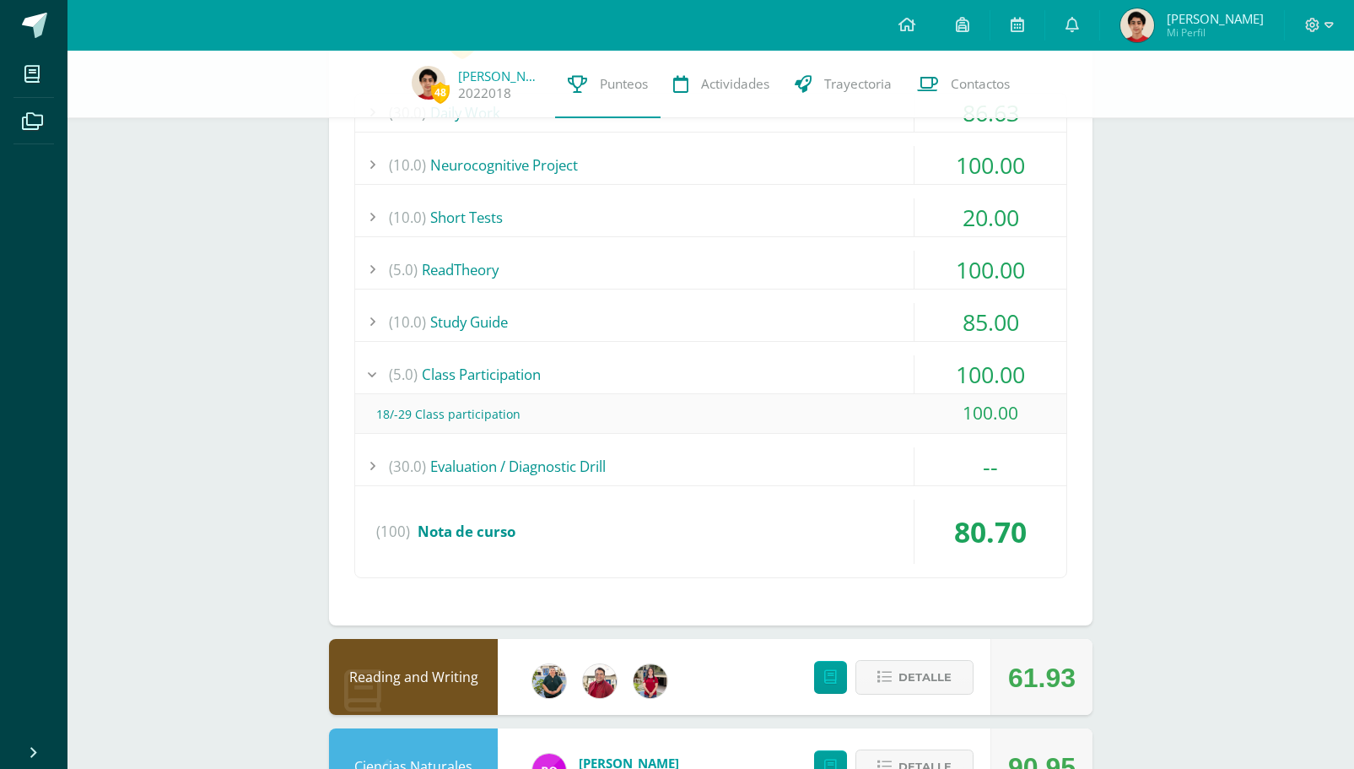
click at [796, 370] on div "(5.0) Class Participation" at bounding box center [710, 374] width 711 height 38
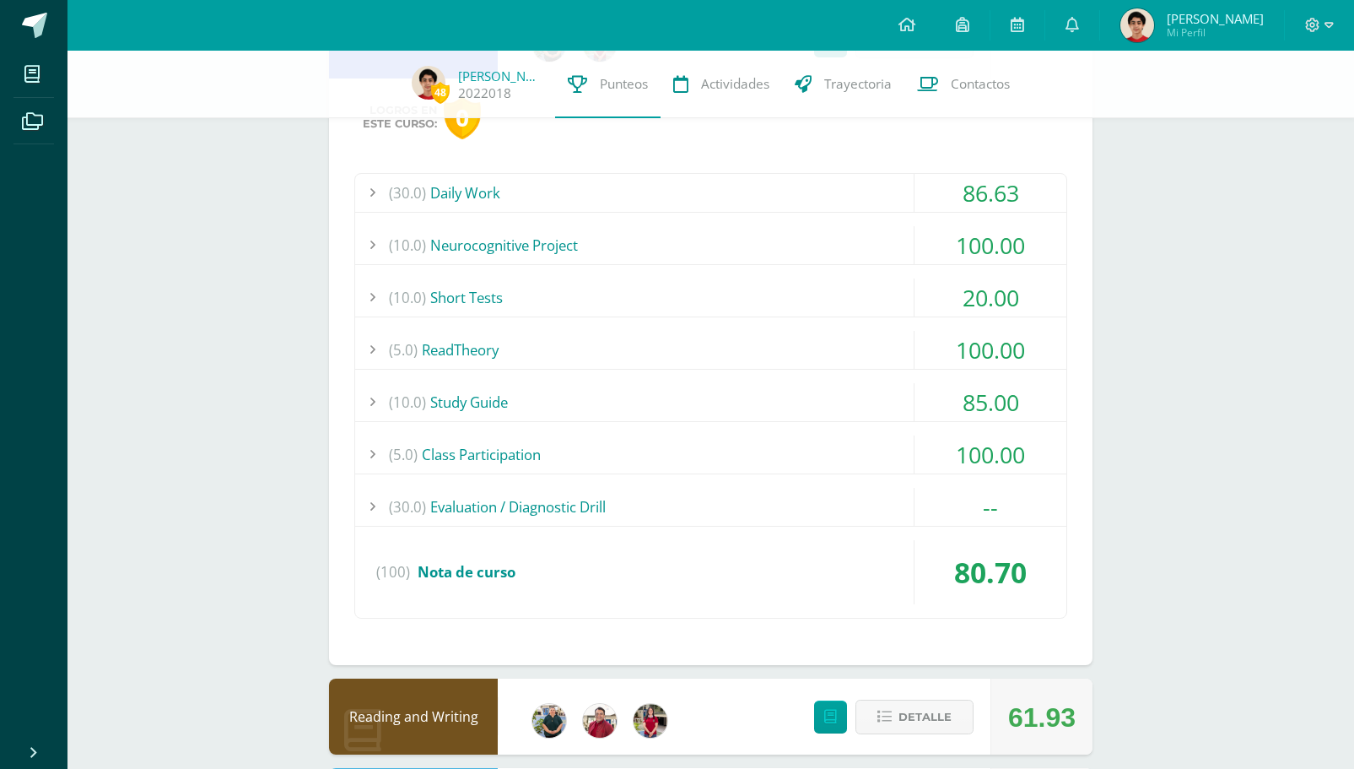
scroll to position [1157, 0]
click at [684, 350] on div "(5.0) ReadTheory" at bounding box center [710, 351] width 711 height 38
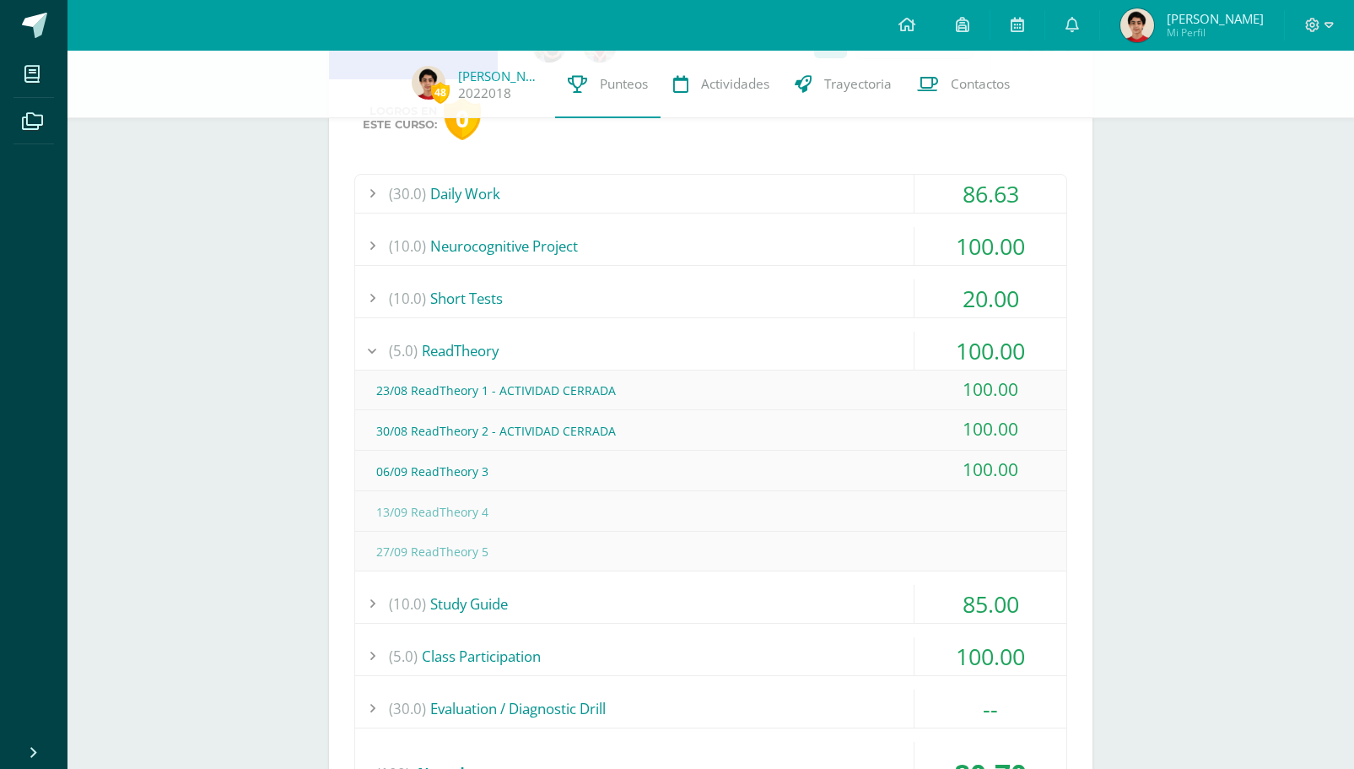
click at [701, 300] on div "(10.0) Short Tests" at bounding box center [710, 298] width 711 height 38
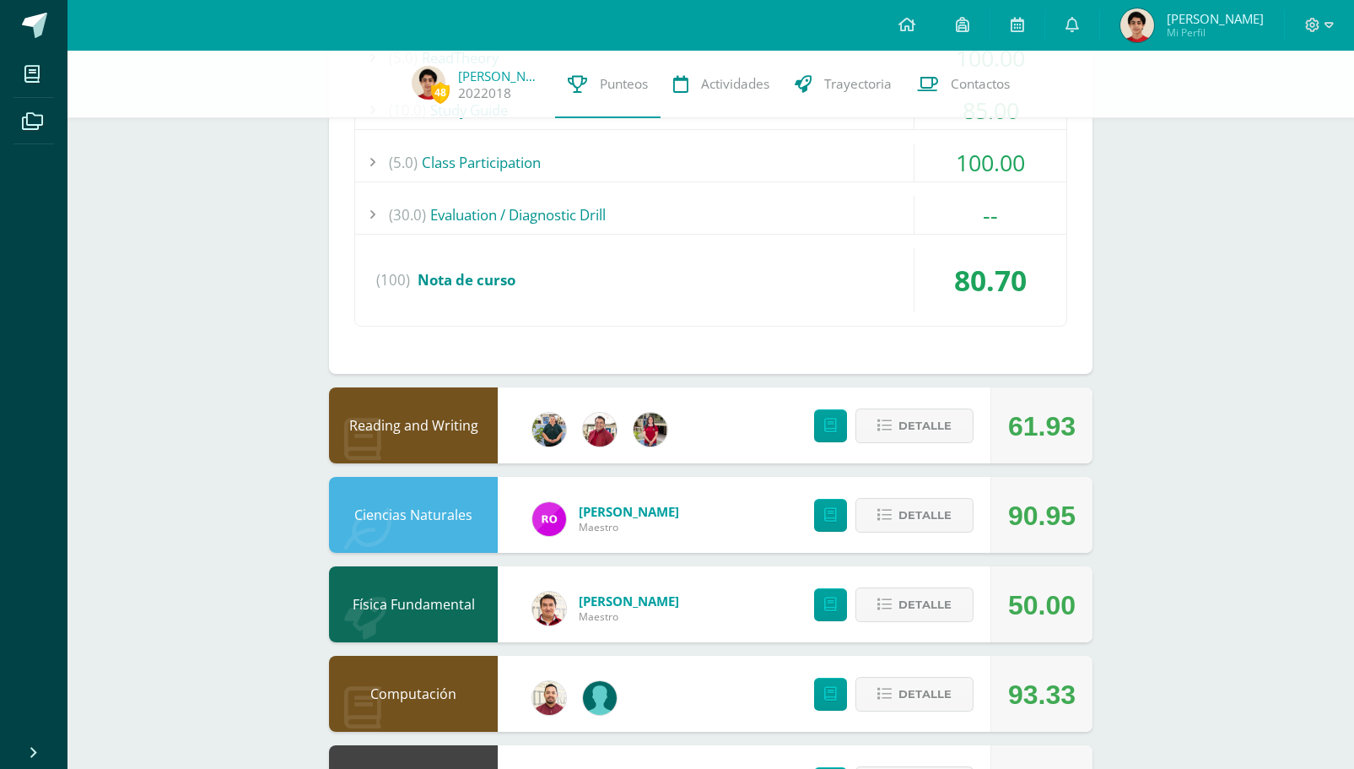
scroll to position [1736, 0]
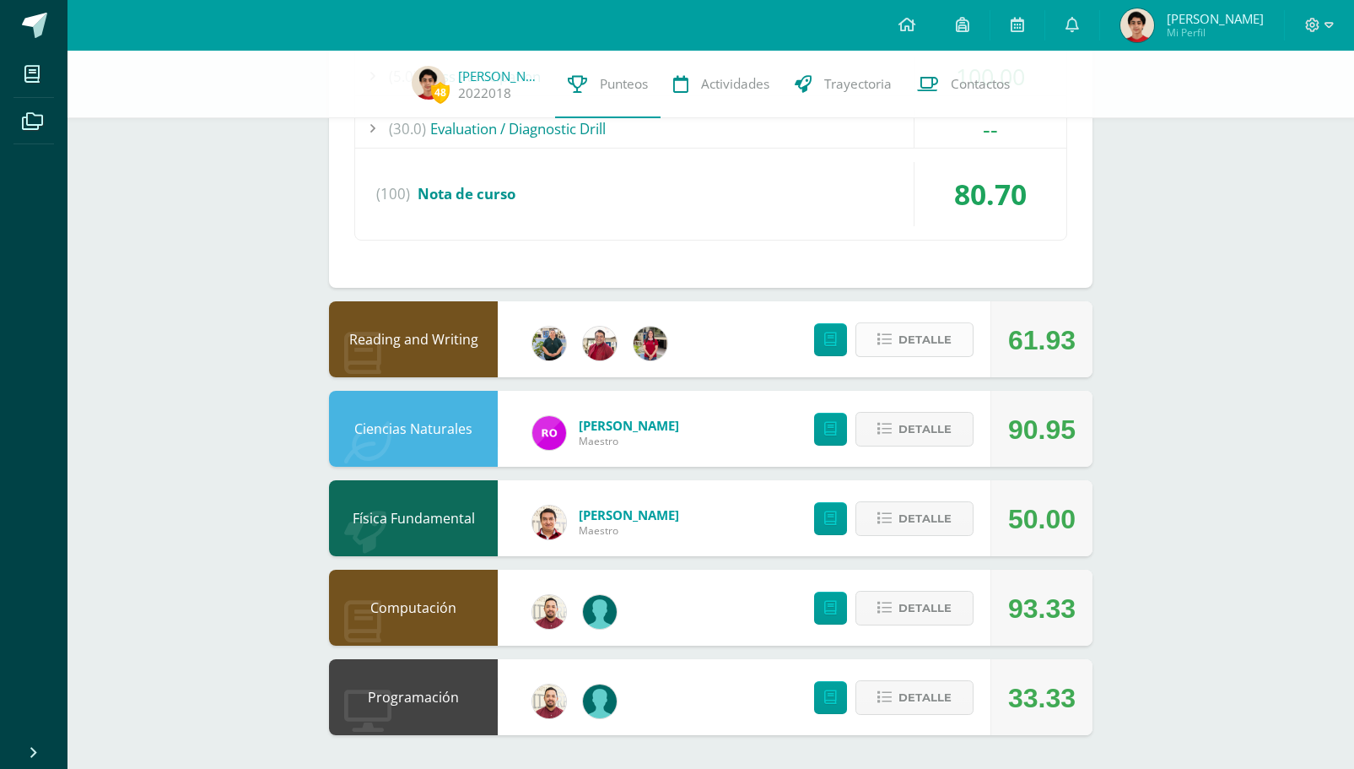
click at [899, 353] on span "Detalle" at bounding box center [924, 339] width 53 height 31
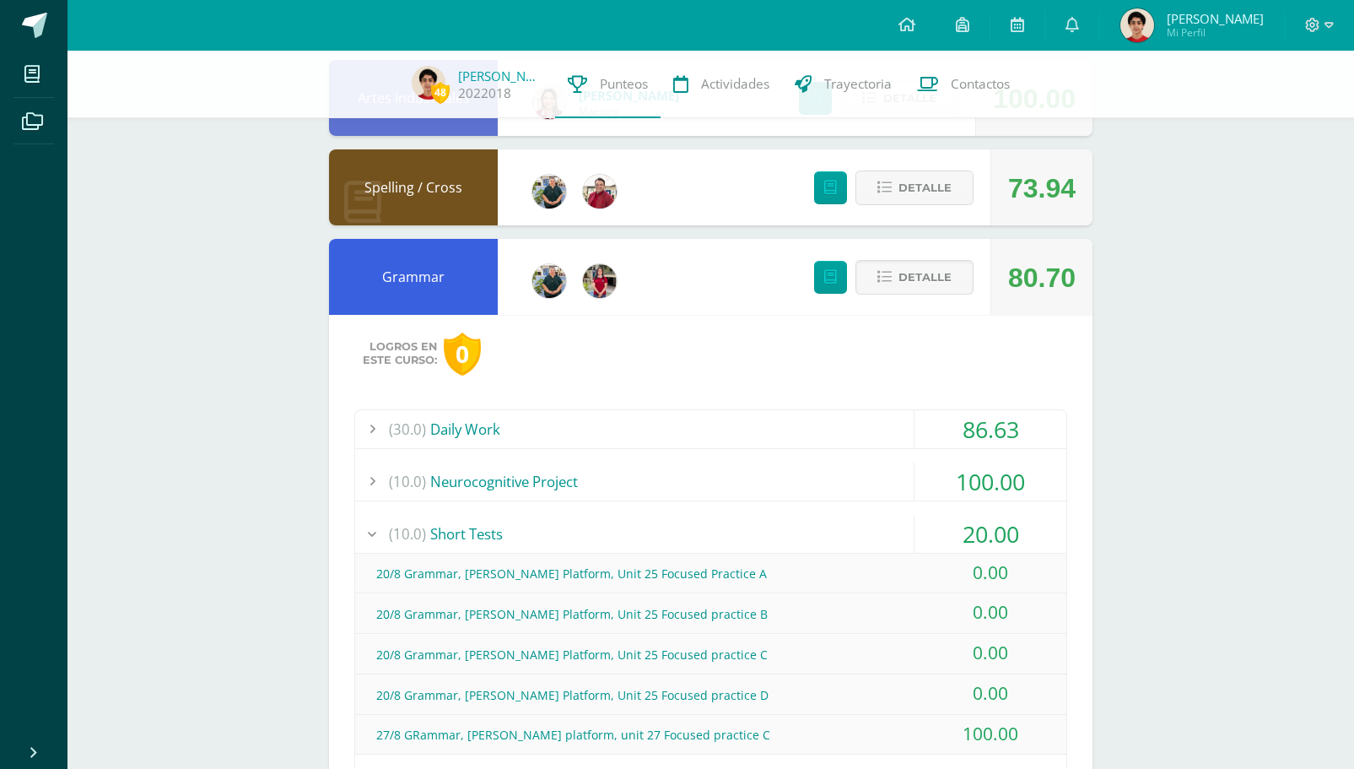
scroll to position [920, 0]
click at [914, 293] on span "Detalle" at bounding box center [924, 277] width 53 height 31
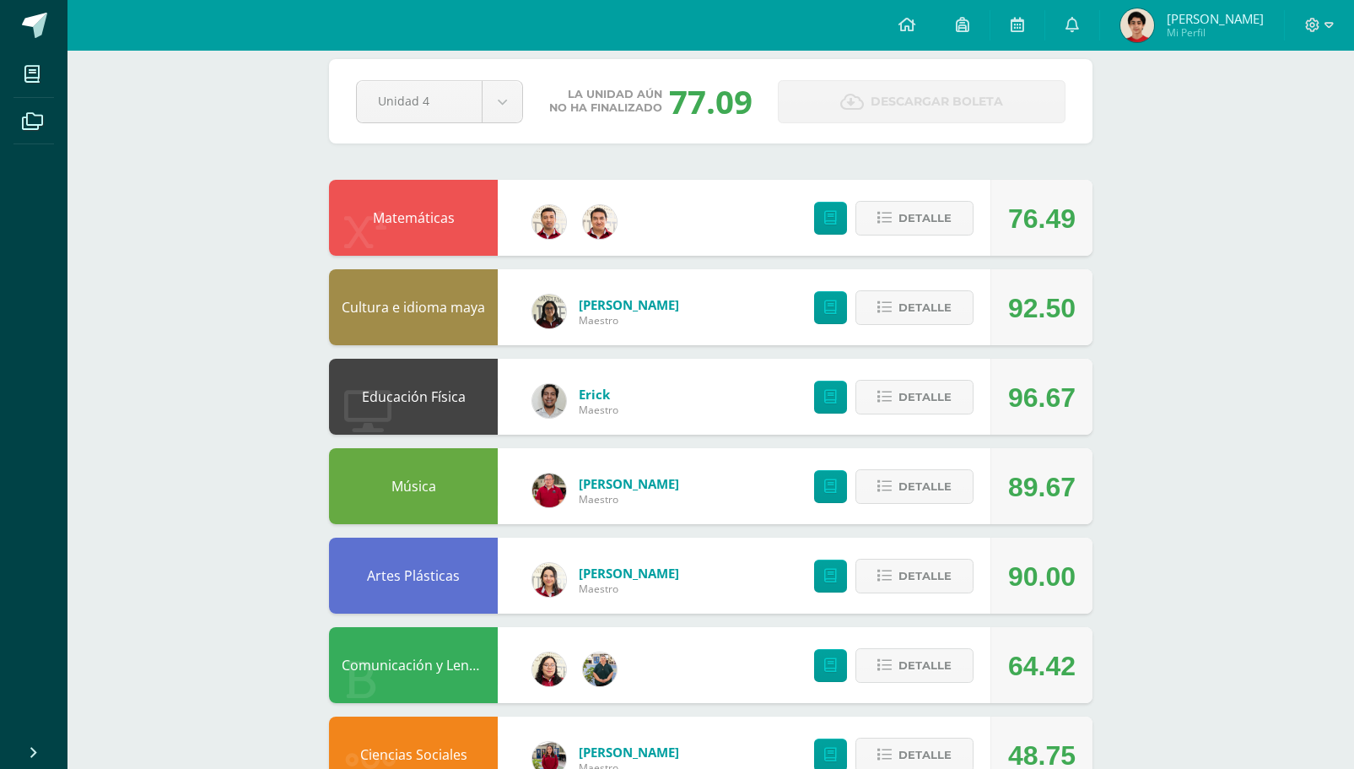
scroll to position [0, 0]
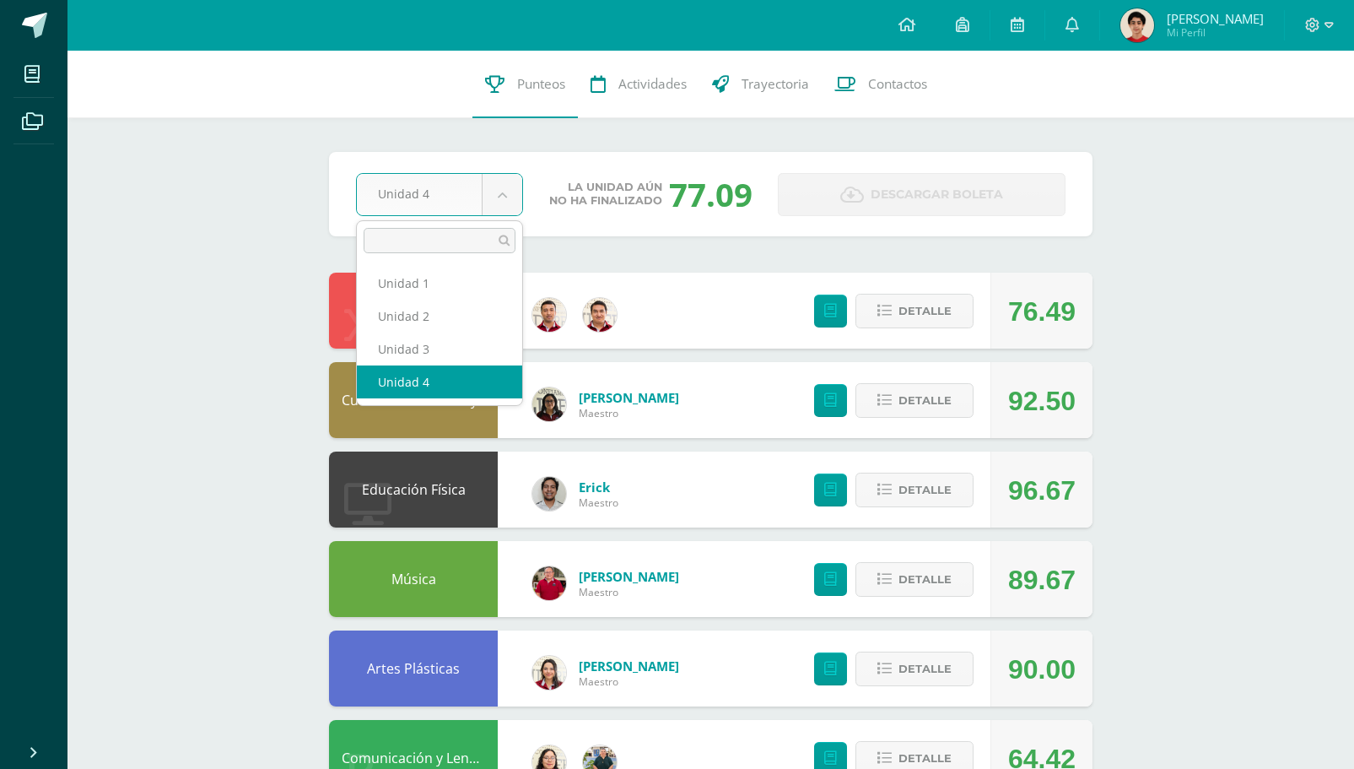
select select "Unidad 3"
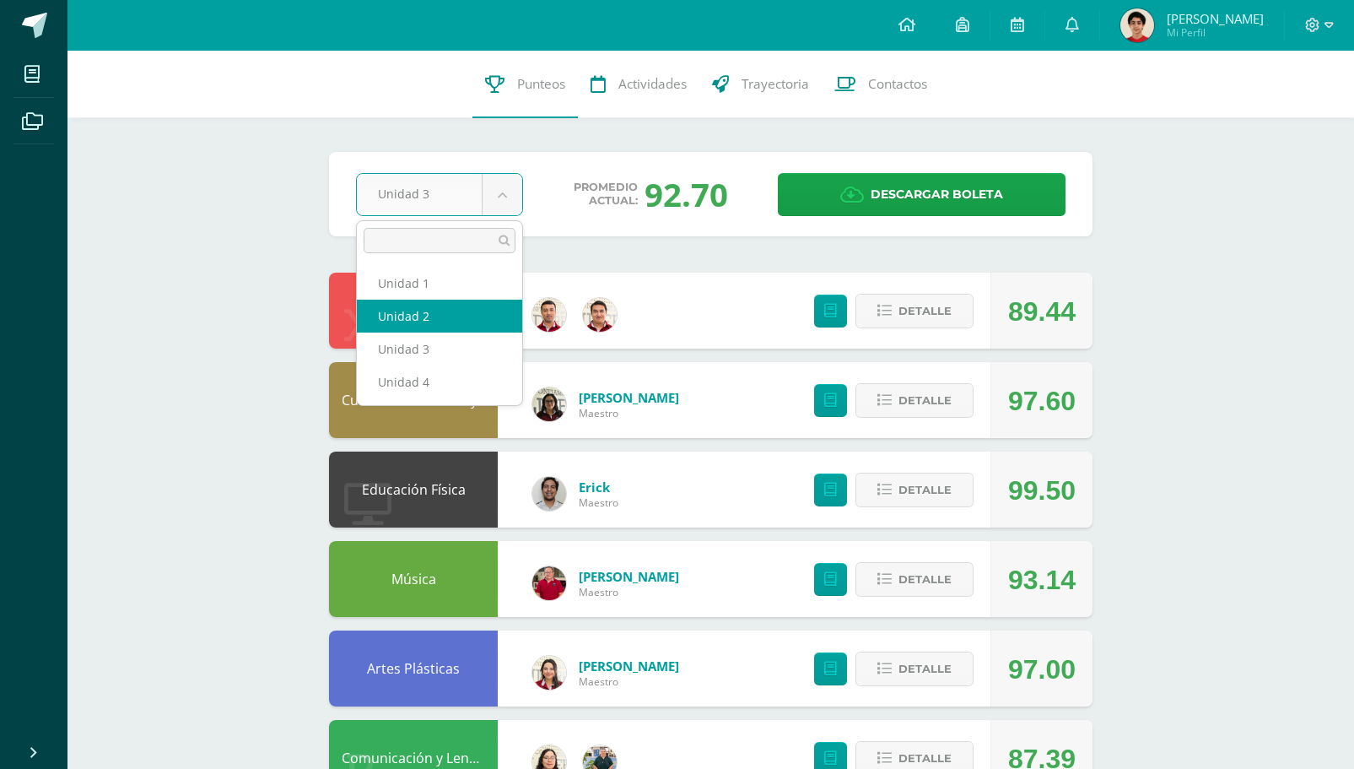
select select "Unidad 2"
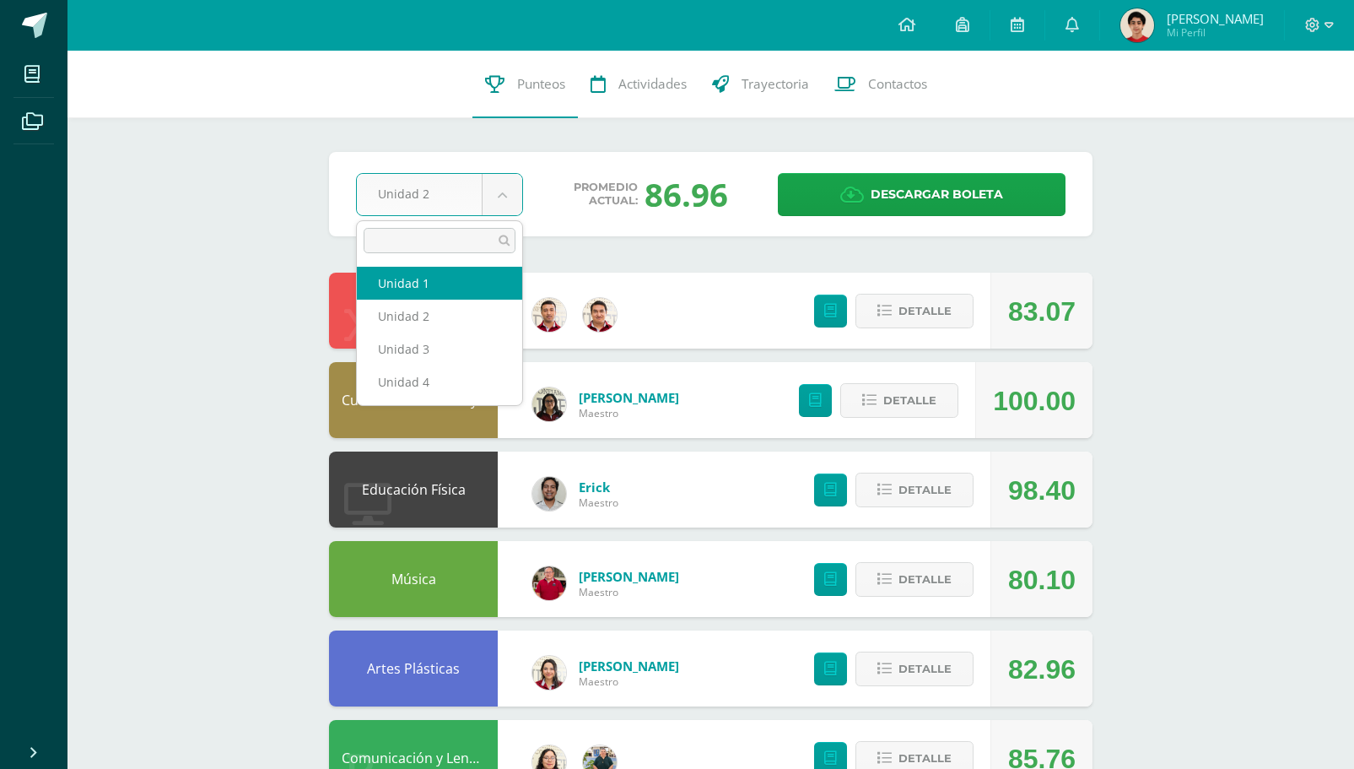
select select "Unidad 1"
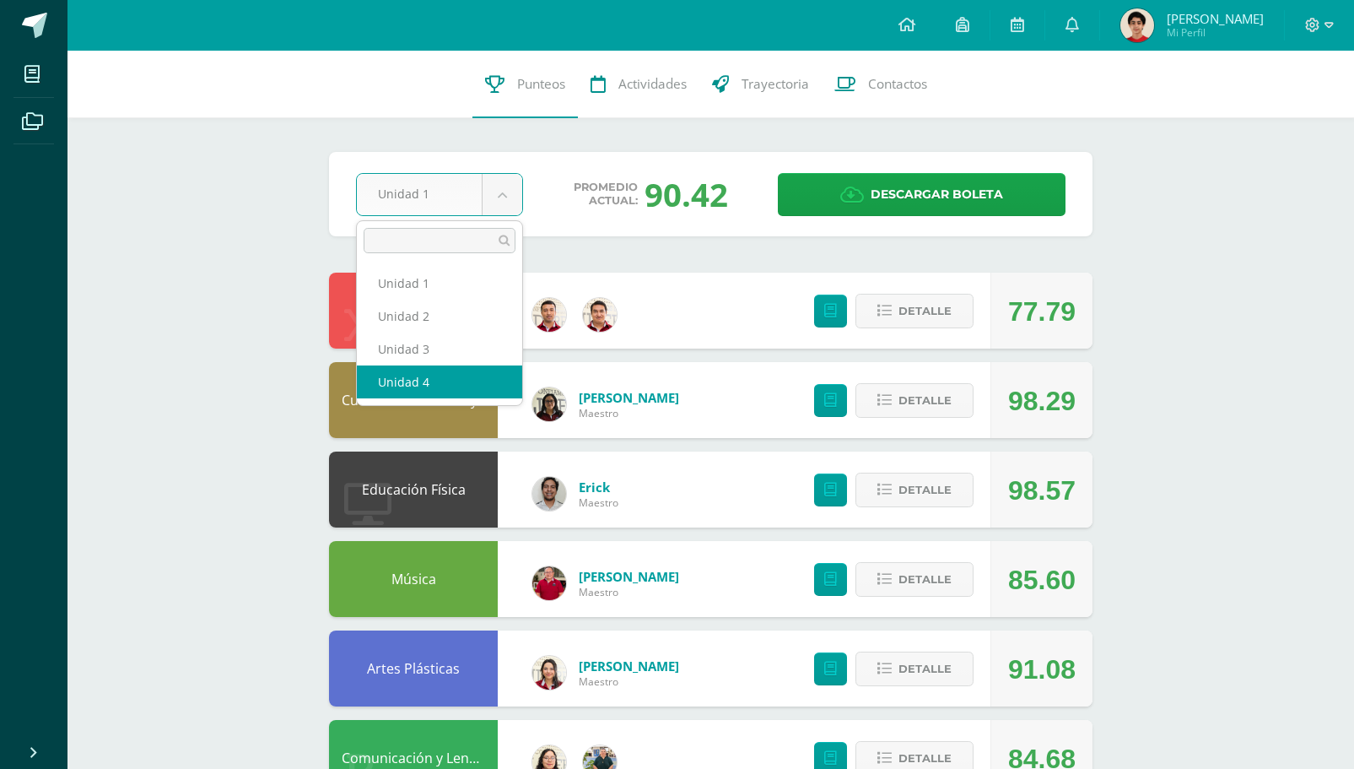
select select "Unidad 4"
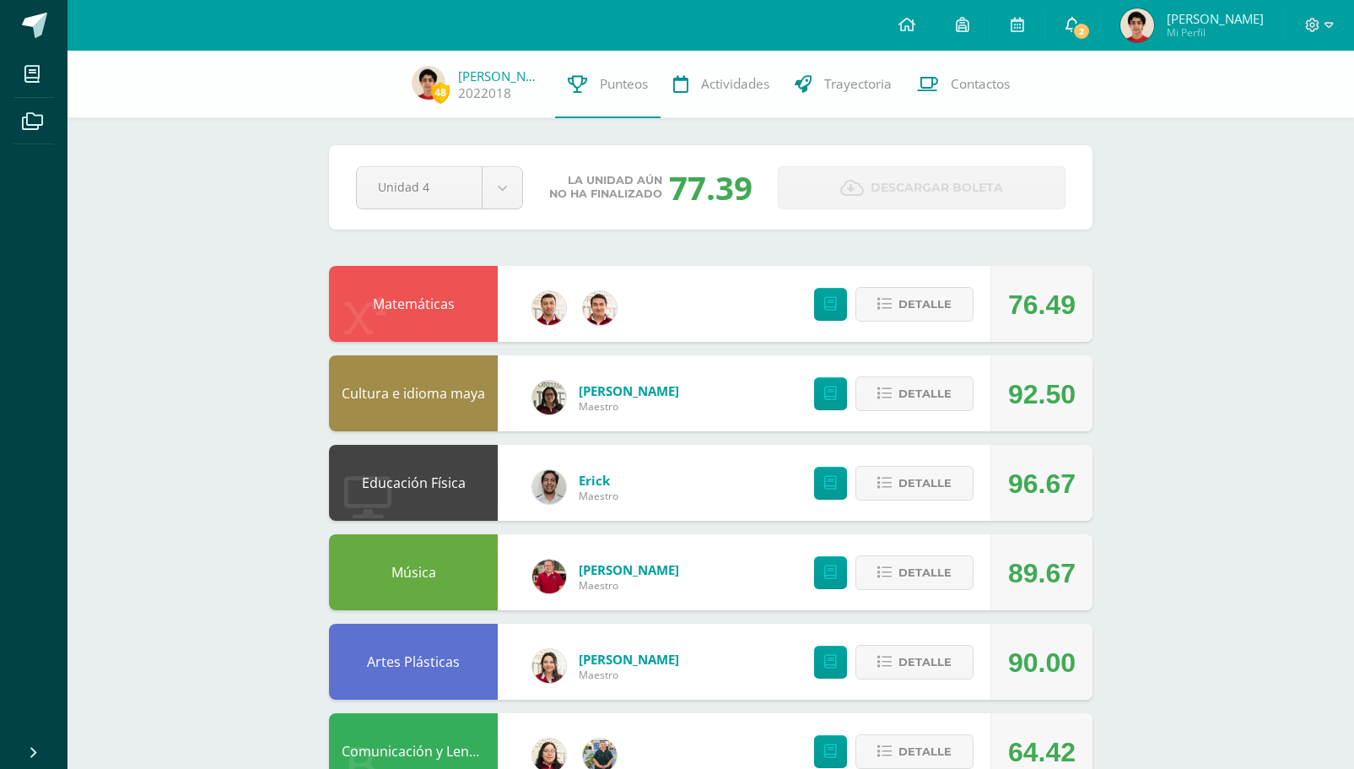
click at [1079, 26] on icon at bounding box center [1072, 24] width 13 height 15
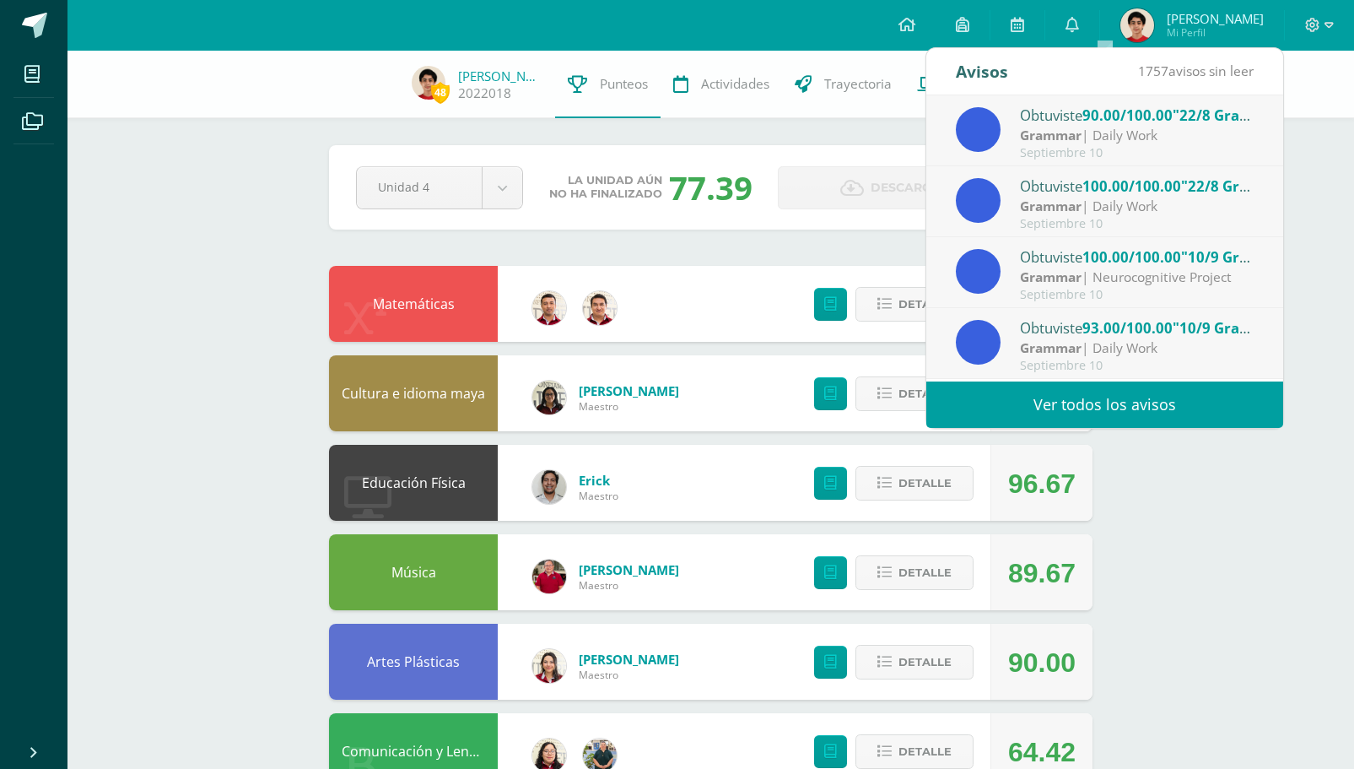
click at [1134, 128] on div "Grammar | Daily Work" at bounding box center [1137, 135] width 235 height 19
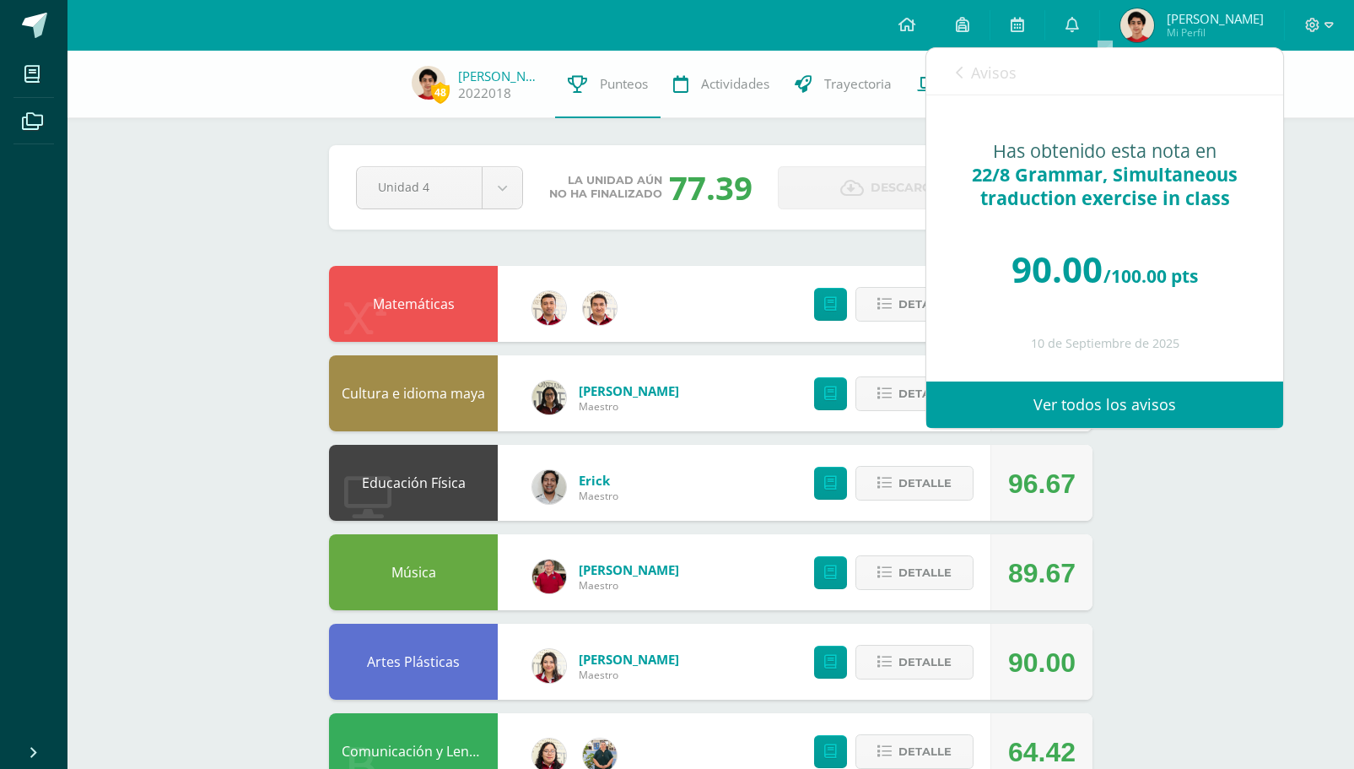
click at [959, 68] on icon at bounding box center [959, 72] width 7 height 13
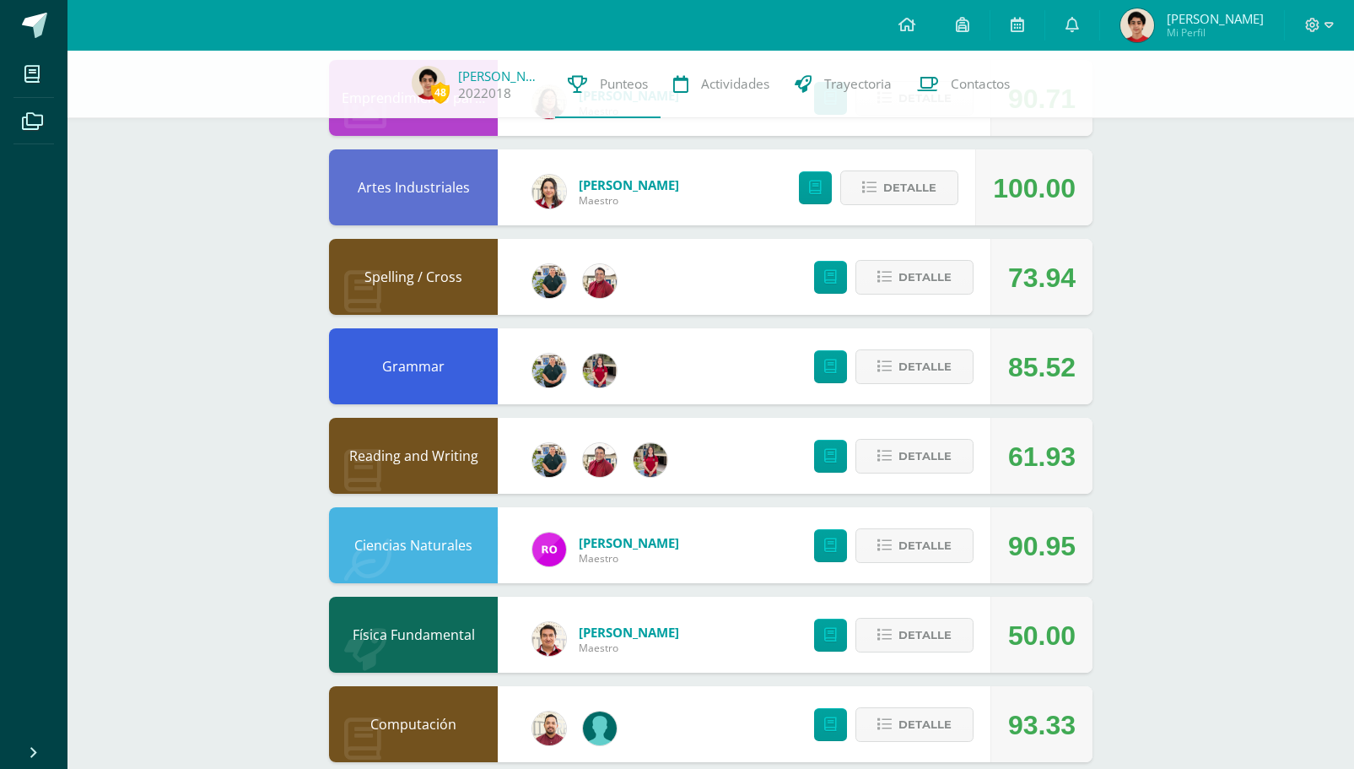
scroll to position [593, 0]
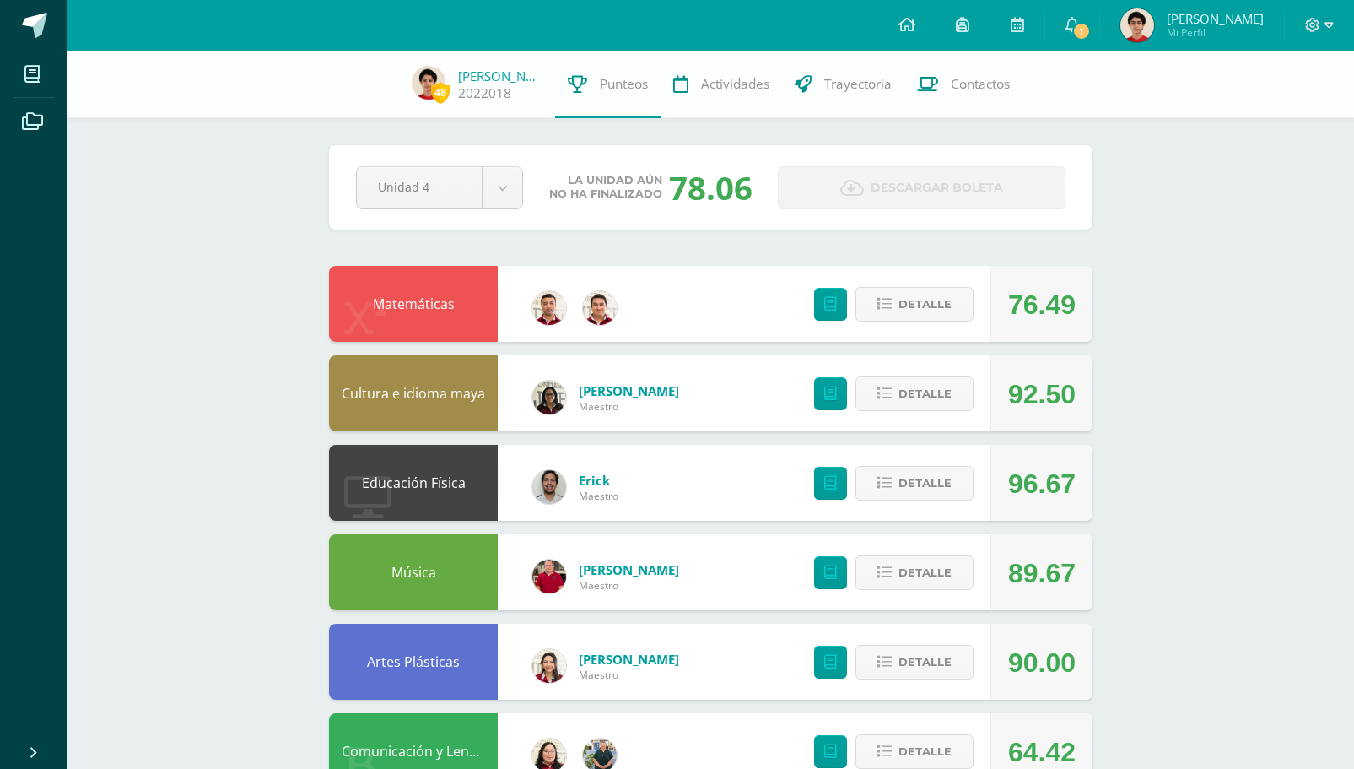
scroll to position [593, 0]
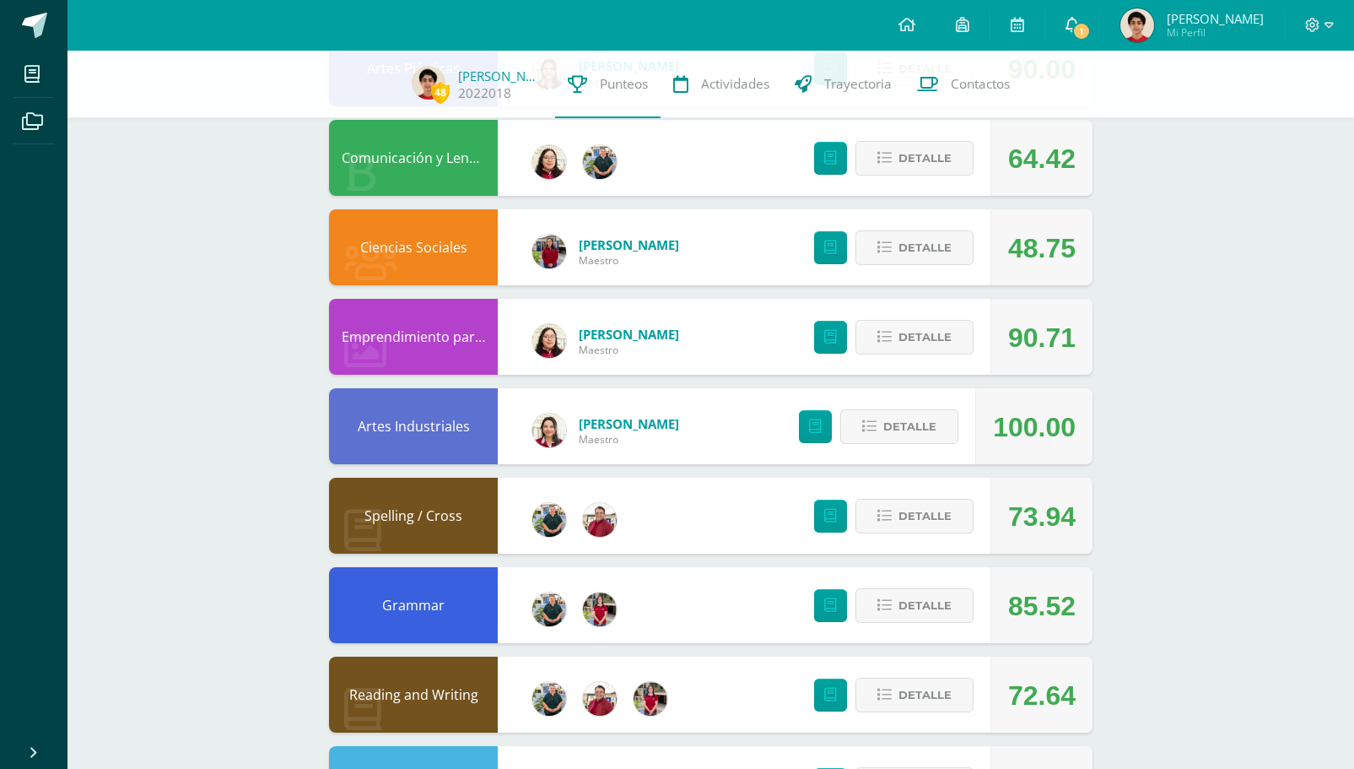
click at [1091, 35] on span "1" at bounding box center [1081, 31] width 19 height 19
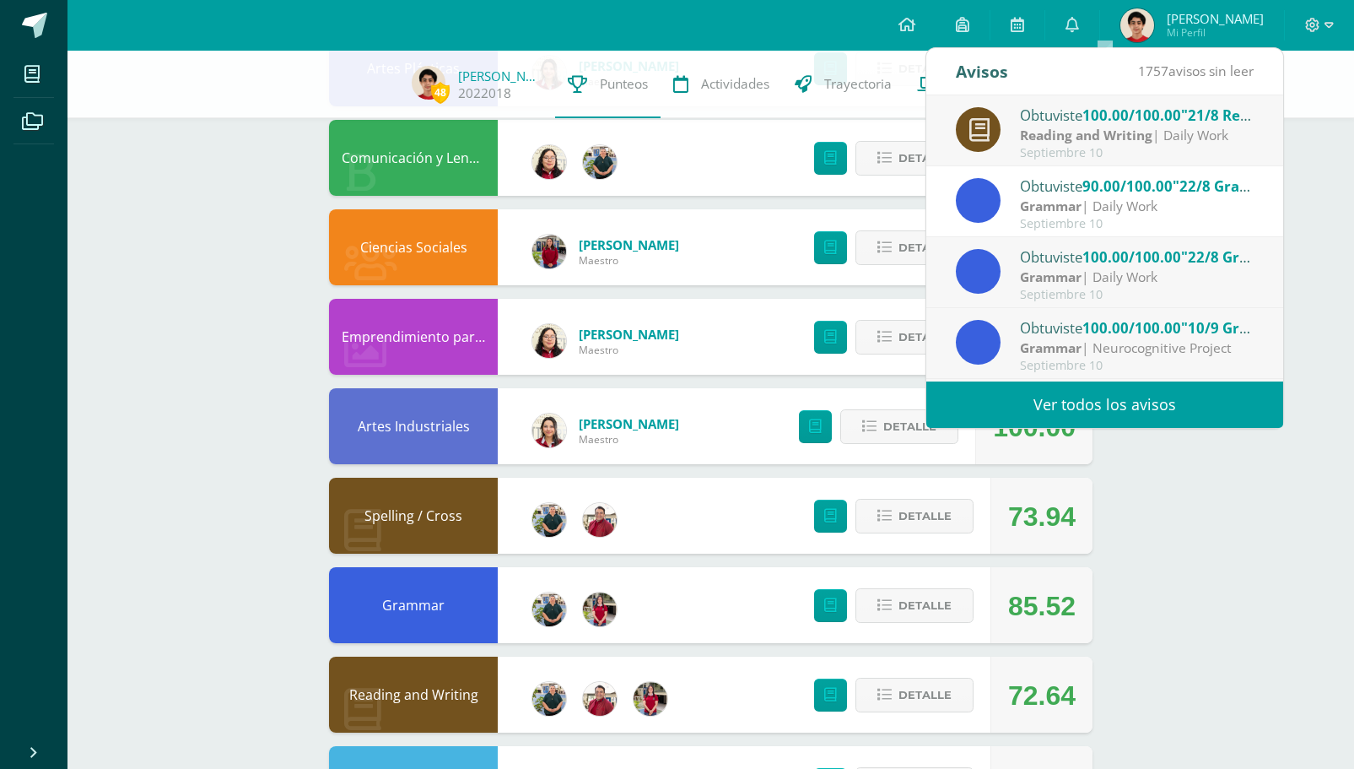
click at [1119, 147] on div "Septiembre 10" at bounding box center [1137, 153] width 235 height 14
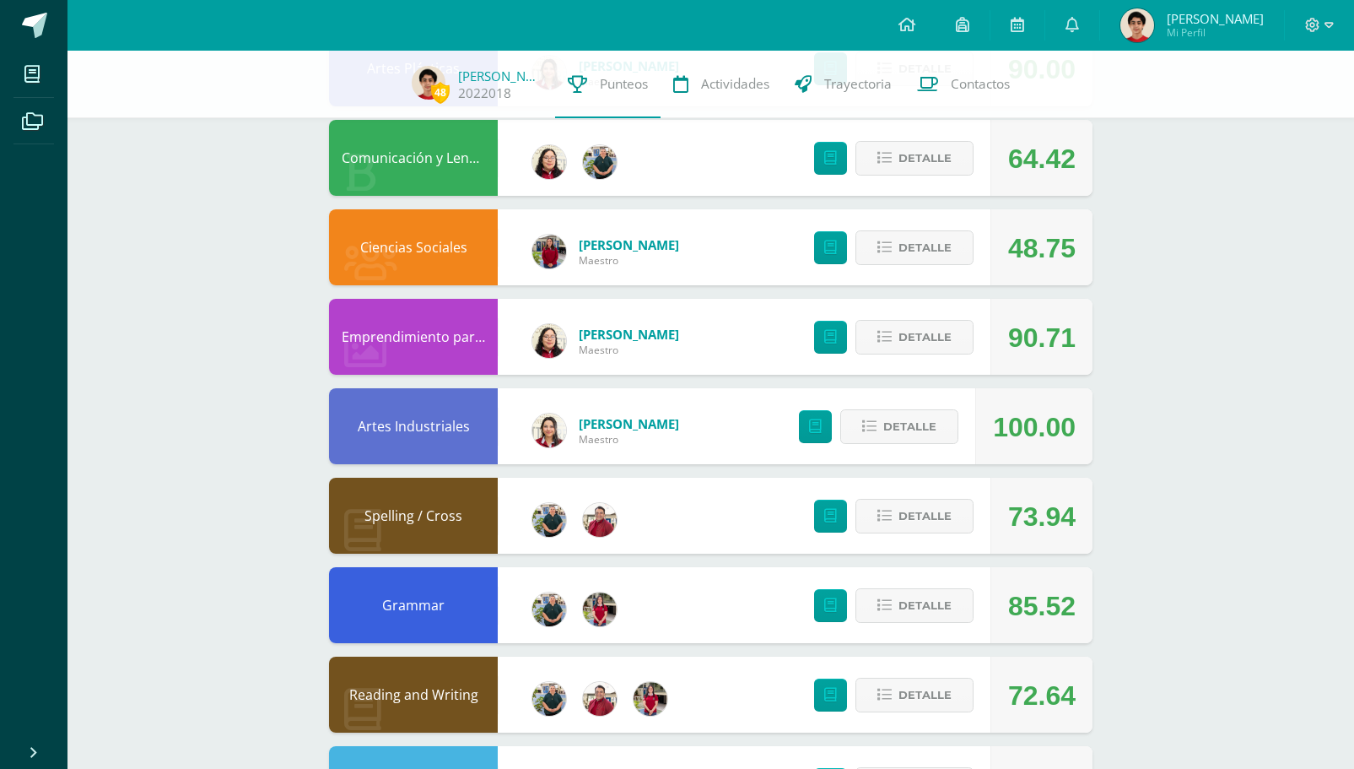
click at [1109, 540] on div "Pendiente Unidad 4 Unidad 1 Unidad 2 Unidad 3 Unidad 4 La unidad aún no ha fina…" at bounding box center [710, 291] width 831 height 1666
click at [898, 683] on button "Detalle" at bounding box center [914, 694] width 118 height 35
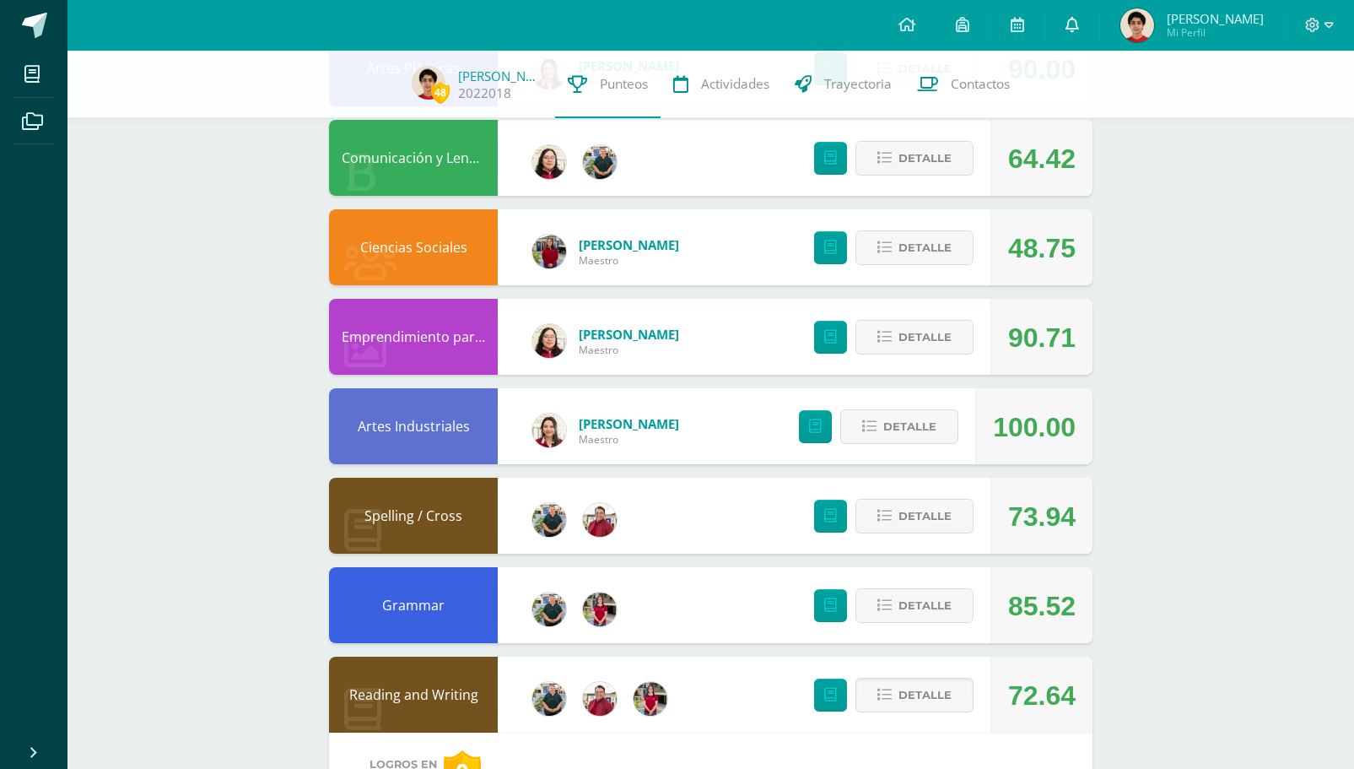
click at [1079, 28] on icon at bounding box center [1072, 24] width 13 height 15
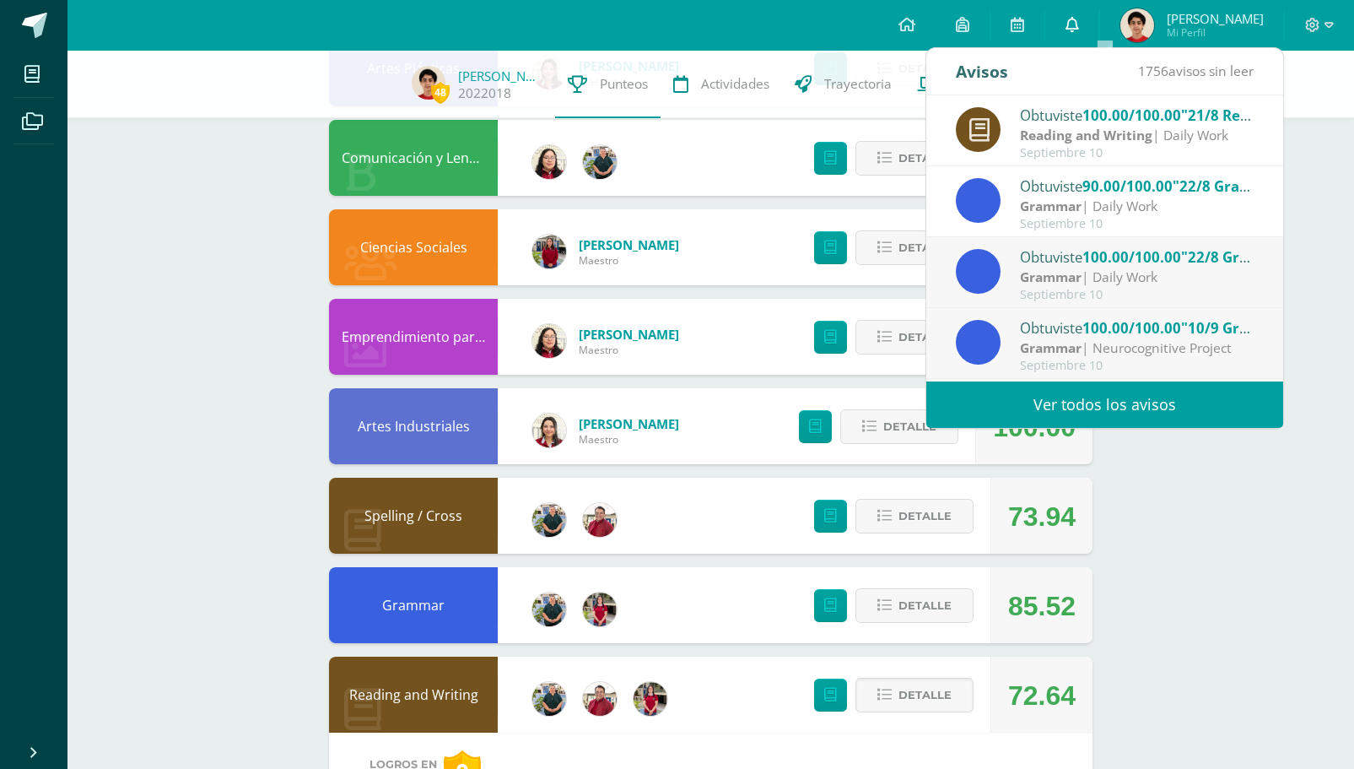
click at [1079, 28] on icon at bounding box center [1072, 24] width 13 height 15
click at [1047, 402] on link "Ver todos los avisos" at bounding box center [1104, 404] width 357 height 46
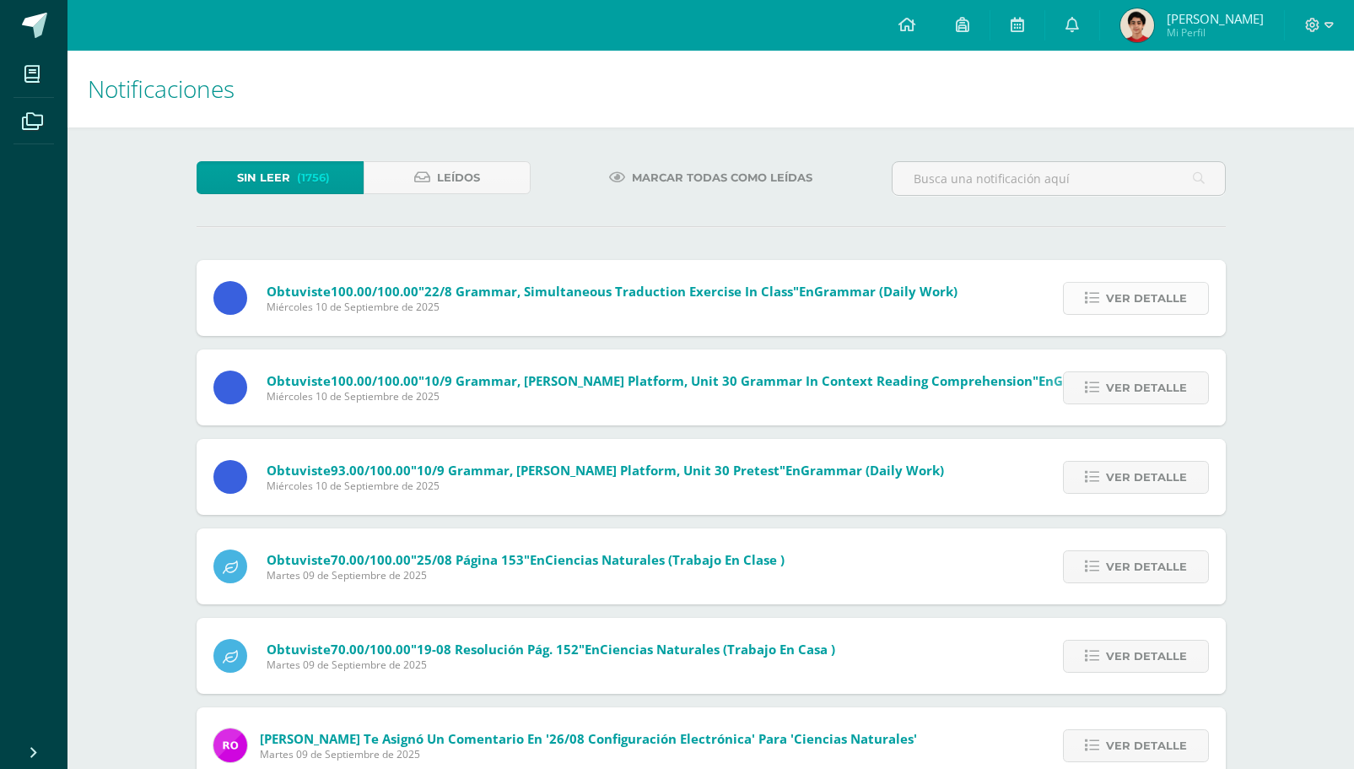
click at [1113, 296] on span "Ver detalle" at bounding box center [1146, 298] width 81 height 31
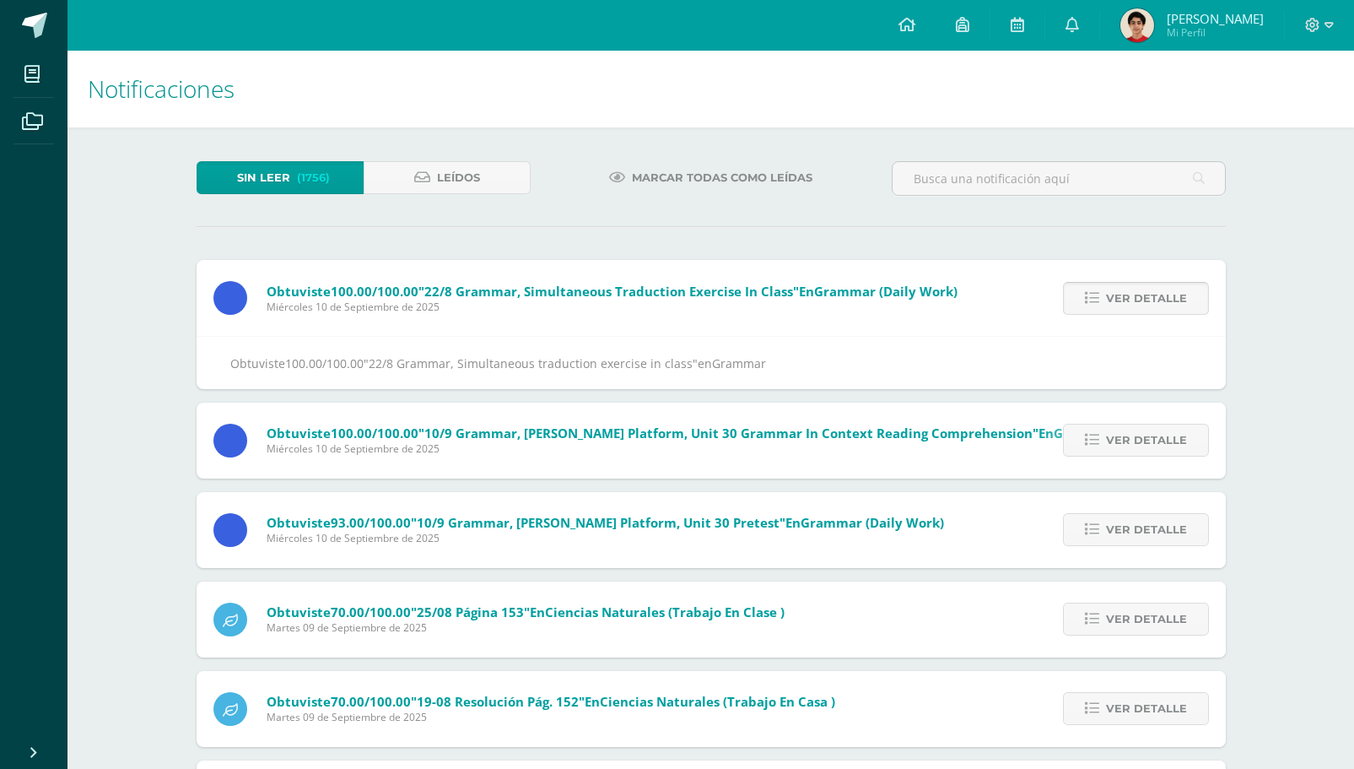
click at [1113, 296] on span "Ver detalle" at bounding box center [1146, 298] width 81 height 31
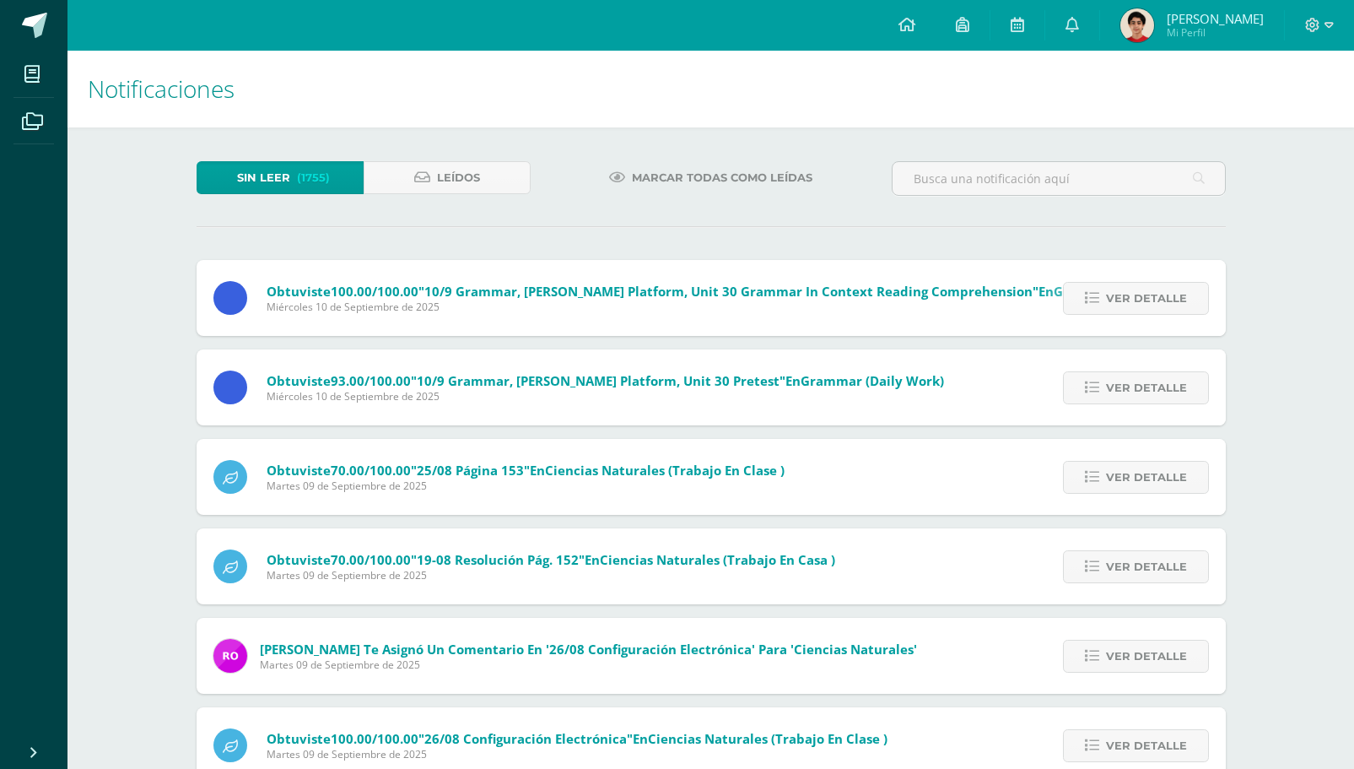
click at [1113, 296] on span "Ver detalle" at bounding box center [1146, 298] width 81 height 31
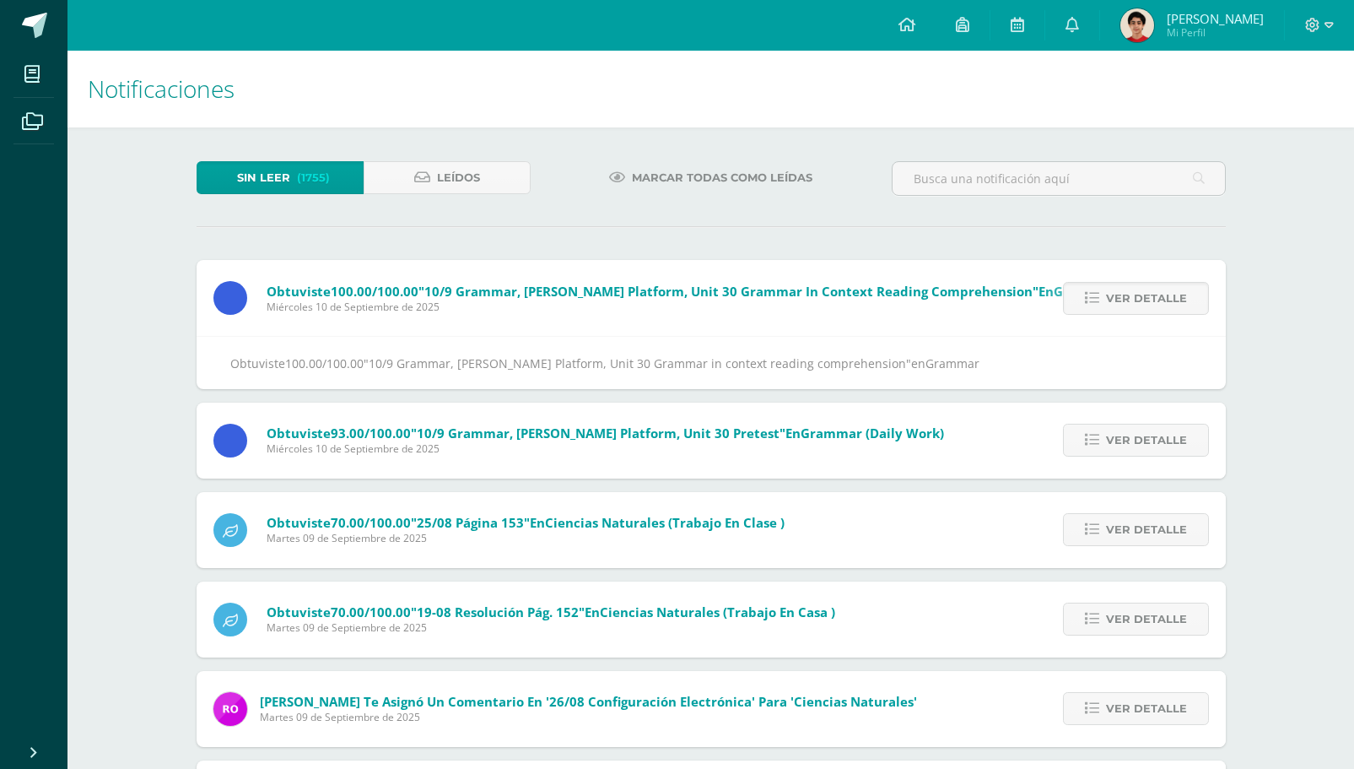
click at [1113, 296] on span "Ver detalle" at bounding box center [1146, 298] width 81 height 31
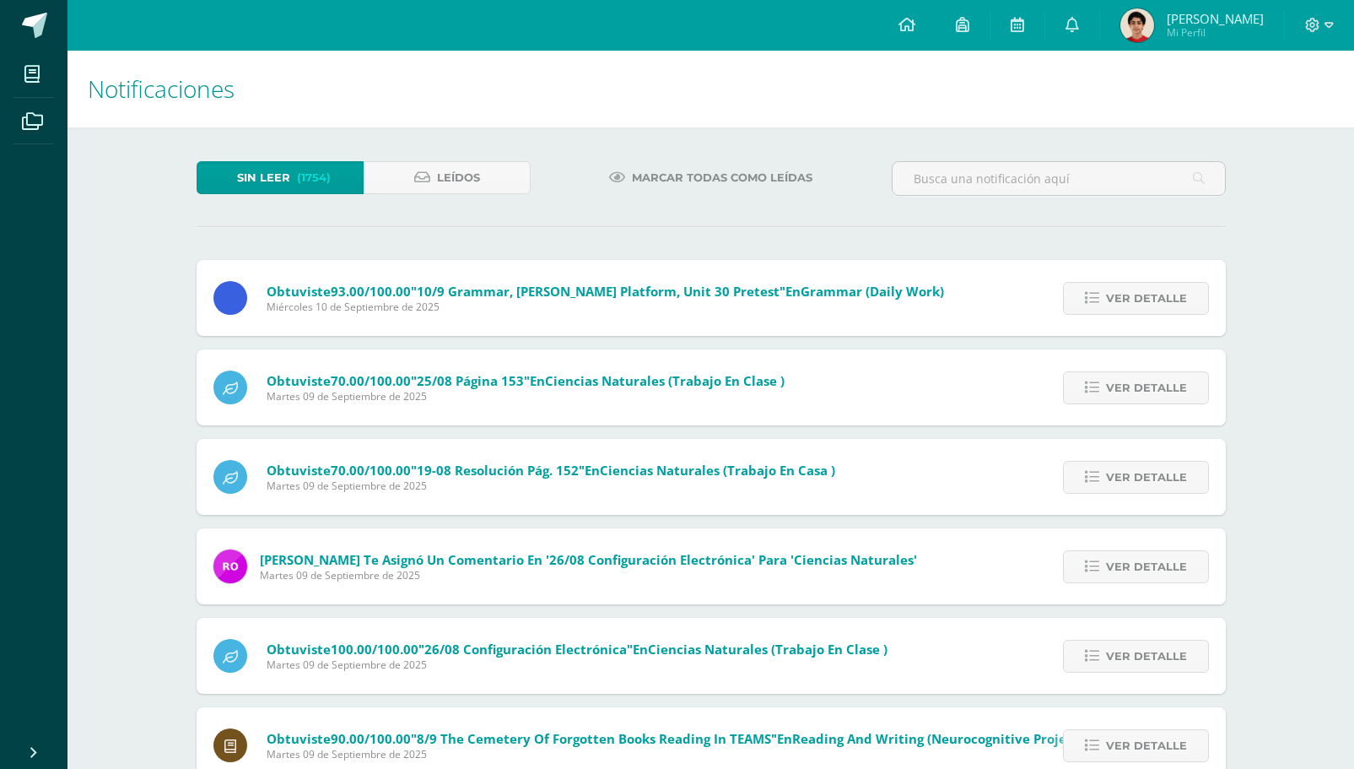
click at [1113, 296] on span "Ver detalle" at bounding box center [1146, 298] width 81 height 31
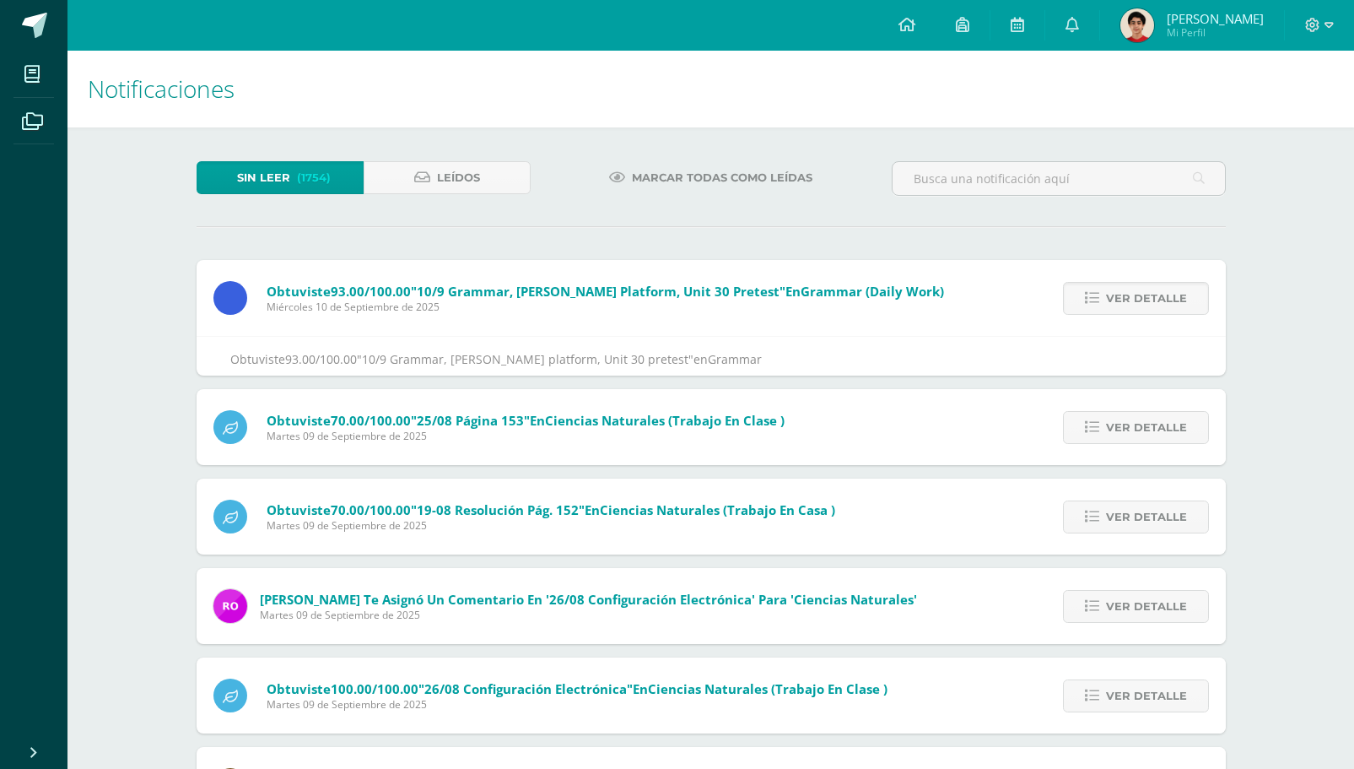
click at [1113, 296] on span "Ver detalle" at bounding box center [1146, 298] width 81 height 31
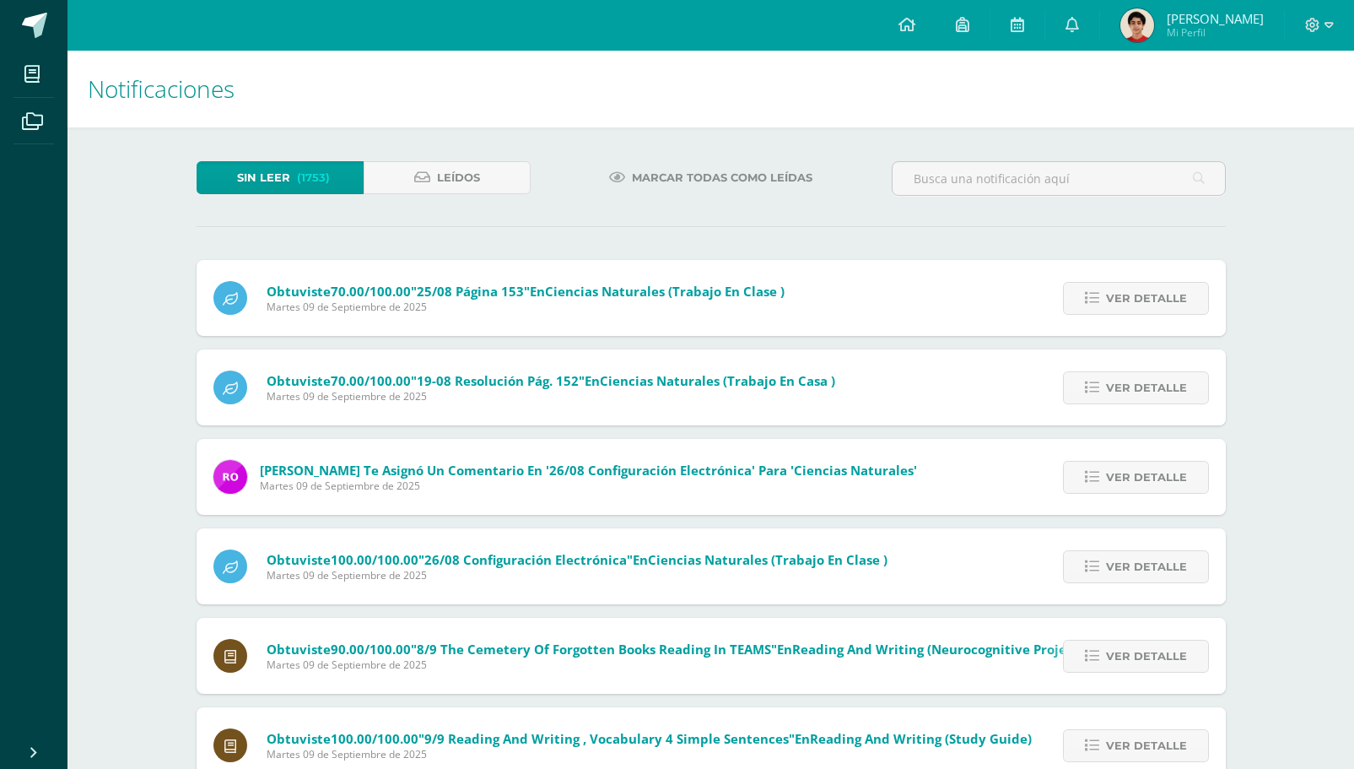
click at [1113, 296] on span "Ver detalle" at bounding box center [1146, 298] width 81 height 31
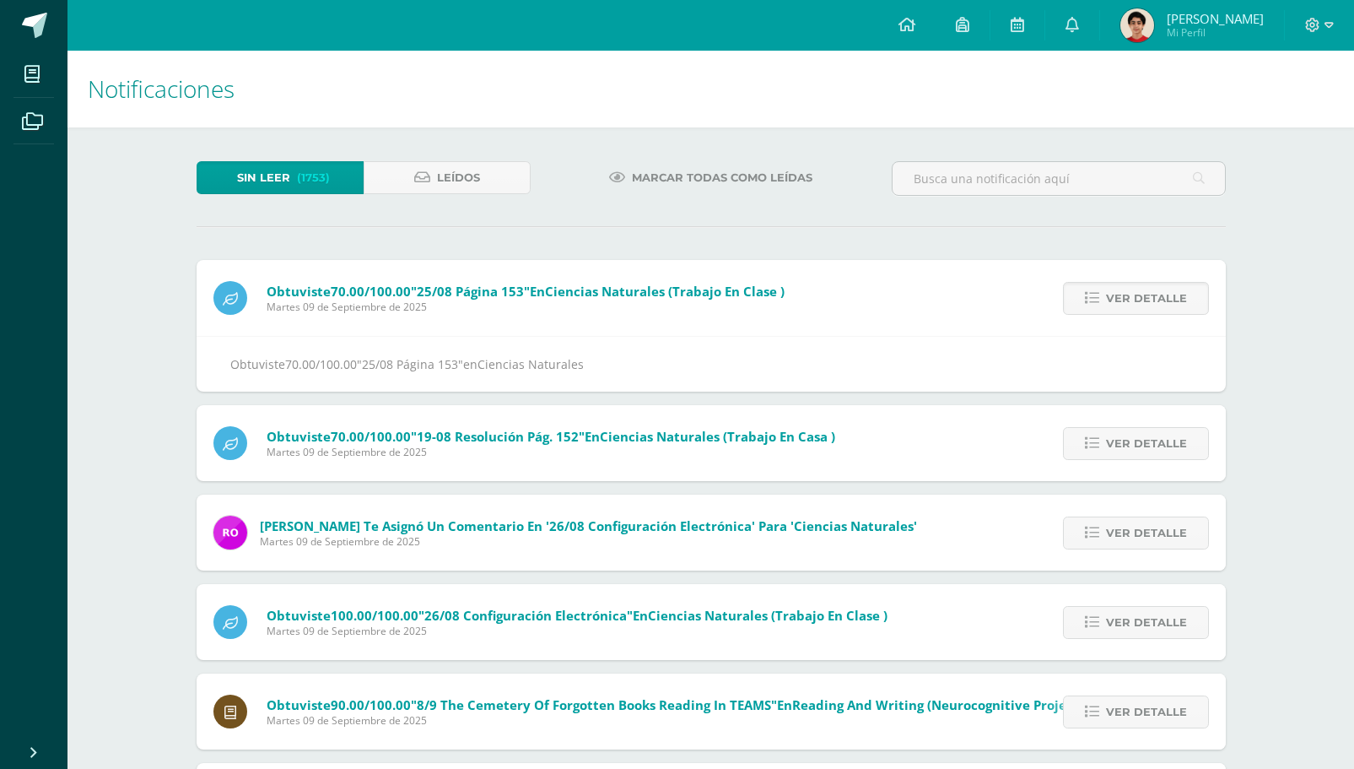
click at [1188, 28] on span "José Daniel Mi Perfil" at bounding box center [1192, 25] width 150 height 34
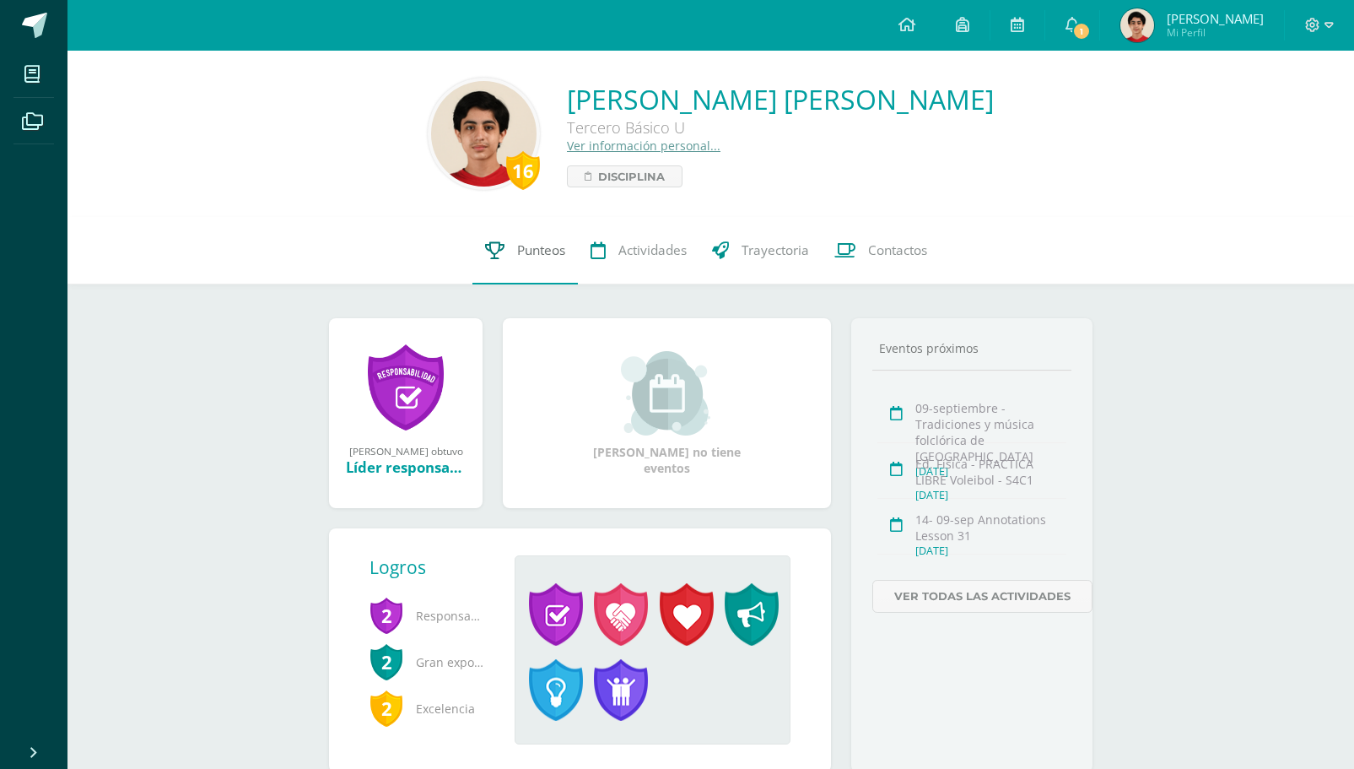
click at [564, 251] on span "Punteos" at bounding box center [541, 250] width 48 height 18
click at [1091, 29] on span "1" at bounding box center [1081, 31] width 19 height 19
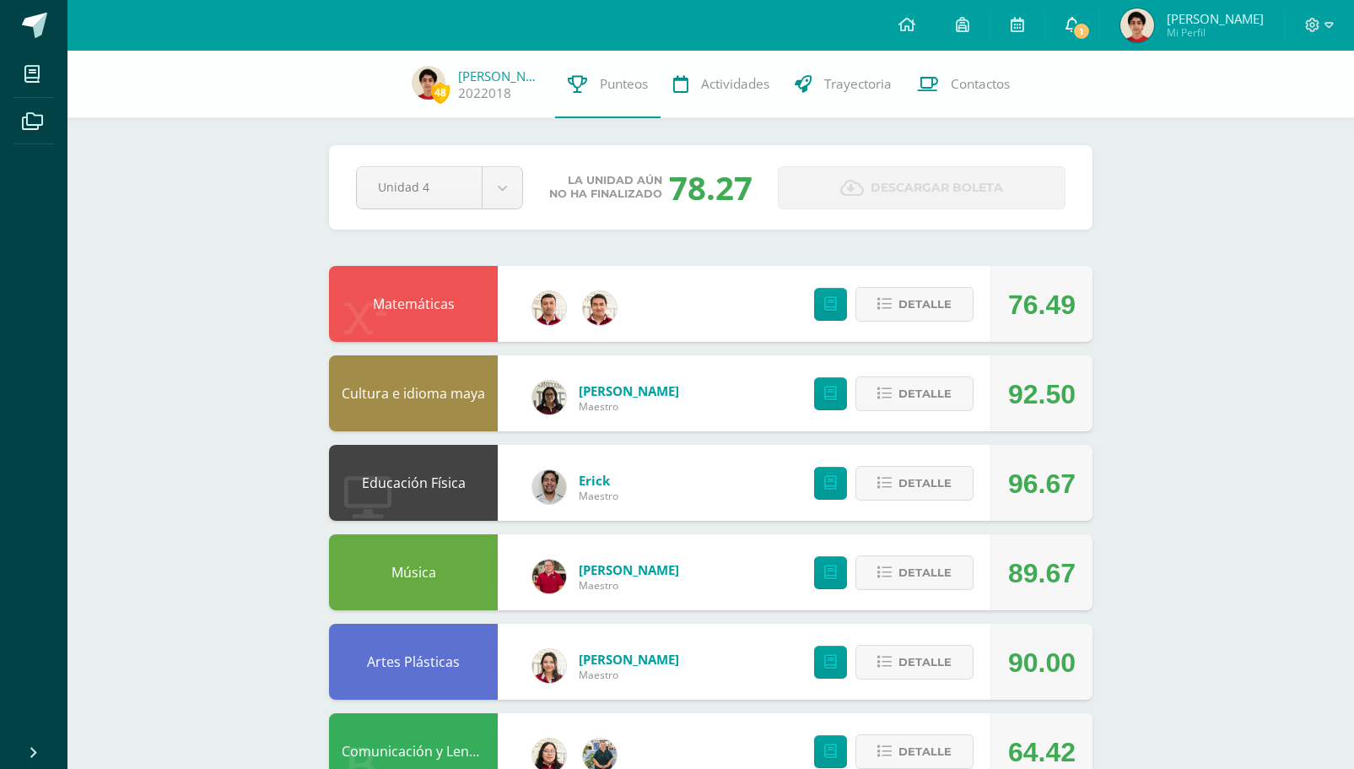
click at [1079, 19] on icon at bounding box center [1072, 24] width 13 height 15
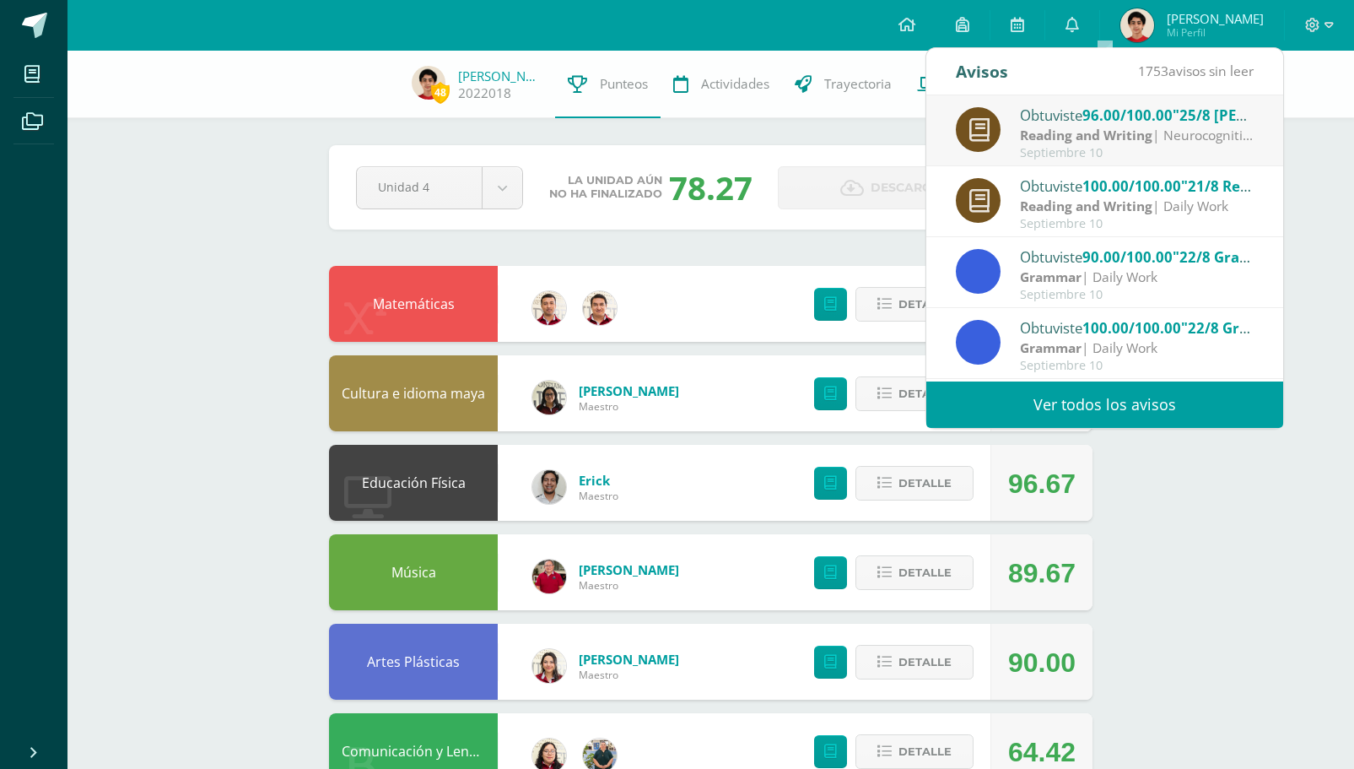
click at [1104, 126] on div "Reading and Writing | Neurocognitive Project" at bounding box center [1137, 135] width 235 height 19
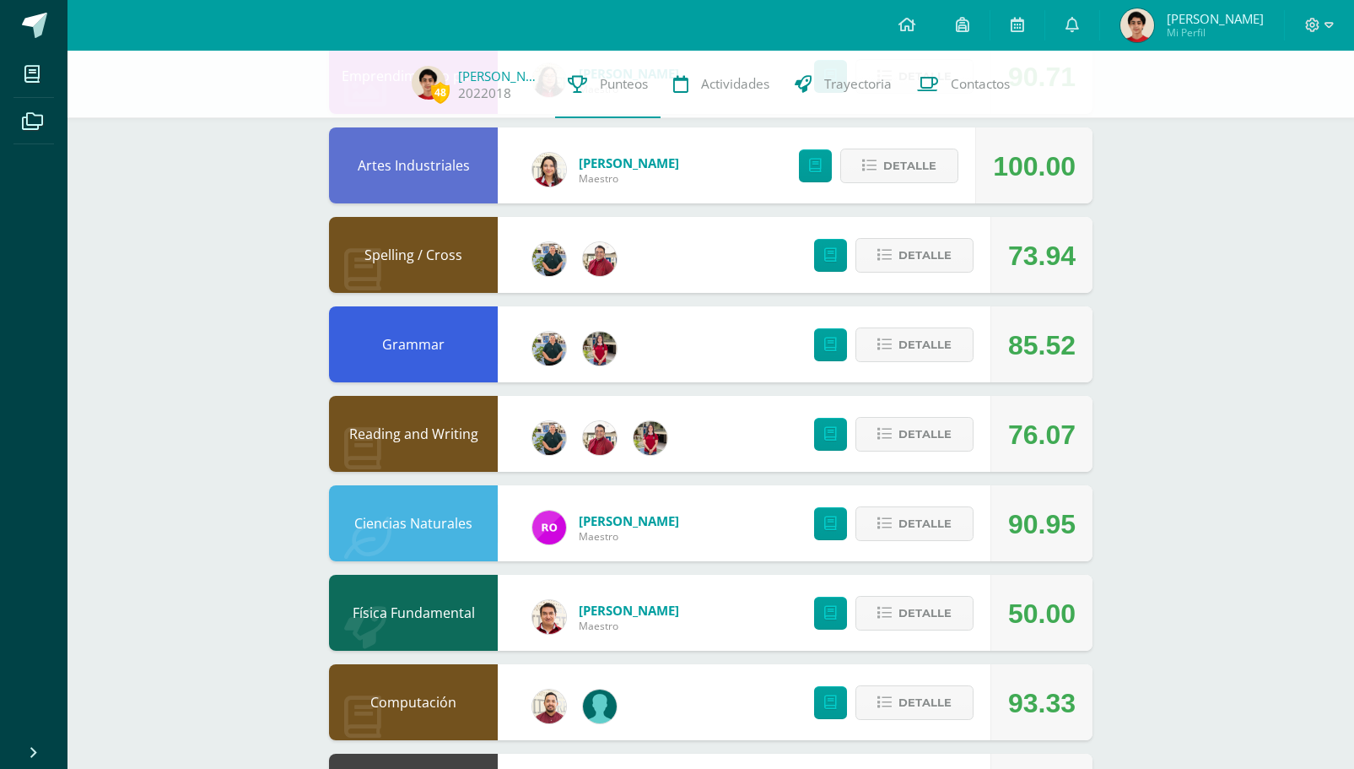
scroll to position [855, 0]
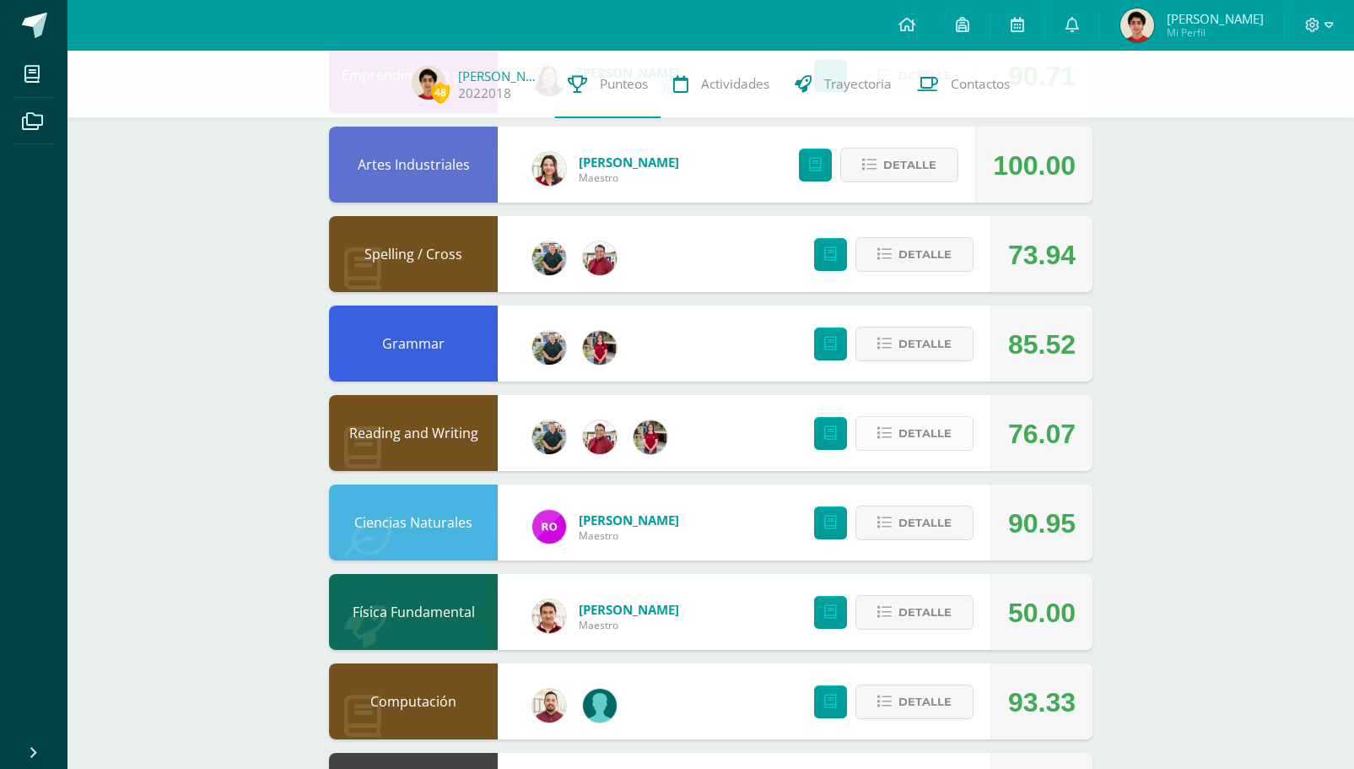
click at [948, 433] on span "Detalle" at bounding box center [924, 433] width 53 height 31
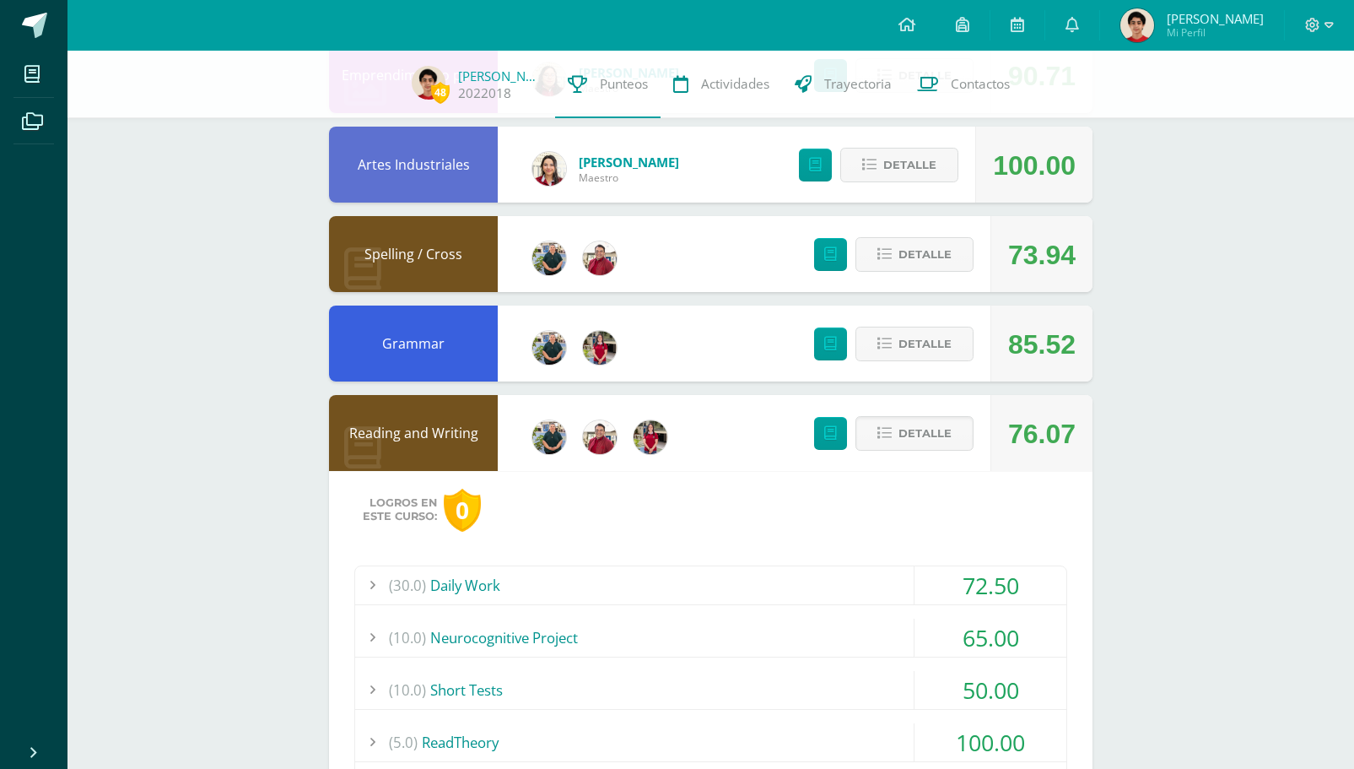
click at [912, 629] on div "(10.0) Neurocognitive Project" at bounding box center [710, 637] width 711 height 38
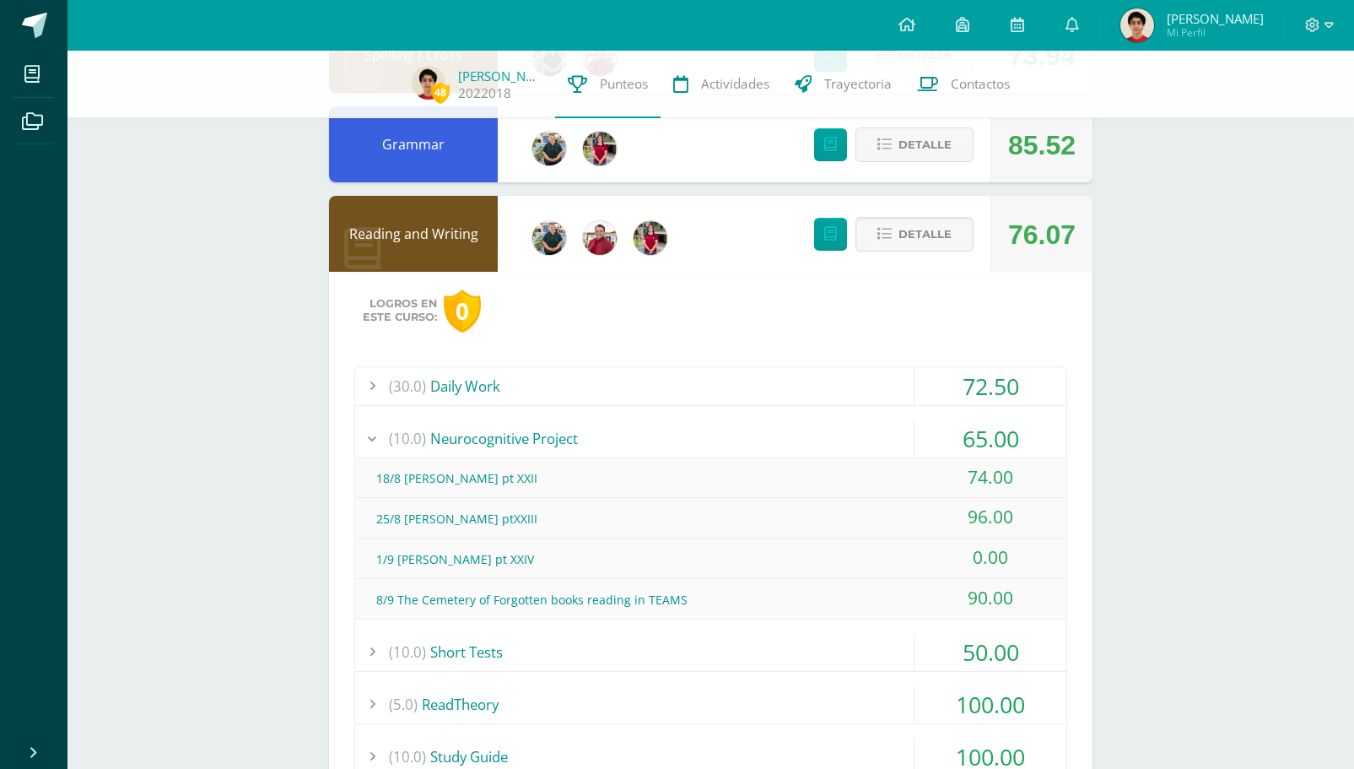
scroll to position [1076, 0]
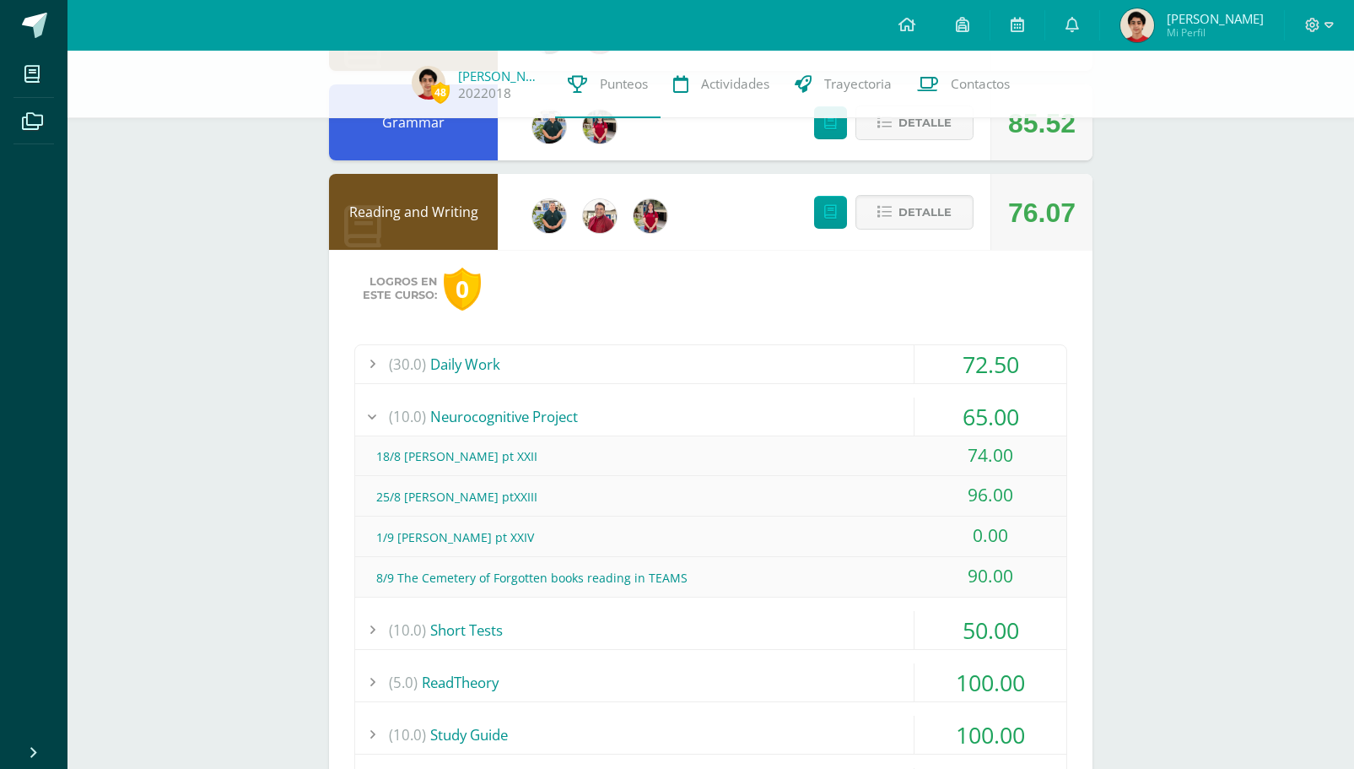
click at [852, 406] on div "(10.0) Neurocognitive Project" at bounding box center [710, 416] width 711 height 38
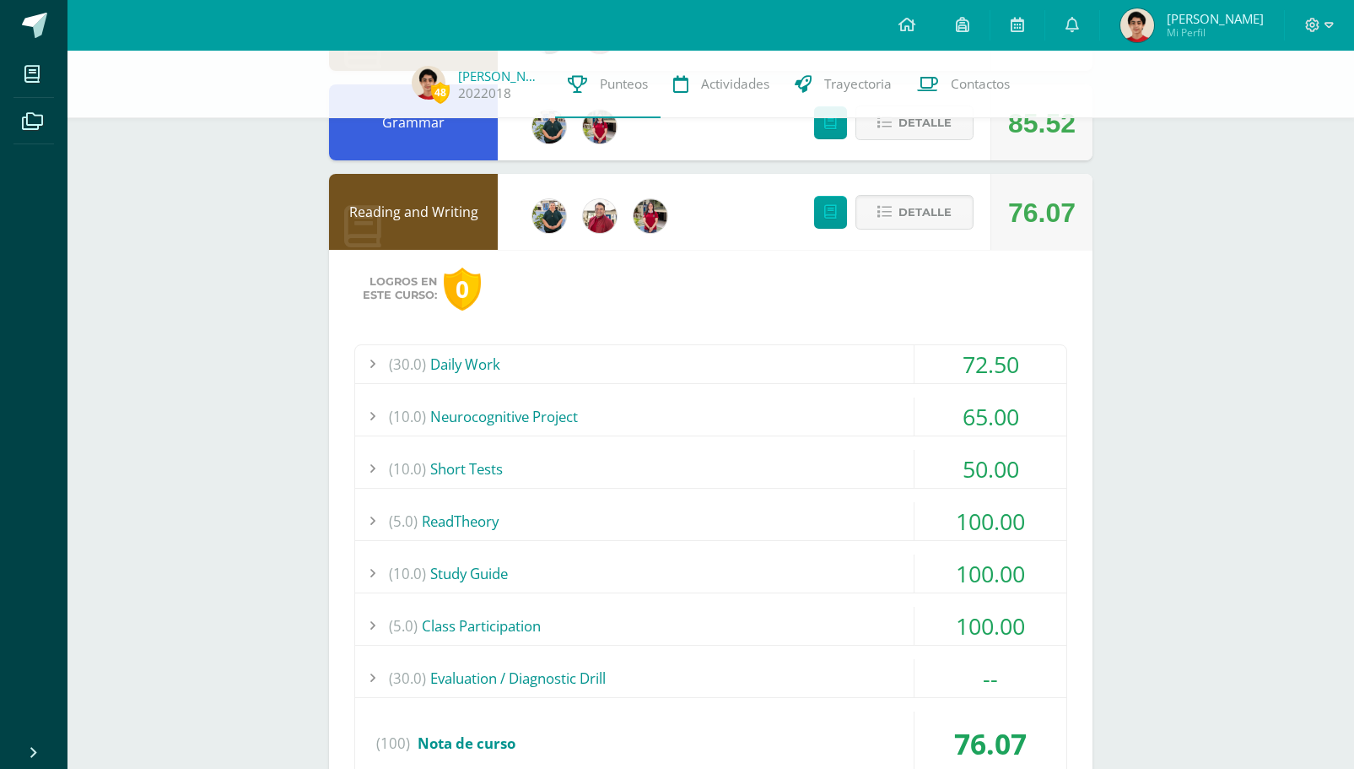
click at [871, 355] on div "(30.0) Daily Work" at bounding box center [710, 364] width 711 height 38
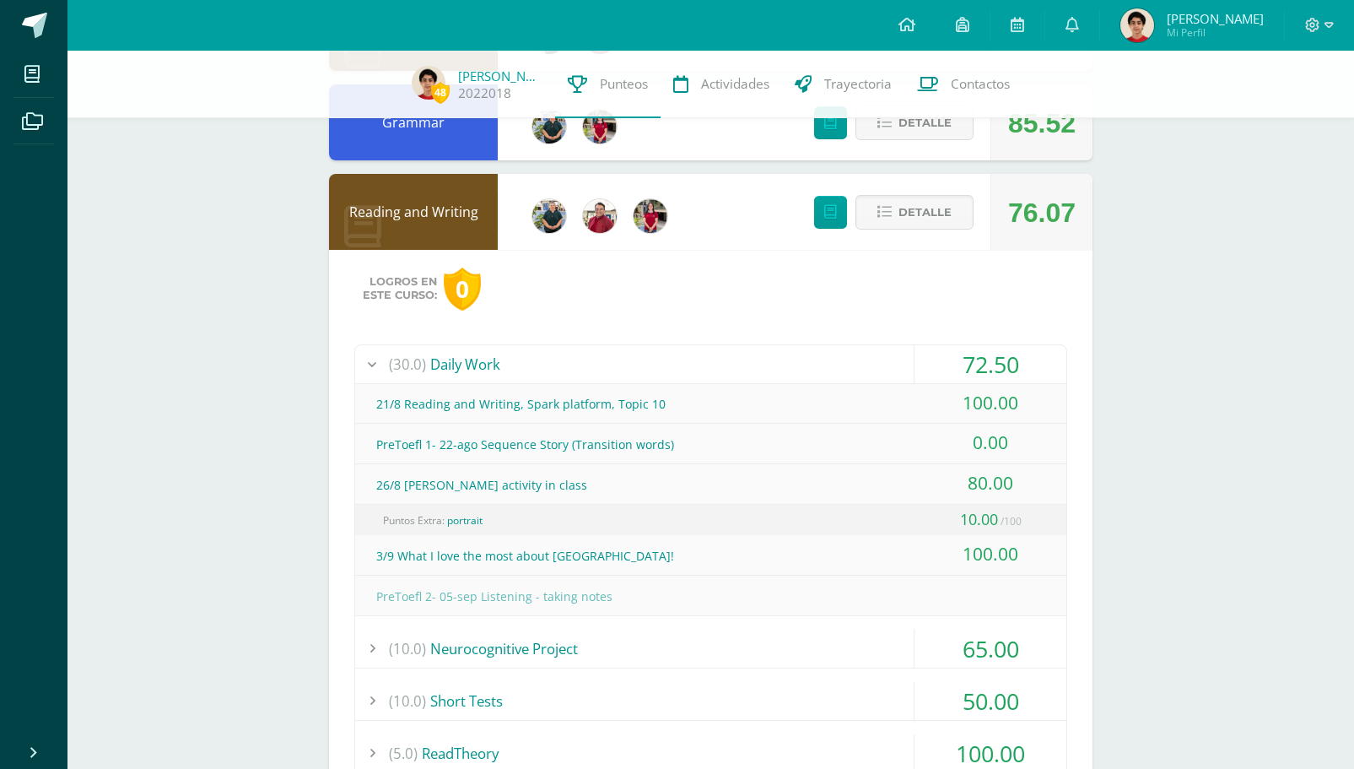
click at [871, 355] on div "(30.0) Daily Work" at bounding box center [710, 364] width 711 height 38
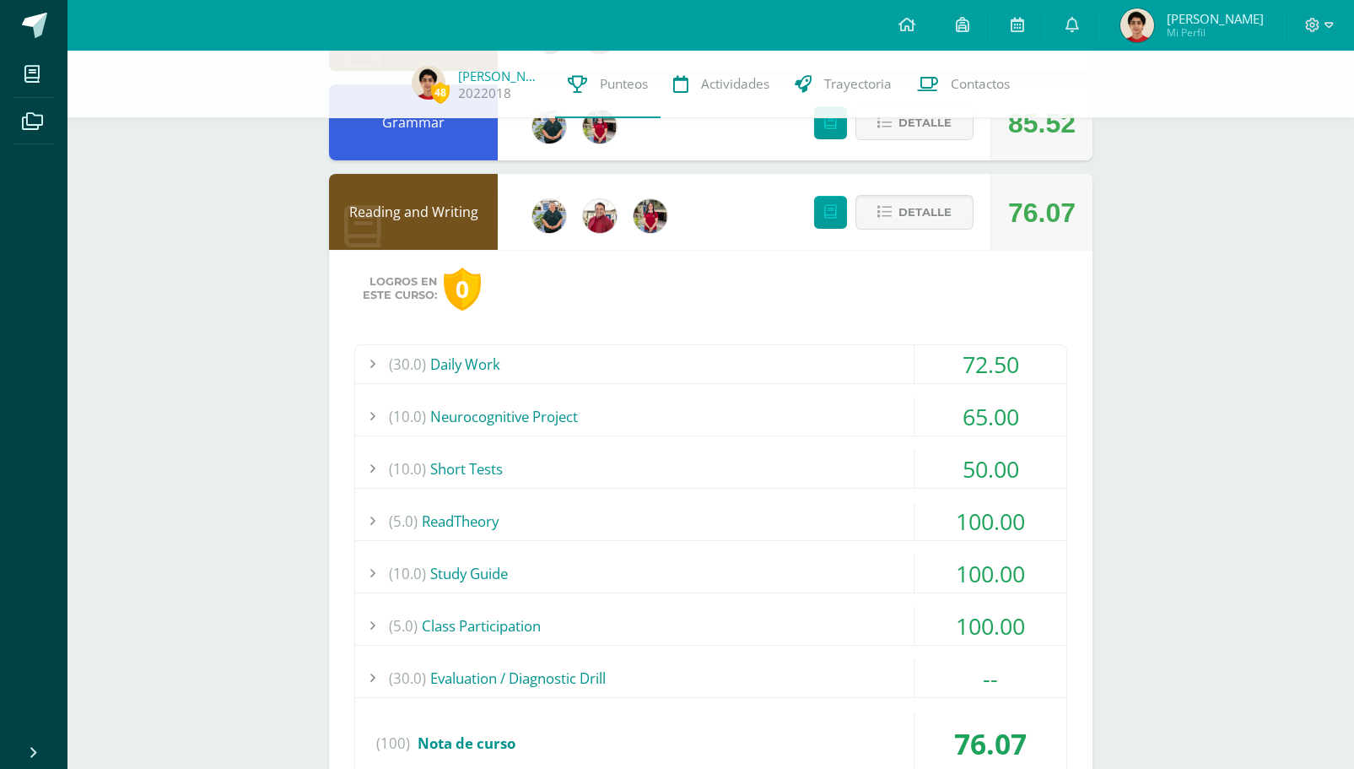
click at [848, 467] on div "(10.0) Short Tests" at bounding box center [710, 469] width 711 height 38
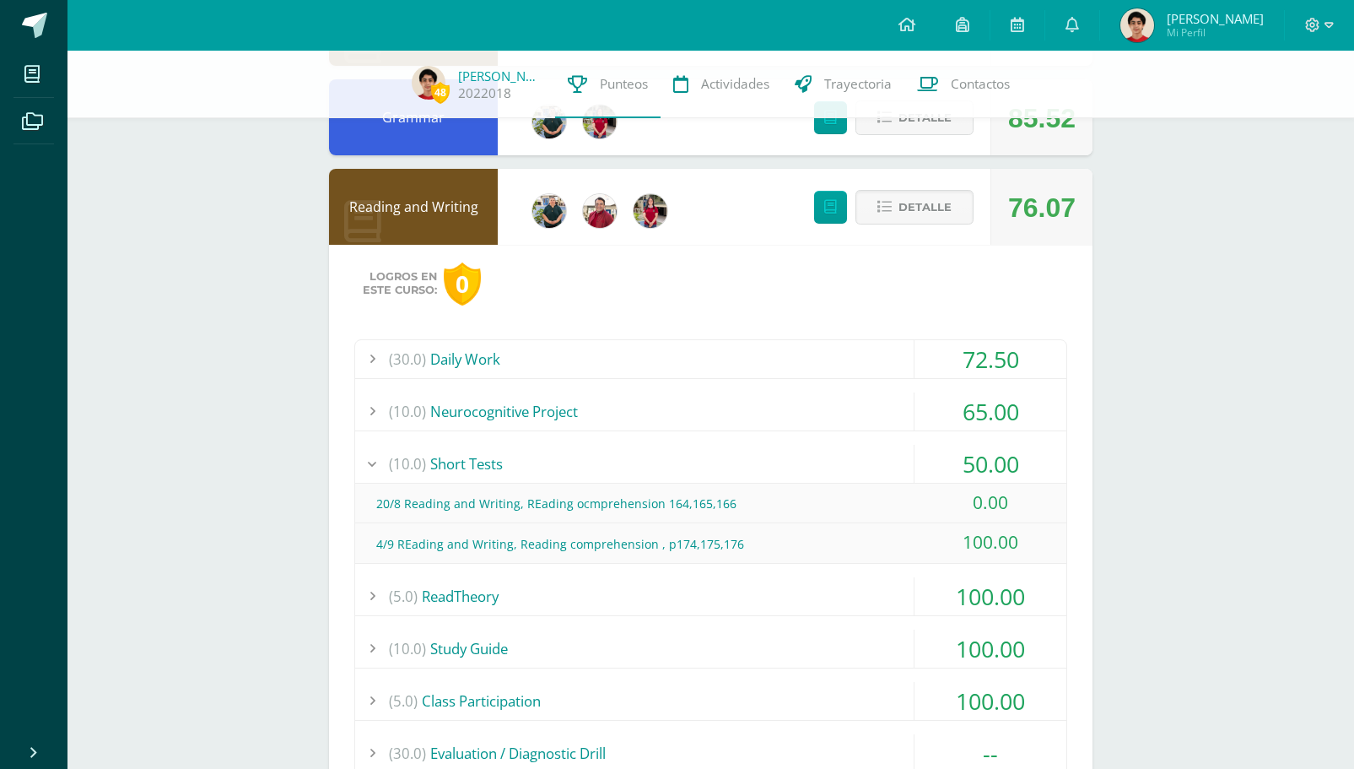
scroll to position [1082, 0]
click at [848, 467] on div "(10.0) Short Tests" at bounding box center [710, 463] width 711 height 38
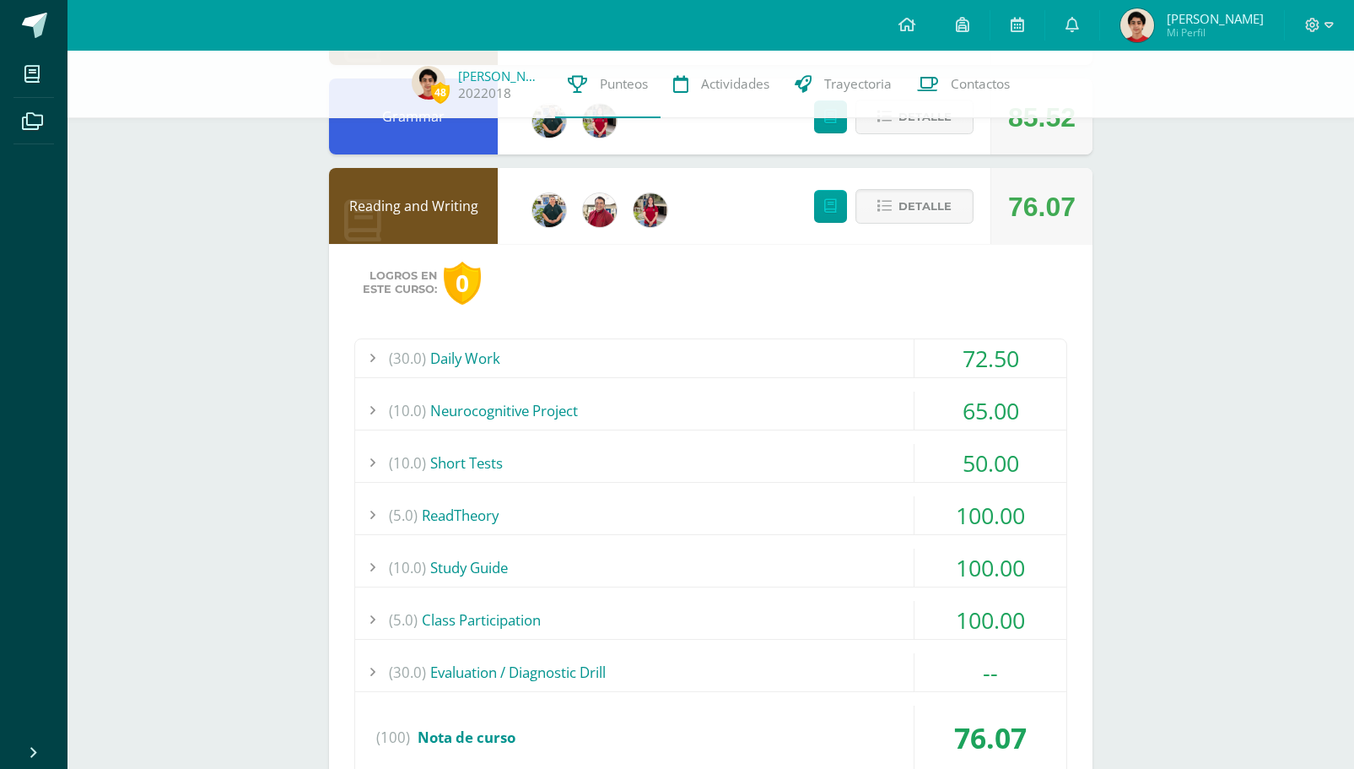
click at [901, 395] on div "(10.0) Neurocognitive Project" at bounding box center [710, 410] width 711 height 38
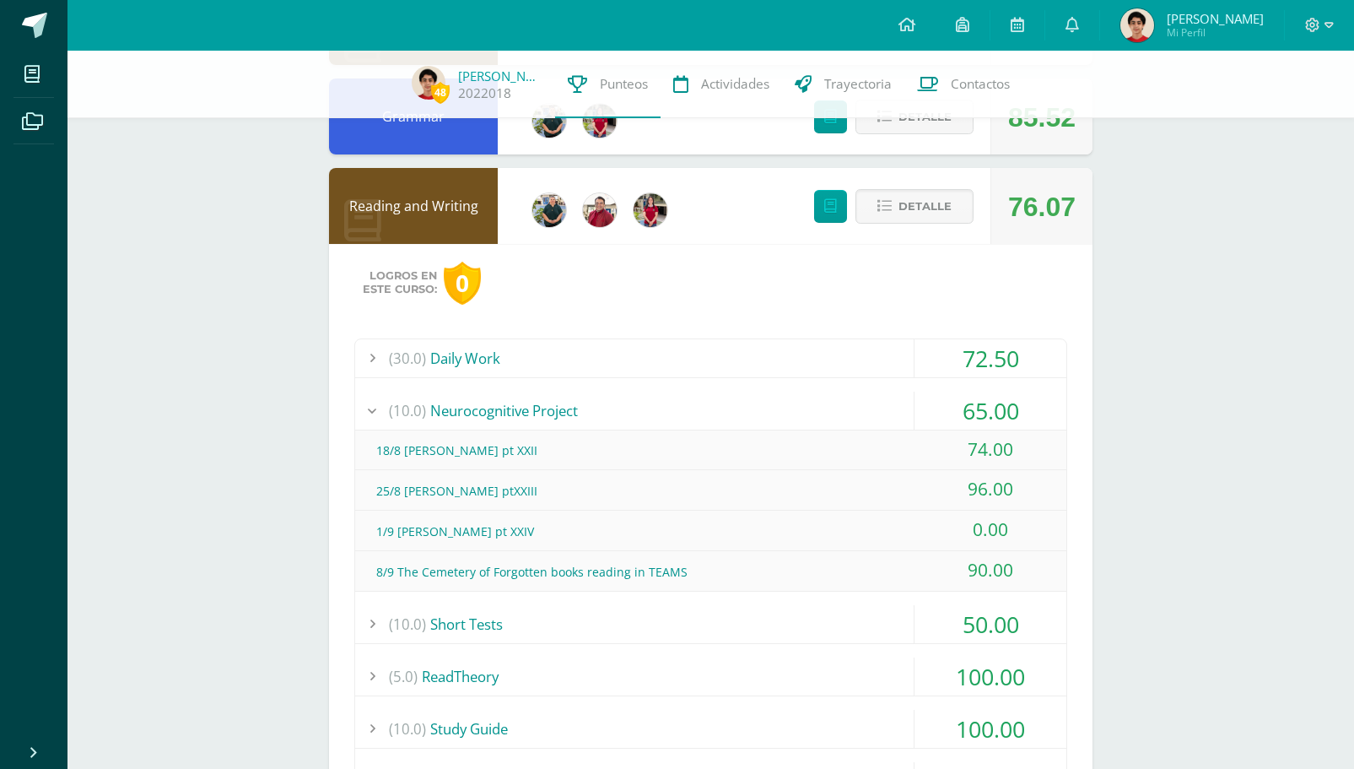
click at [901, 395] on div "(10.0) Neurocognitive Project" at bounding box center [710, 410] width 711 height 38
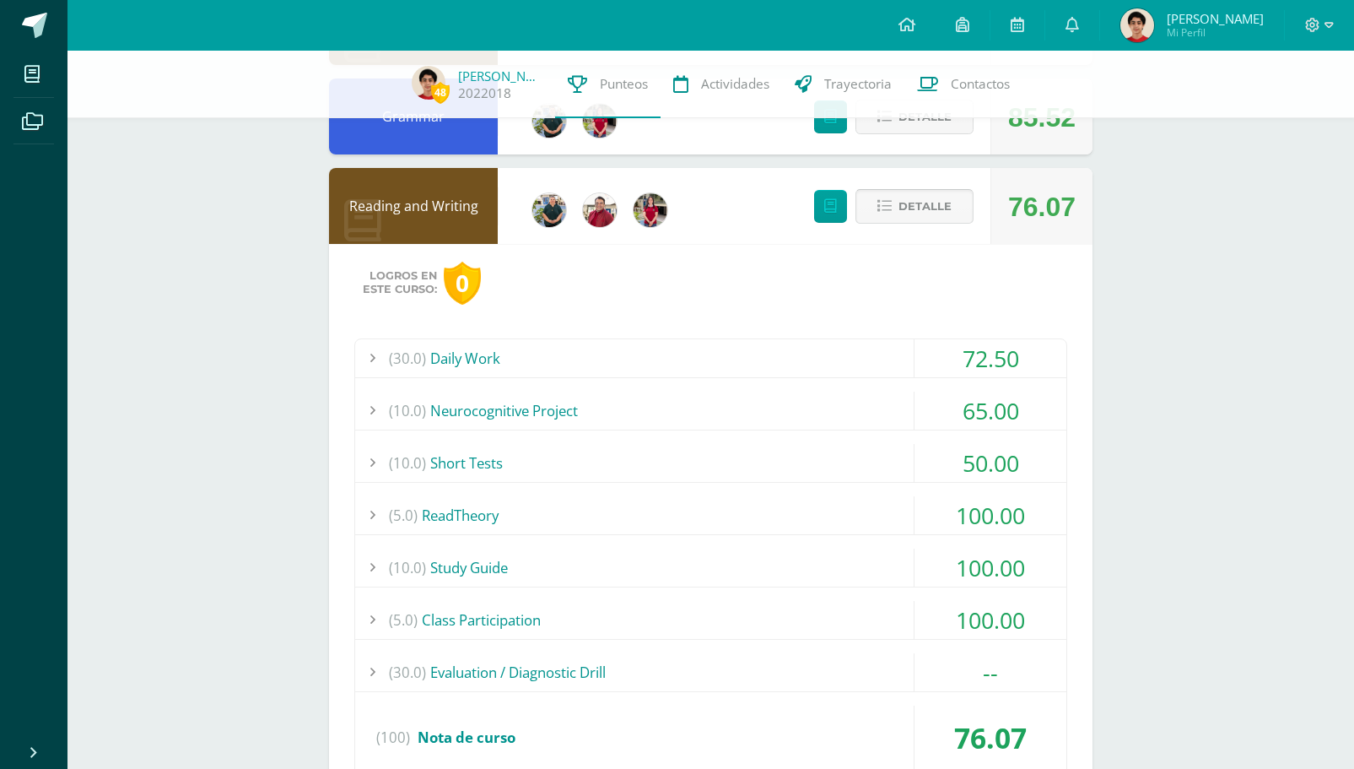
click at [941, 207] on span "Detalle" at bounding box center [924, 206] width 53 height 31
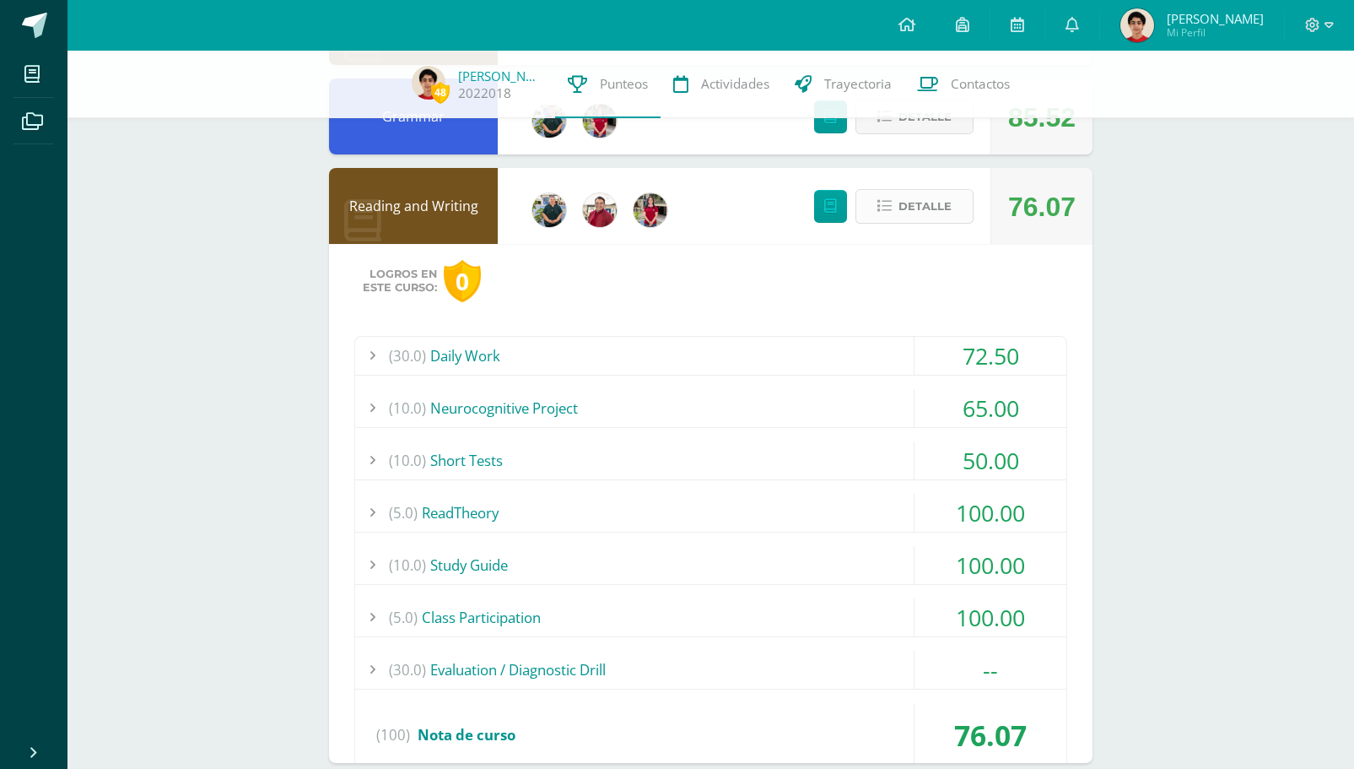
scroll to position [948, 0]
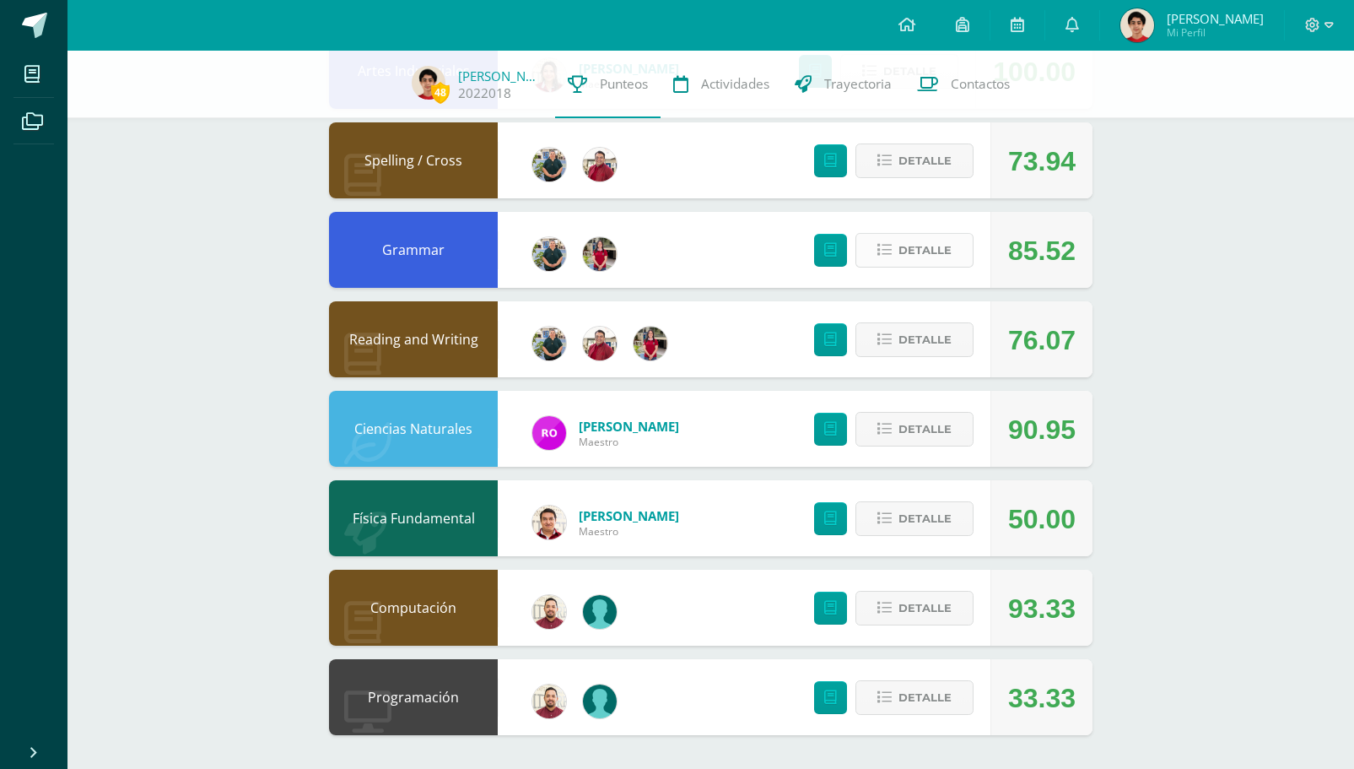
click at [938, 253] on span "Detalle" at bounding box center [924, 250] width 53 height 31
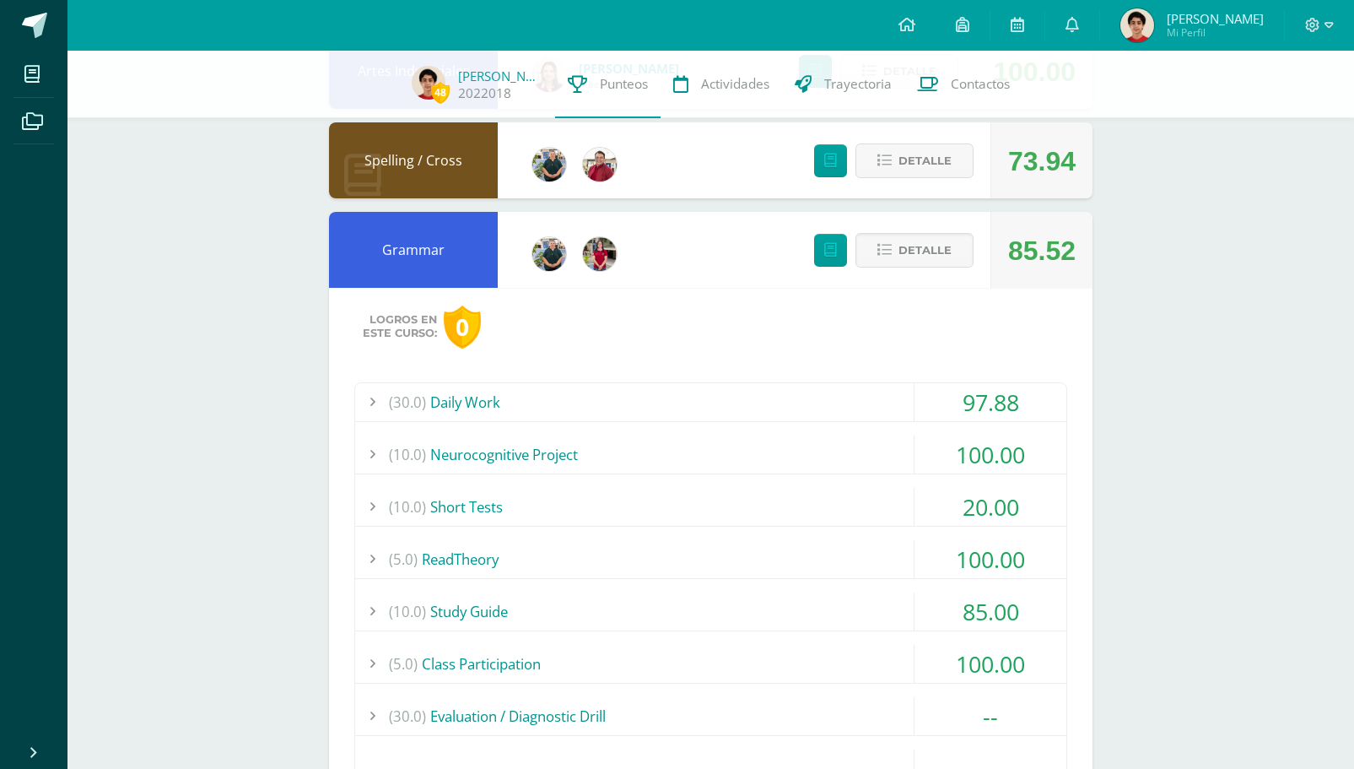
click at [873, 505] on div "(10.0) Short Tests" at bounding box center [710, 507] width 711 height 38
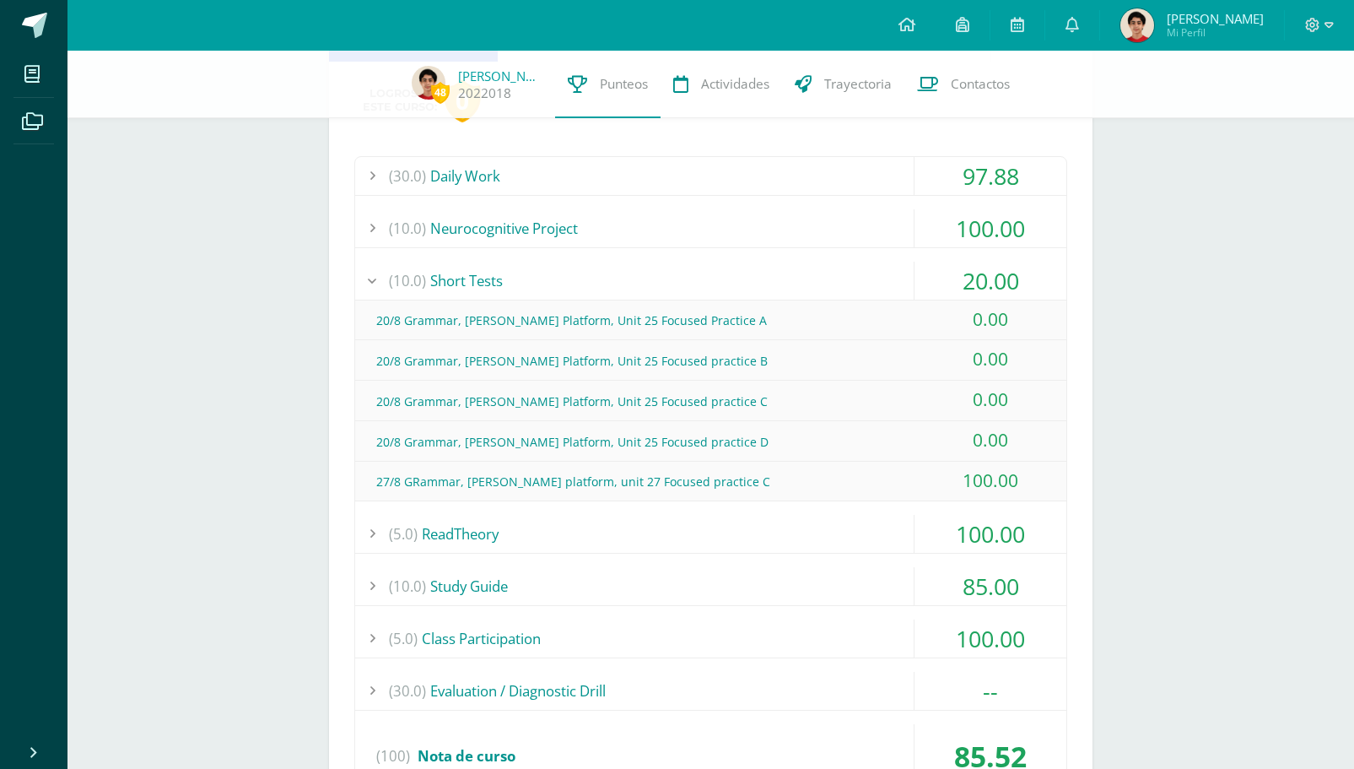
scroll to position [1173, 0]
click at [865, 268] on div "(10.0) Short Tests" at bounding box center [710, 281] width 711 height 38
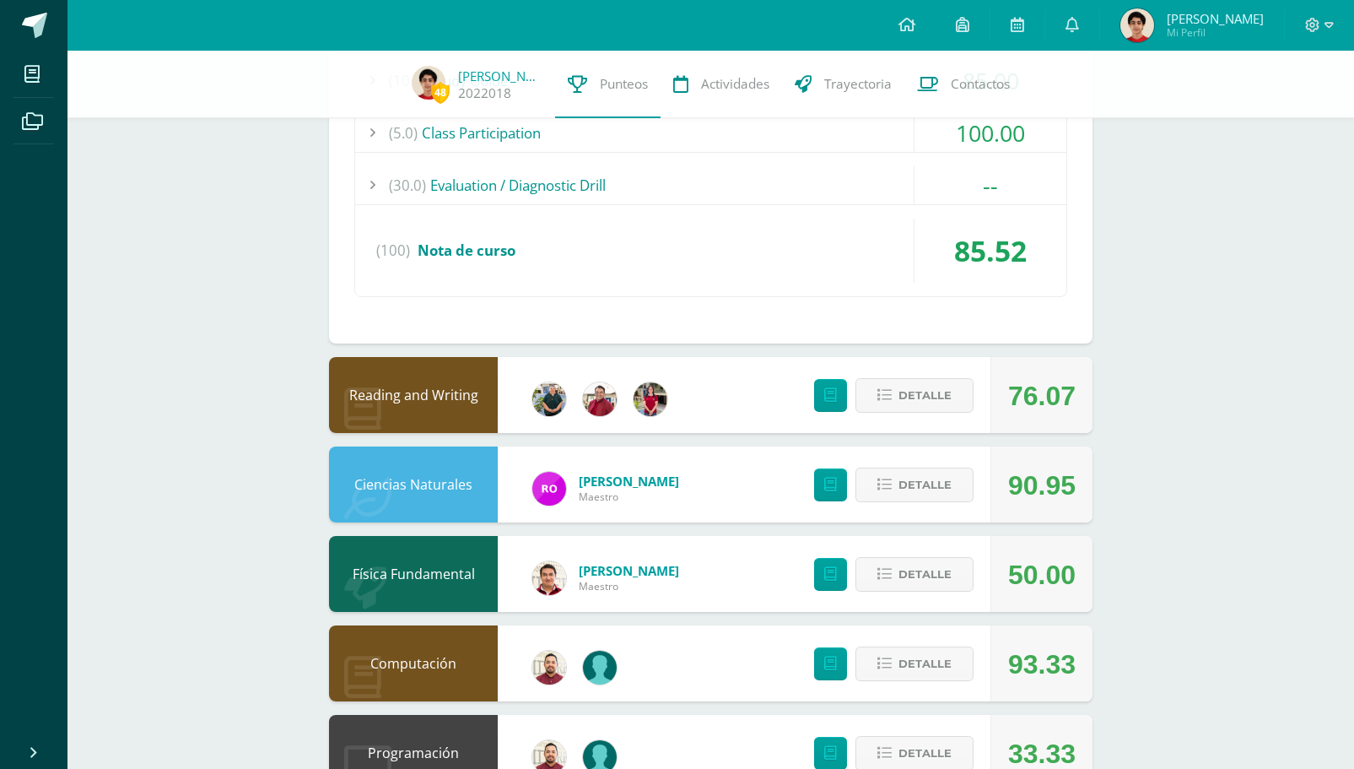
scroll to position [1535, 0]
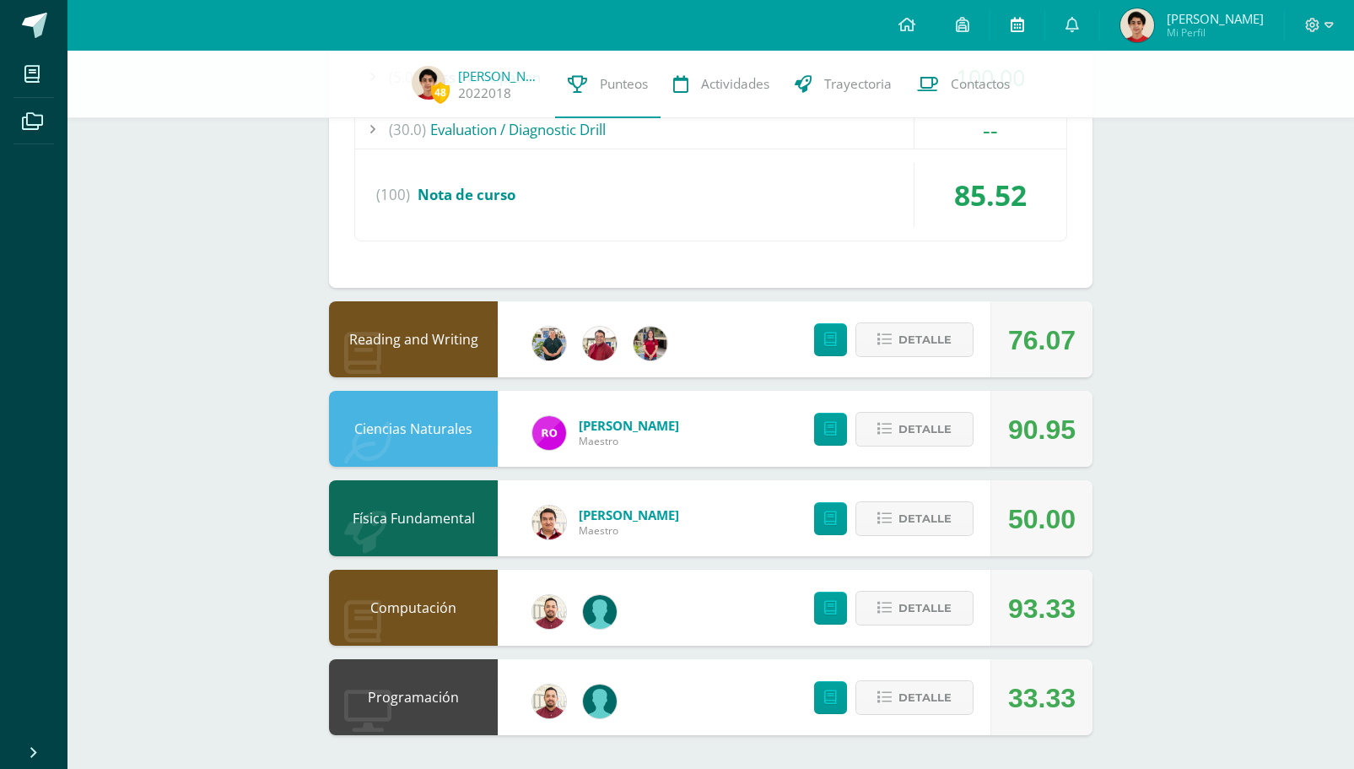
click at [1041, 23] on link at bounding box center [1017, 25] width 54 height 51
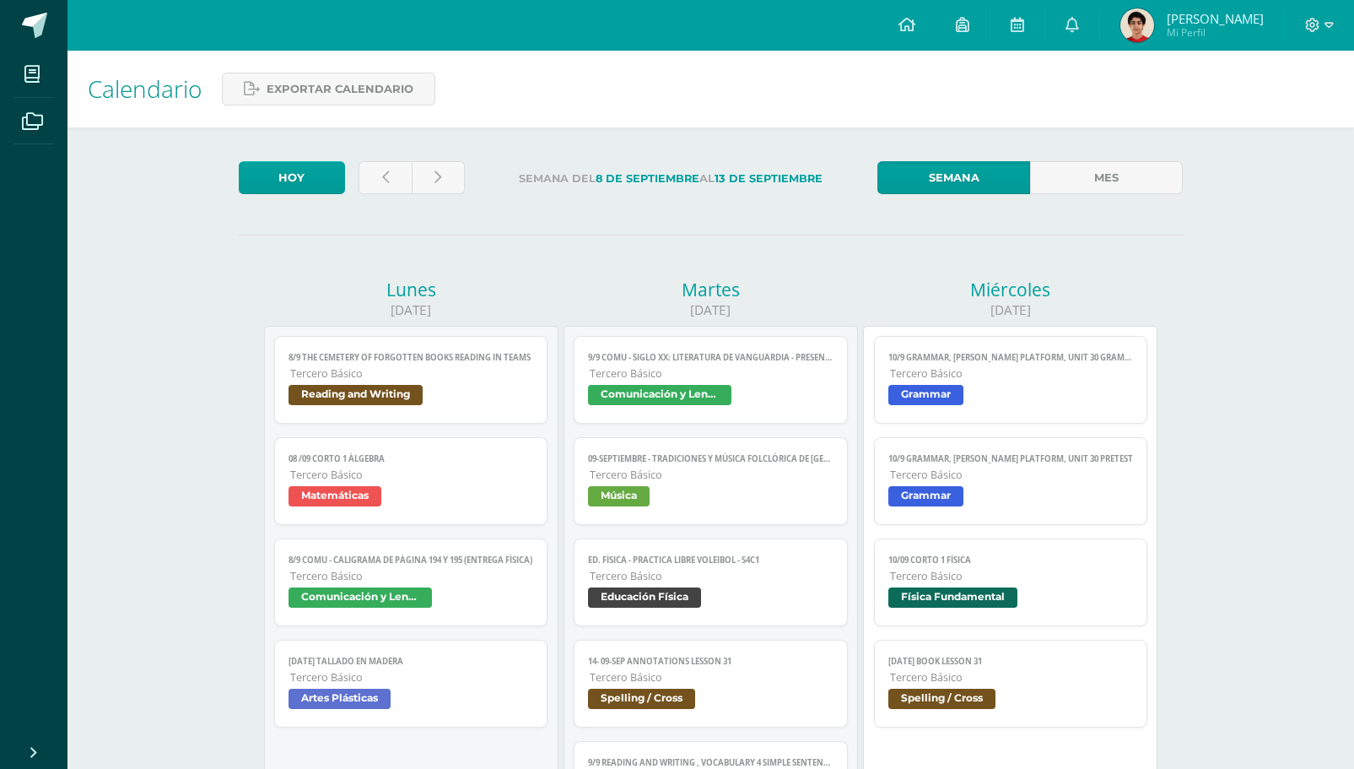
click at [425, 563] on span "8/9 COMU - Caligrama de página 194 y 195 (Entrega física)" at bounding box center [411, 559] width 245 height 11
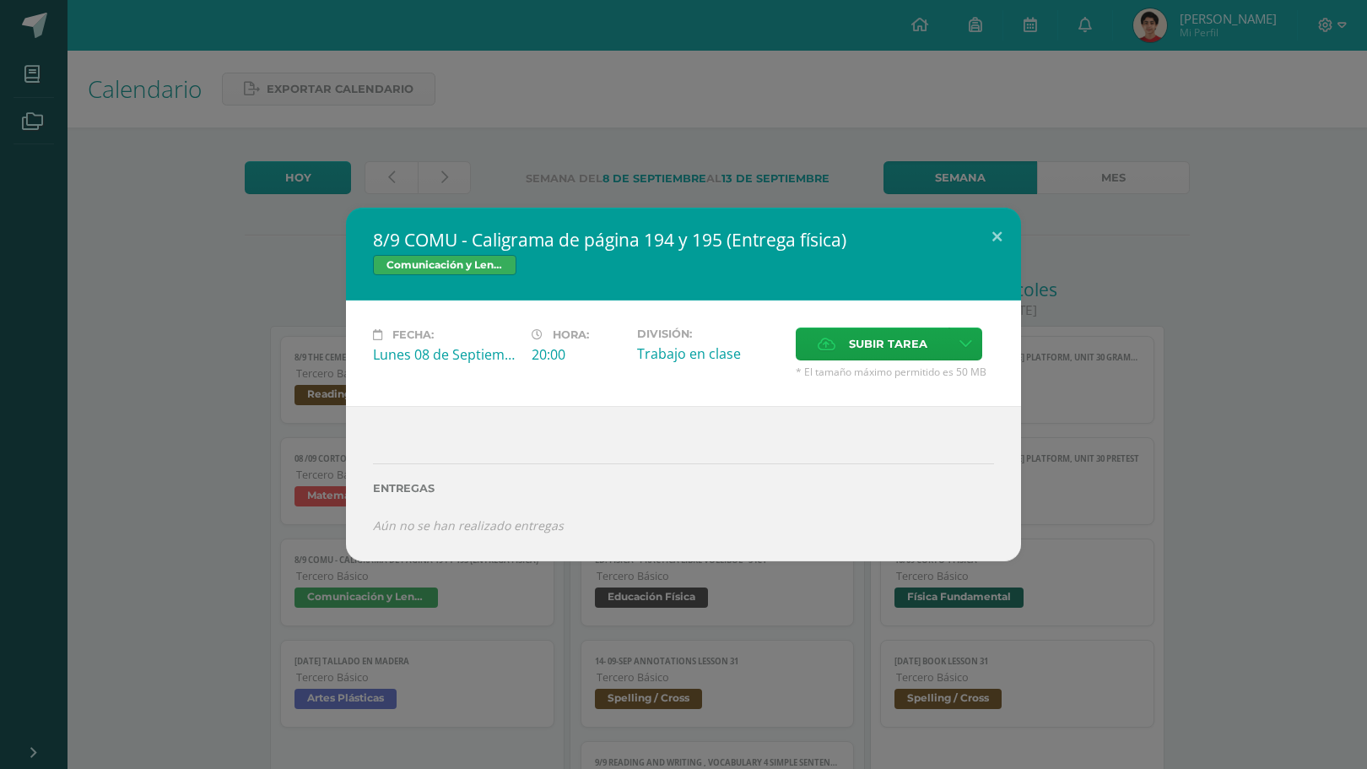
click at [252, 519] on div "8/9 COMU - Caligrama de página 194 y 195 (Entrega física) Comunicación y Lengua…" at bounding box center [683, 384] width 1353 height 353
